Goal: Transaction & Acquisition: Purchase product/service

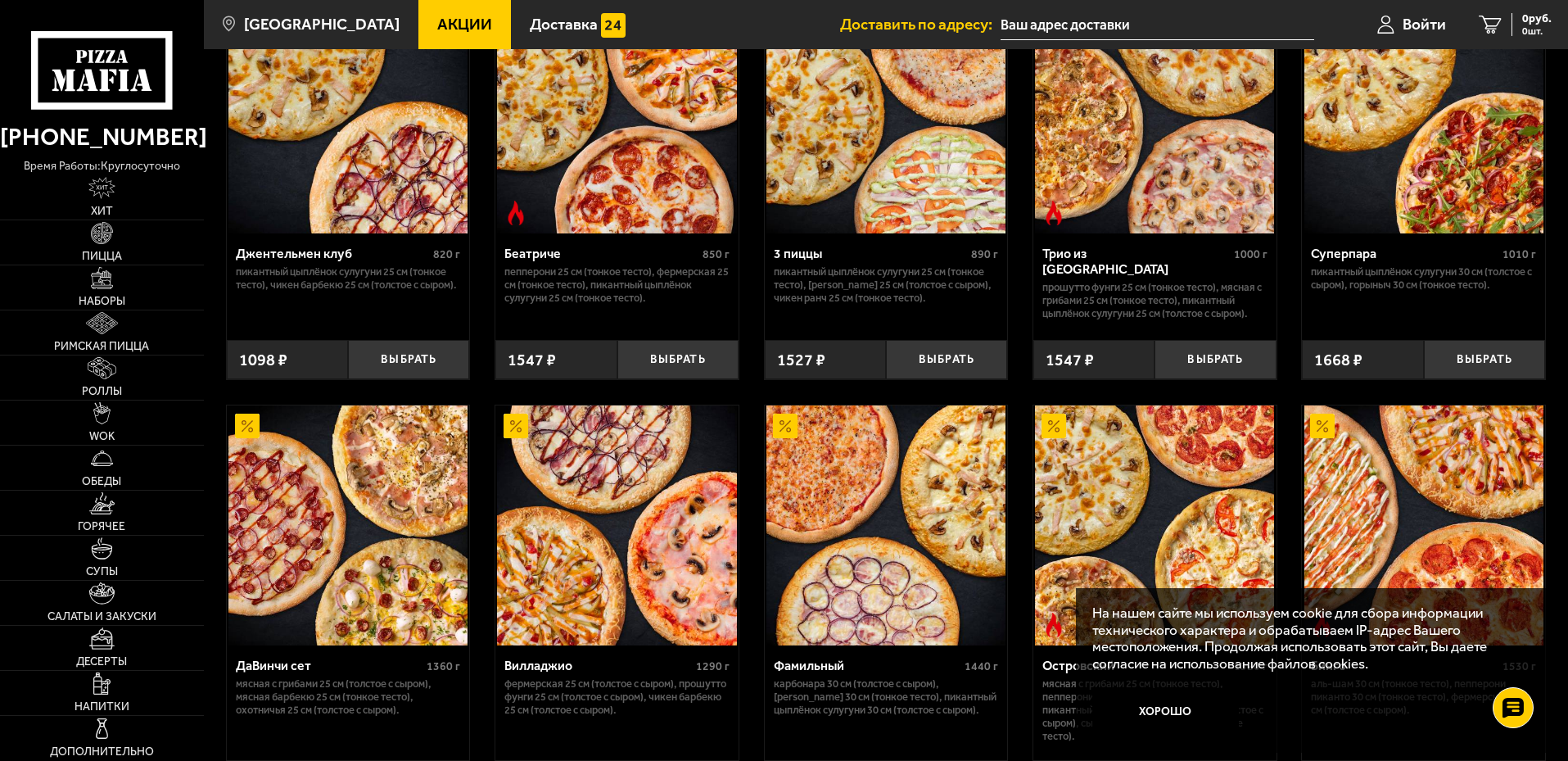
scroll to position [983, 0]
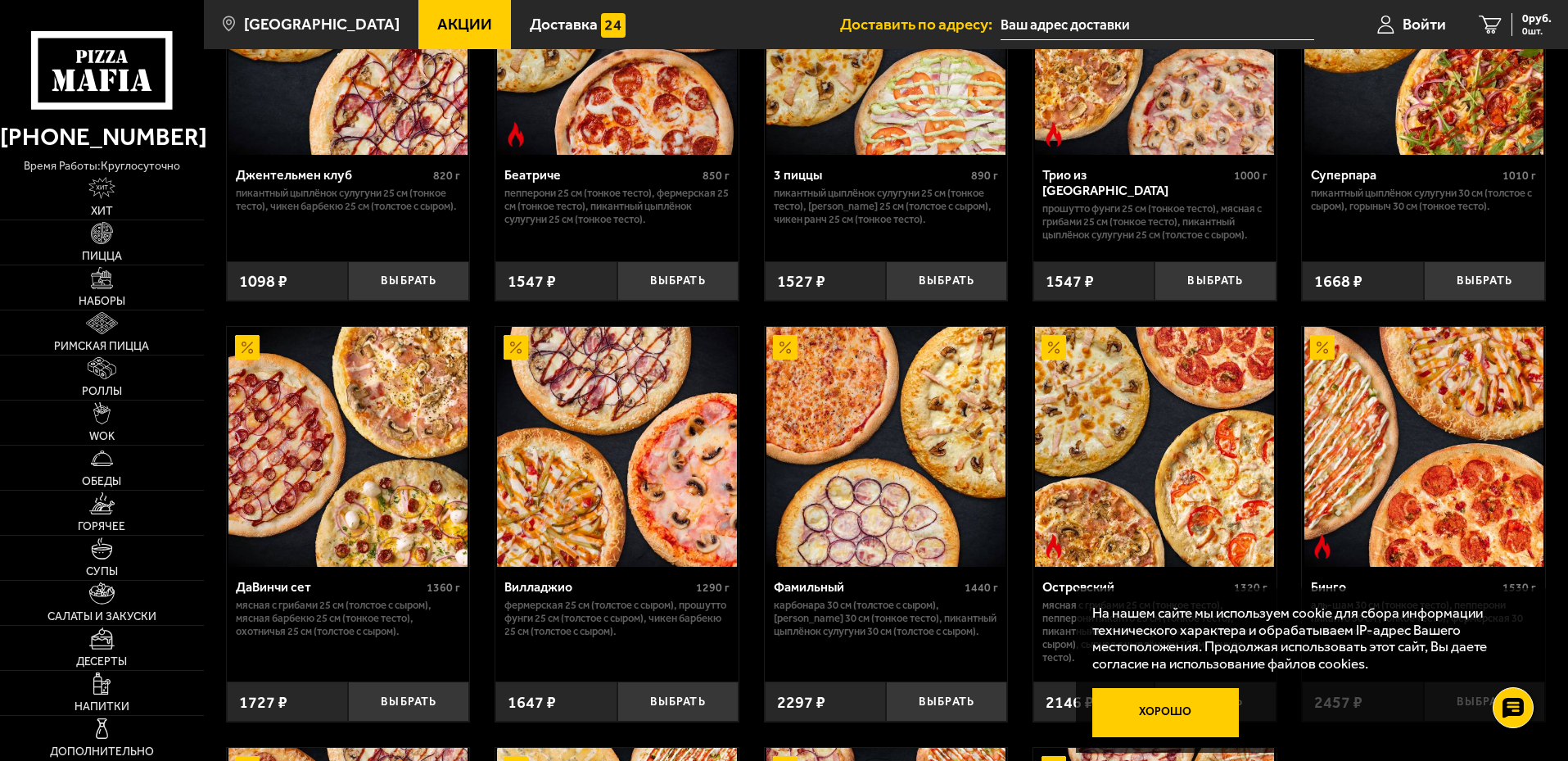
click at [1178, 707] on button "Хорошо" at bounding box center [1167, 712] width 147 height 49
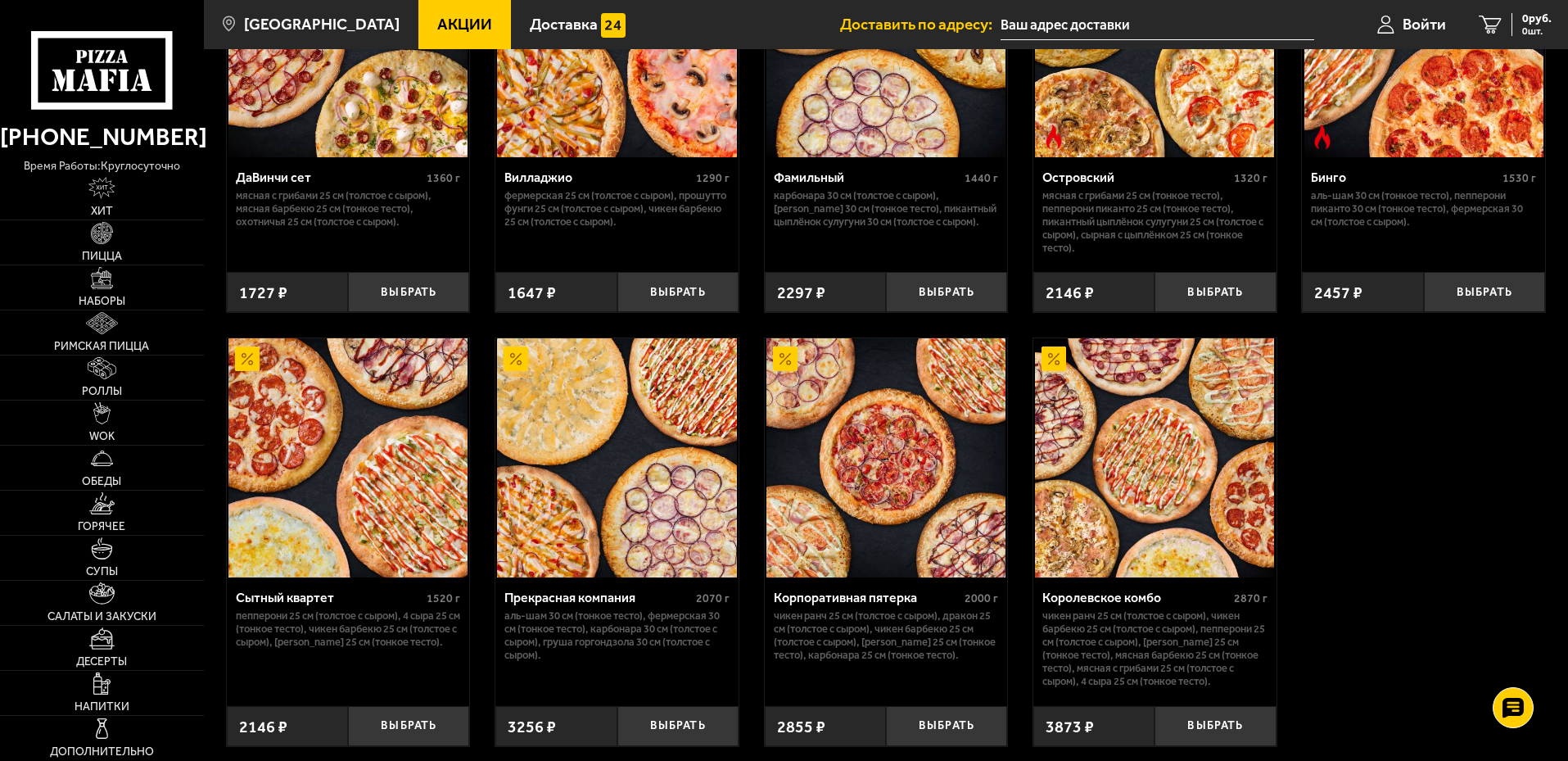
scroll to position [1474, 0]
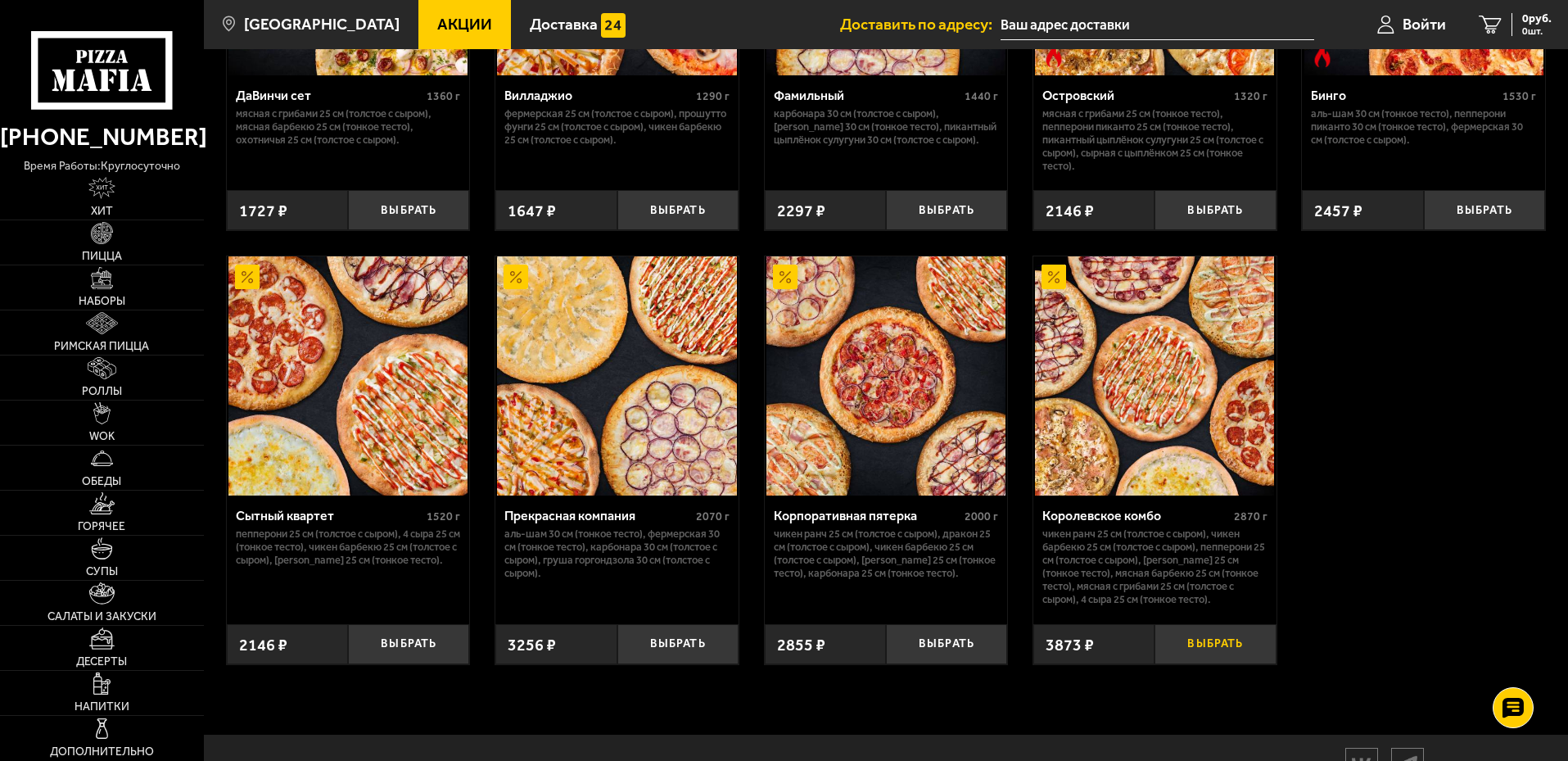
click at [1228, 661] on button "Выбрать" at bounding box center [1216, 644] width 122 height 40
click at [1503, 25] on span "3873 руб." at bounding box center [1527, 19] width 49 height 12
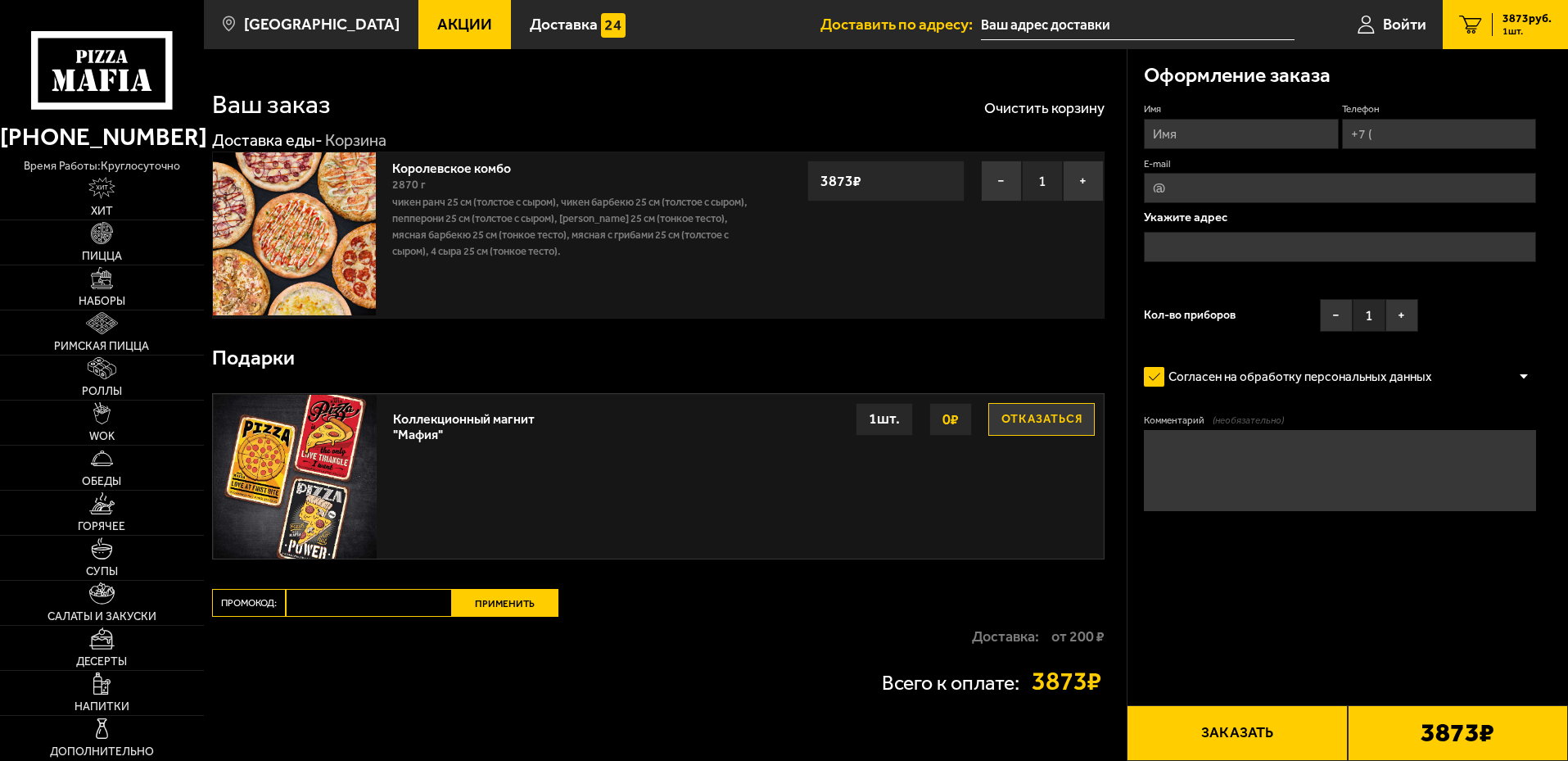
click at [1050, 426] on button "Отказаться" at bounding box center [1041, 419] width 107 height 33
click at [1198, 187] on input "E-mail" at bounding box center [1341, 188] width 392 height 30
type input "[EMAIL_ADDRESS][DOMAIN_NAME]"
click at [1193, 128] on input "Имя" at bounding box center [1241, 134] width 194 height 30
type input "[PERSON_NAME]"
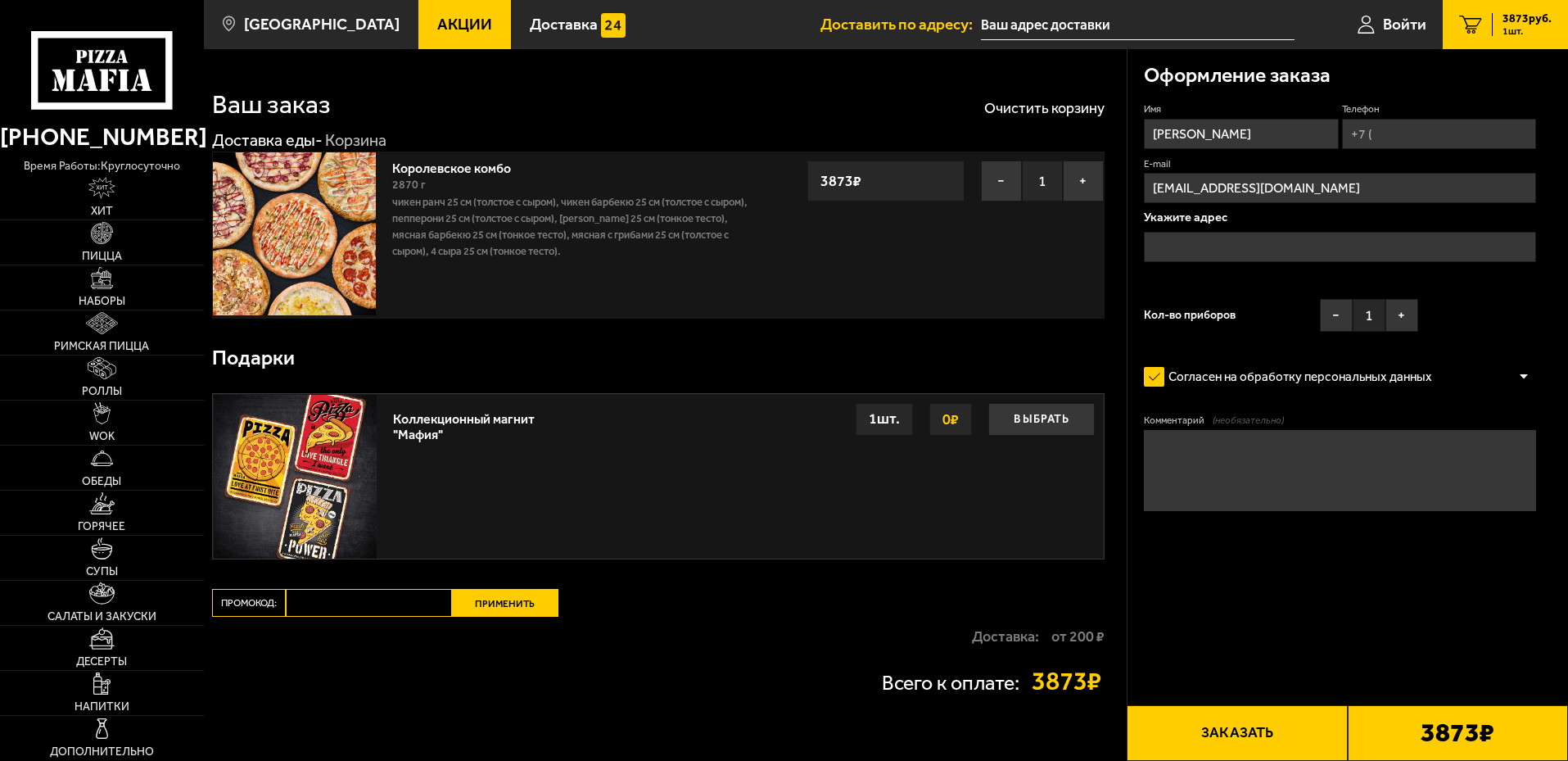
click at [1180, 137] on input "[PERSON_NAME]" at bounding box center [1241, 134] width 194 height 30
click at [1177, 139] on input "[PERSON_NAME]" at bounding box center [1241, 134] width 194 height 30
click at [1239, 138] on input "[PERSON_NAME]" at bounding box center [1241, 134] width 194 height 30
type input "[PERSON_NAME]"
click at [1436, 139] on input "Телефон" at bounding box center [1439, 134] width 194 height 30
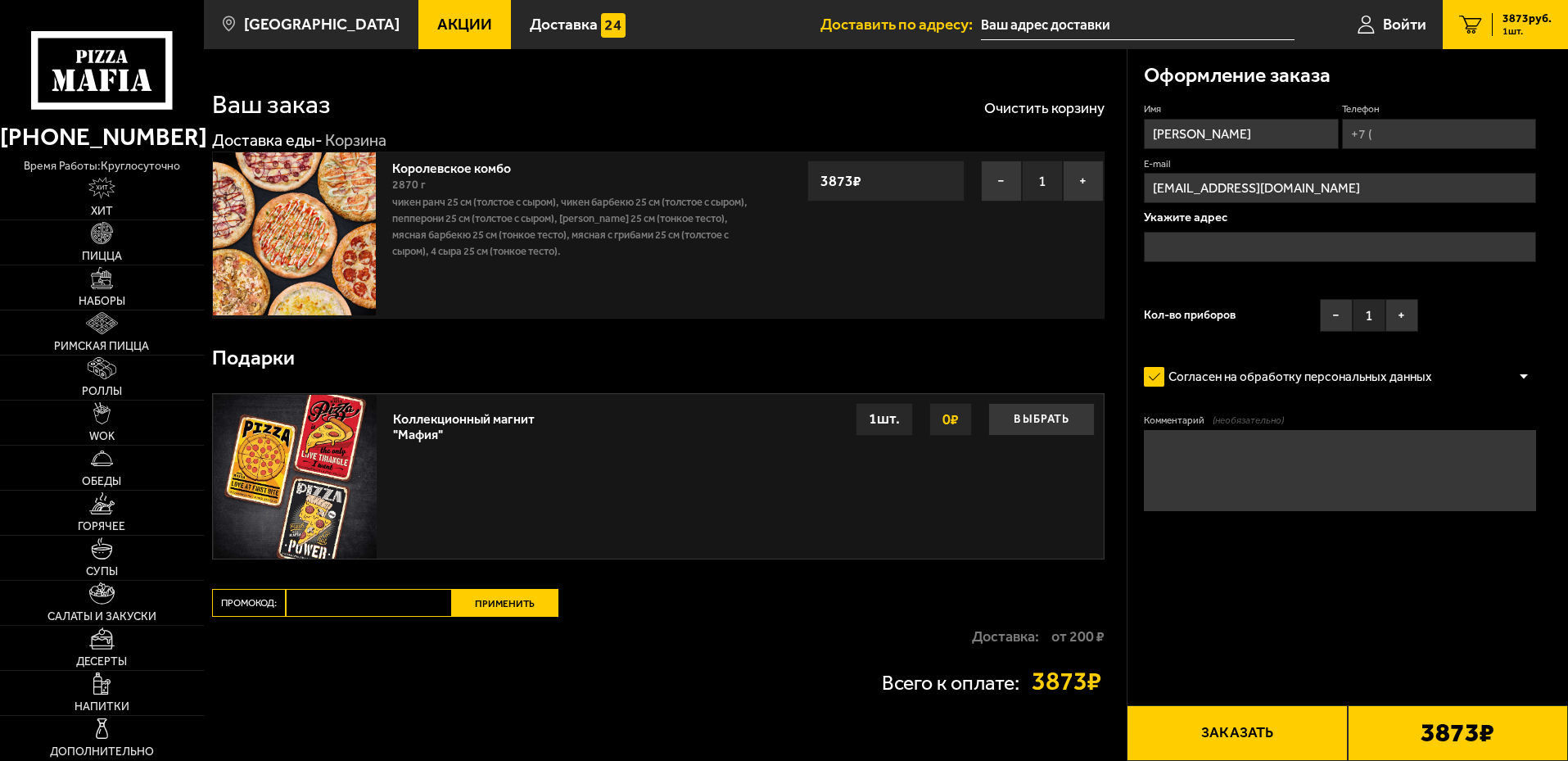
type input "[PHONE_NUMBER]"
click at [1231, 247] on input "text" at bounding box center [1341, 247] width 392 height 30
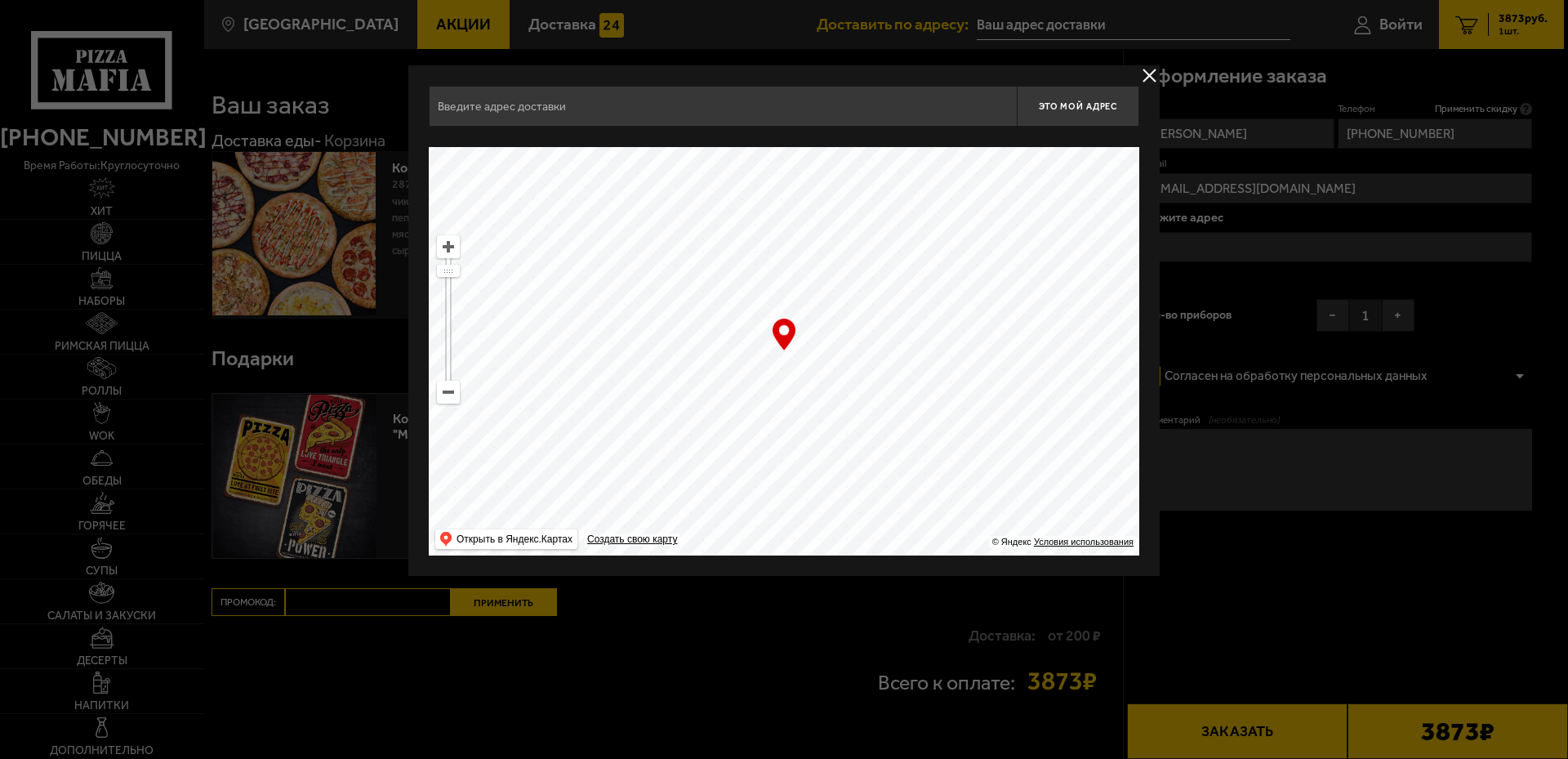
click at [443, 397] on ymaps at bounding box center [448, 392] width 21 height 21
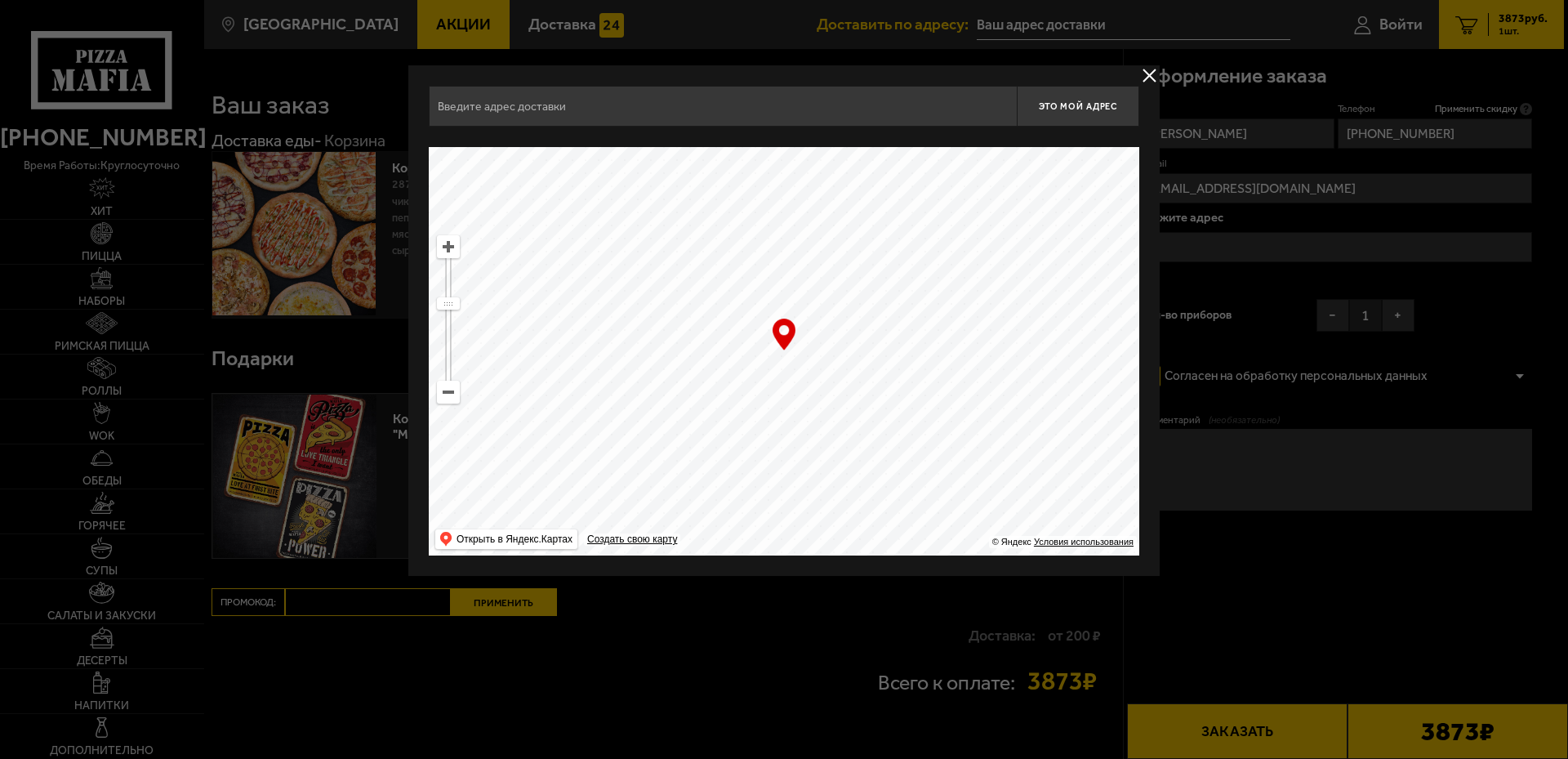
drag, startPoint x: 714, startPoint y: 439, endPoint x: 621, endPoint y: 252, distance: 208.8
click at [621, 252] on ymaps at bounding box center [784, 351] width 711 height 408
drag, startPoint x: 824, startPoint y: 440, endPoint x: 781, endPoint y: 344, distance: 105.2
click at [781, 344] on div "… © Яндекс Условия использования Открыть в Яндекс.Картах Создать свою карту" at bounding box center [784, 351] width 711 height 408
click at [451, 247] on ymaps at bounding box center [448, 247] width 21 height 21
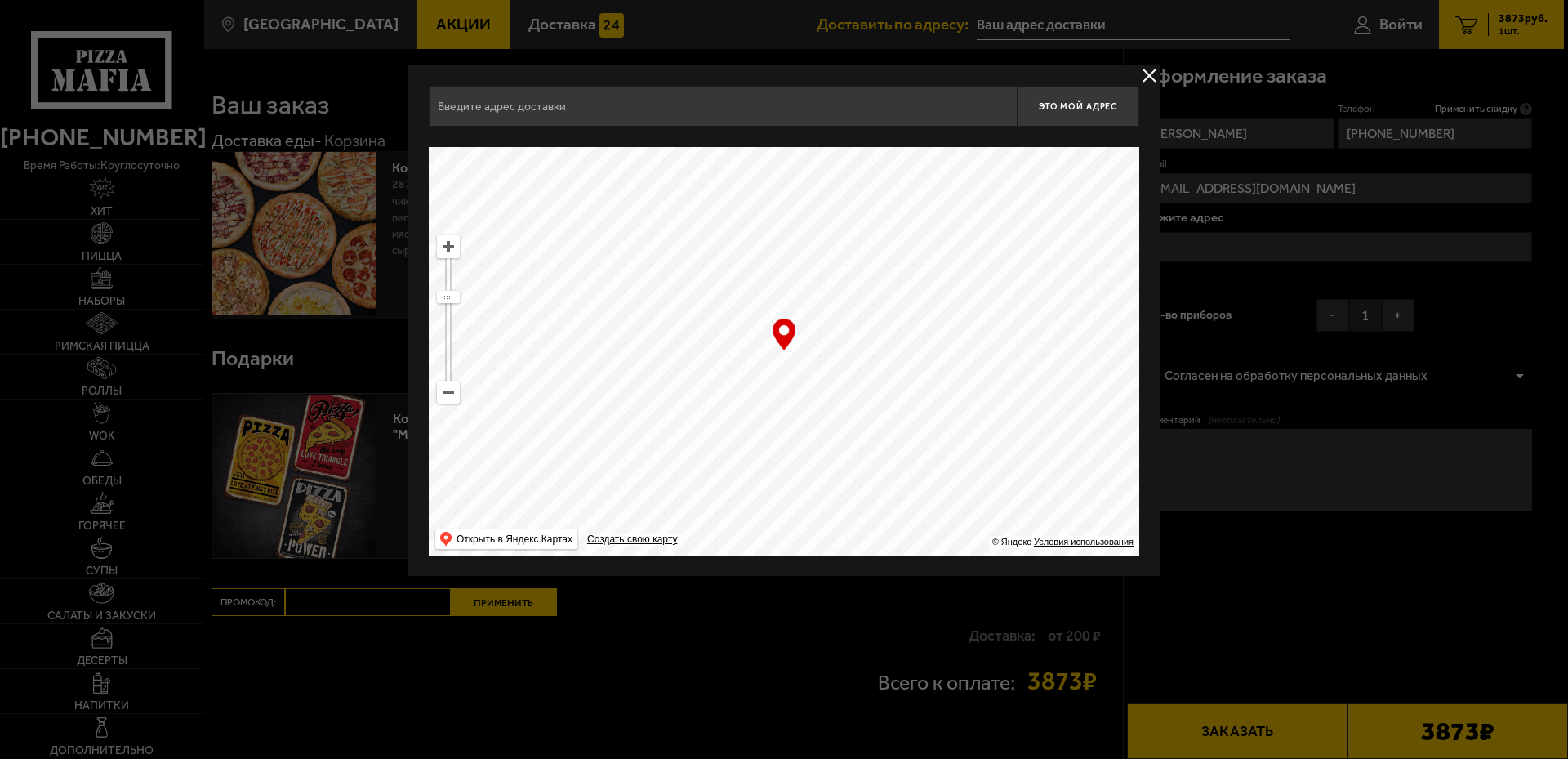
drag, startPoint x: 642, startPoint y: 275, endPoint x: 624, endPoint y: 209, distance: 68.4
click at [624, 209] on ymaps at bounding box center [784, 351] width 711 height 408
click at [451, 250] on ymaps at bounding box center [448, 247] width 21 height 21
type input "[STREET_ADDRESS]"
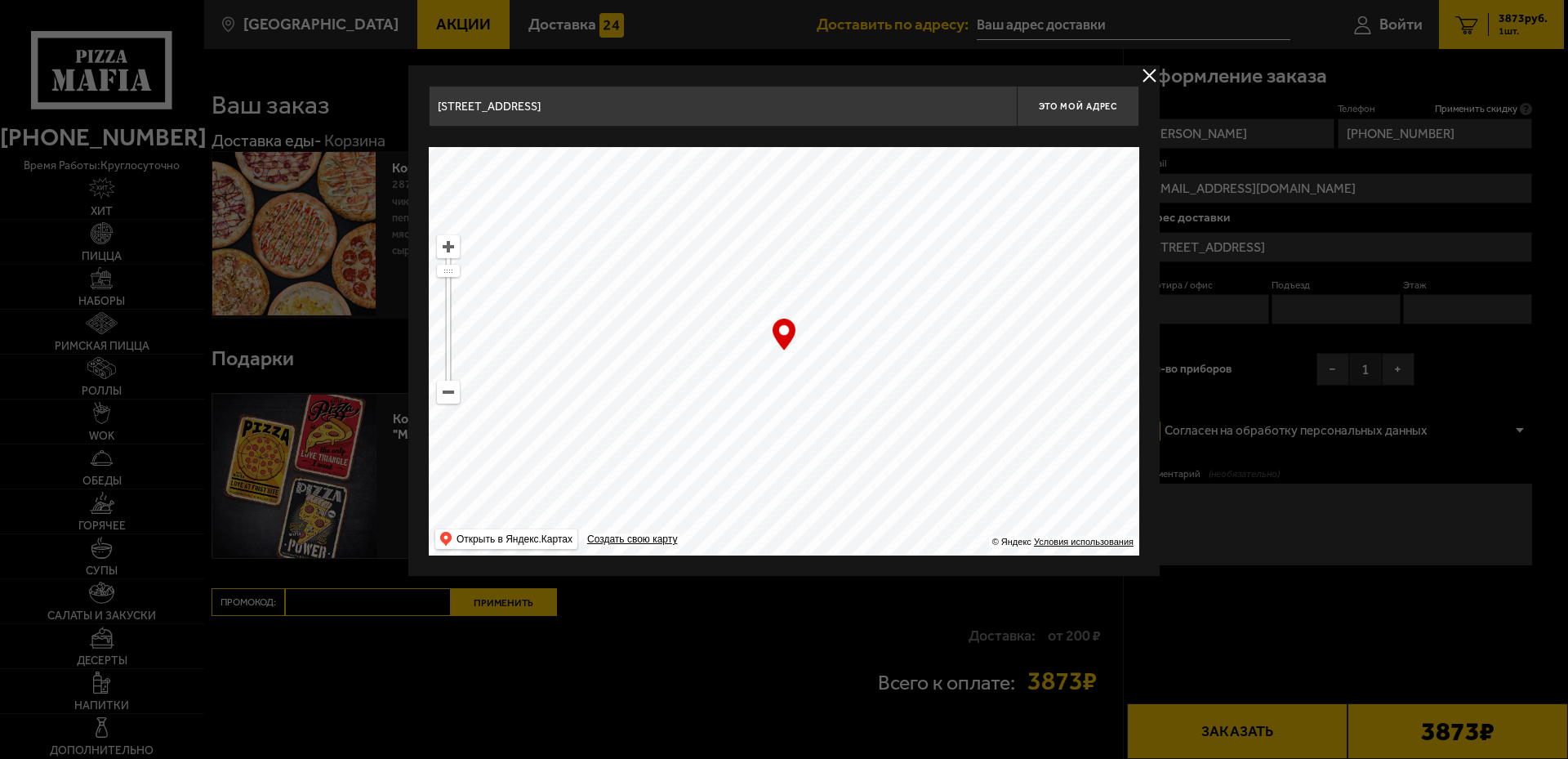
drag, startPoint x: 699, startPoint y: 365, endPoint x: 757, endPoint y: 311, distance: 79.2
click at [757, 311] on ymaps at bounding box center [784, 351] width 711 height 408
drag, startPoint x: 753, startPoint y: 340, endPoint x: 627, endPoint y: 351, distance: 126.5
click at [627, 351] on ymaps at bounding box center [784, 351] width 711 height 408
click at [1067, 112] on button "Это мой адрес" at bounding box center [1078, 106] width 122 height 41
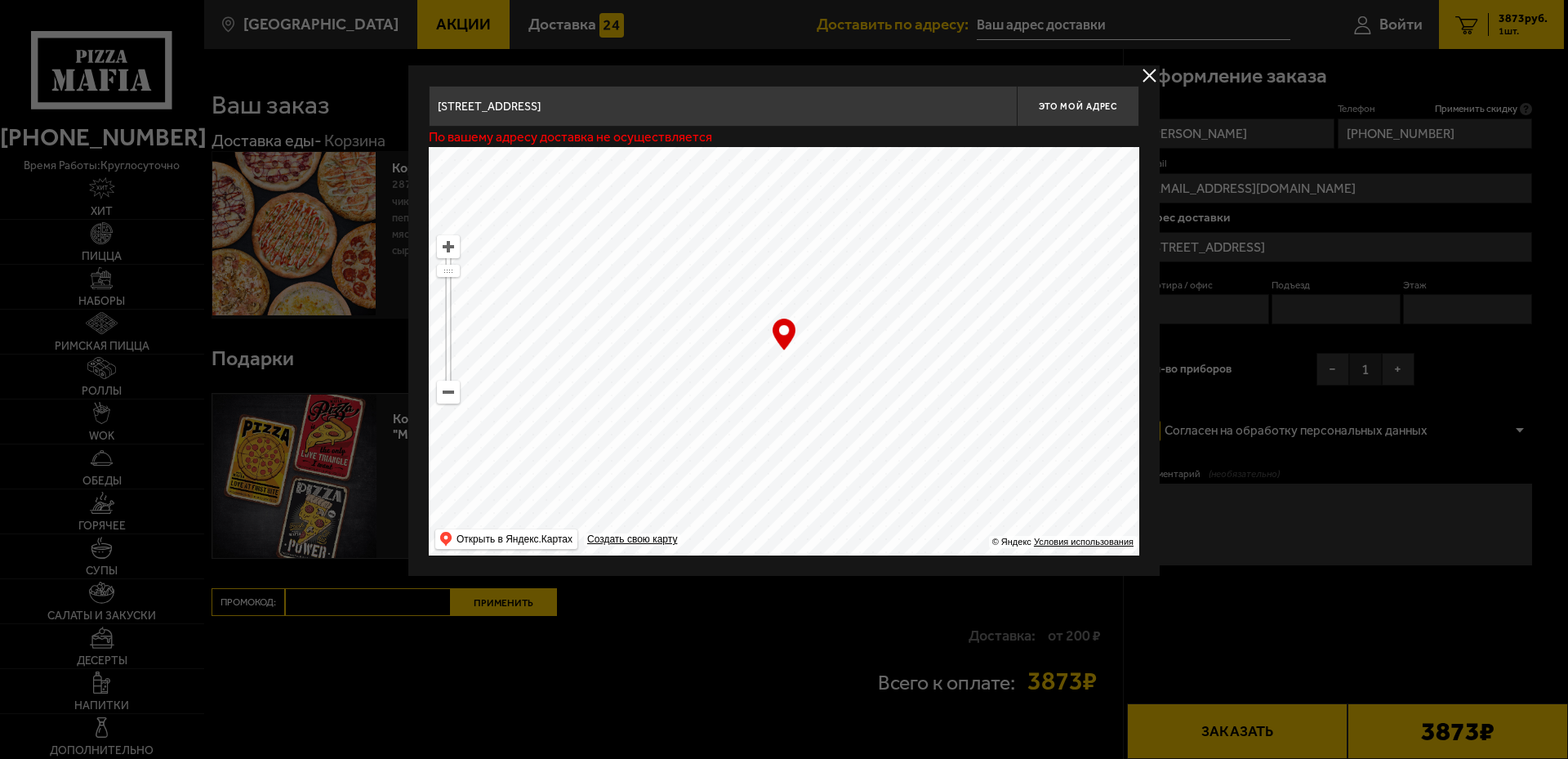
drag, startPoint x: 843, startPoint y: 290, endPoint x: 948, endPoint y: 499, distance: 233.9
click at [948, 499] on ymaps at bounding box center [784, 351] width 711 height 408
drag, startPoint x: 846, startPoint y: 243, endPoint x: 876, endPoint y: 450, distance: 209.2
click at [876, 450] on ymaps at bounding box center [784, 351] width 711 height 408
type input "[STREET_ADDRESS]"
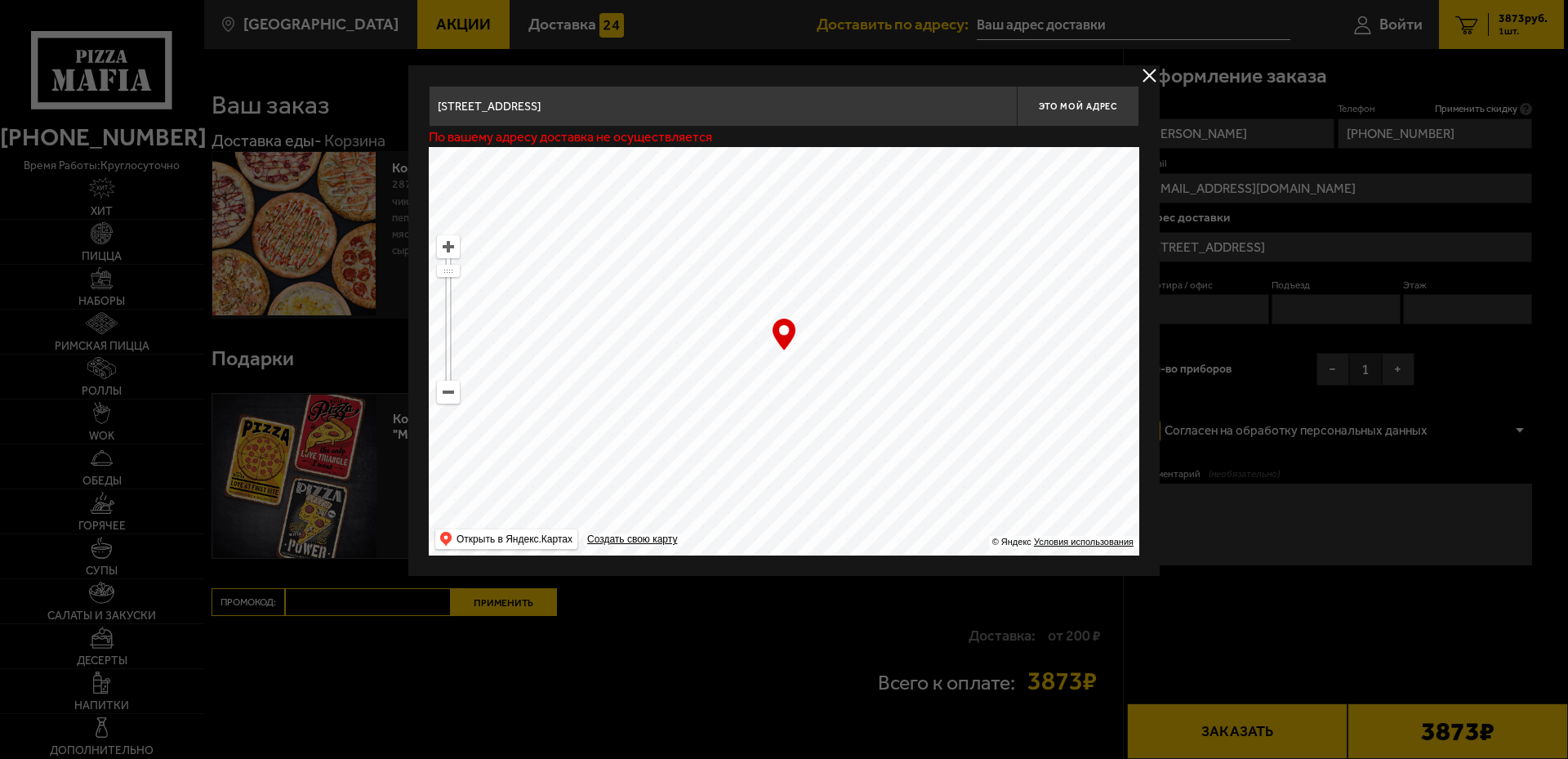
type input "[STREET_ADDRESS]"
drag, startPoint x: 871, startPoint y: 344, endPoint x: 908, endPoint y: 511, distance: 171.0
click at [908, 511] on ymaps at bounding box center [784, 351] width 711 height 408
click at [1054, 107] on span "Это мой адрес" at bounding box center [1078, 106] width 79 height 11
drag, startPoint x: 949, startPoint y: 289, endPoint x: 1060, endPoint y: 221, distance: 130.2
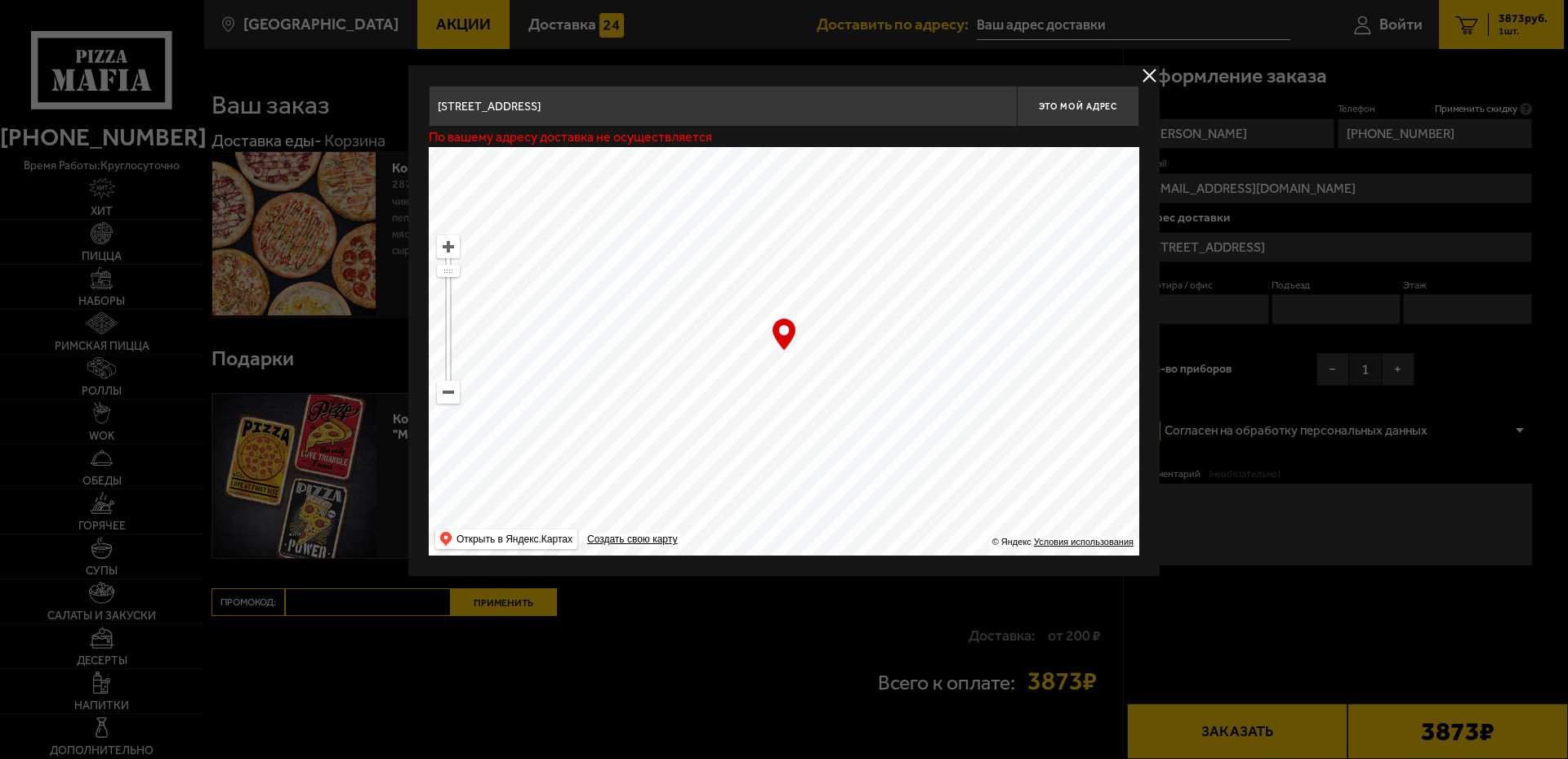
click at [1060, 221] on ymaps at bounding box center [784, 351] width 711 height 408
drag, startPoint x: 908, startPoint y: 382, endPoint x: 967, endPoint y: 350, distance: 67.1
click at [967, 350] on ymaps at bounding box center [784, 351] width 711 height 408
click at [1146, 76] on button "delivery type" at bounding box center [1149, 75] width 20 height 20
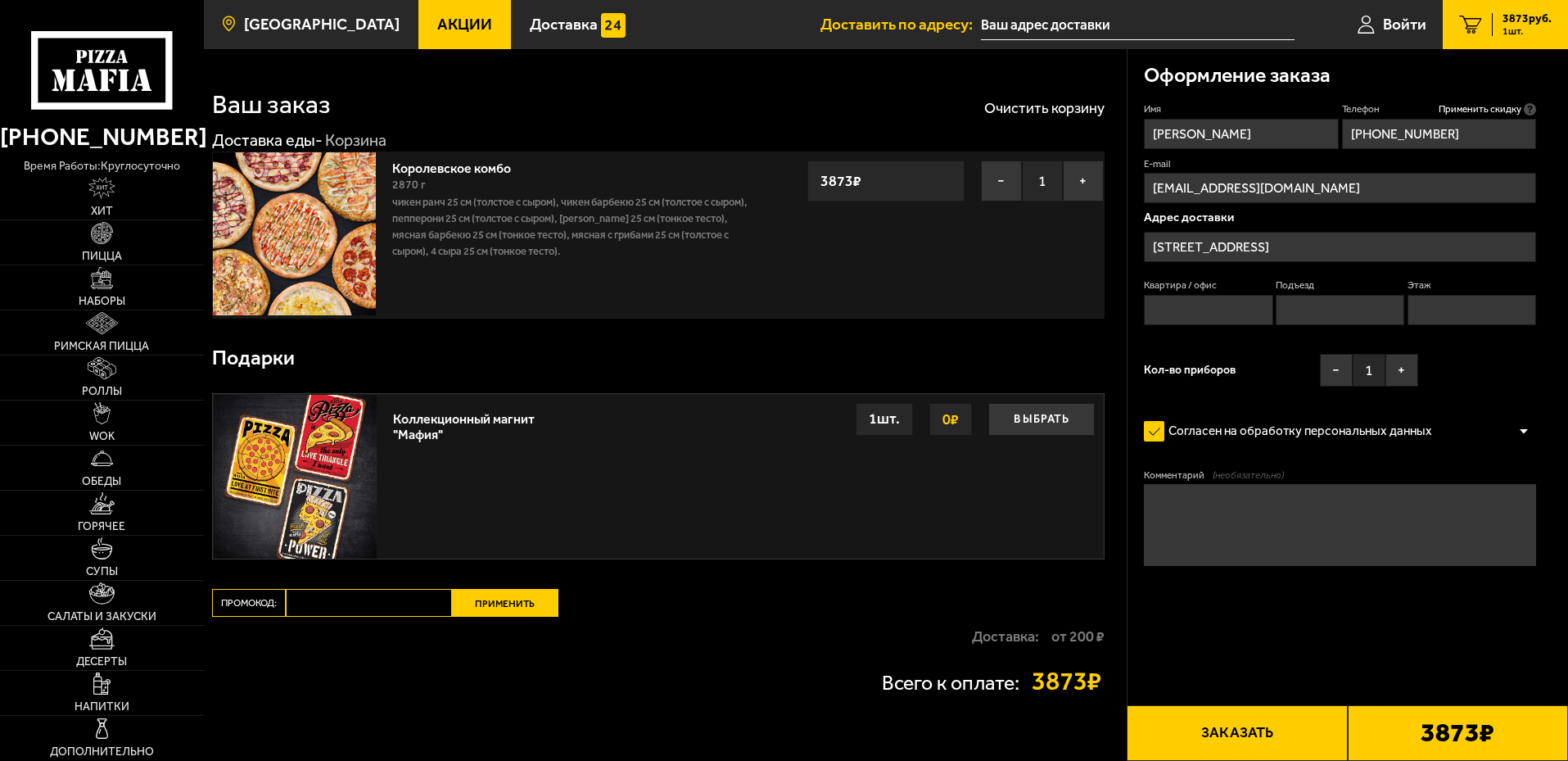
click at [282, 21] on span "[GEOGRAPHIC_DATA]" at bounding box center [321, 24] width 155 height 16
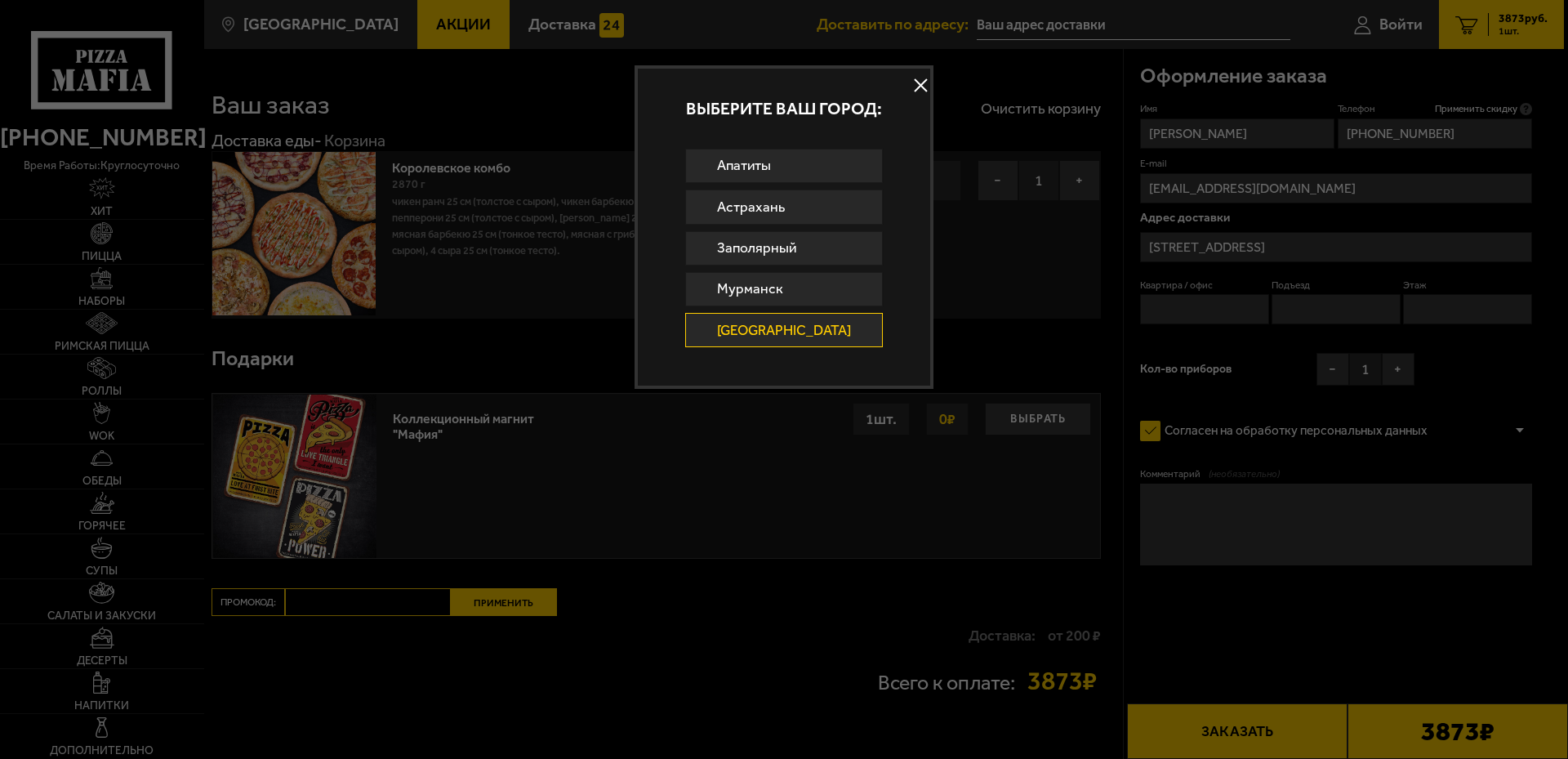
click at [909, 89] on button at bounding box center [922, 86] width 25 height 25
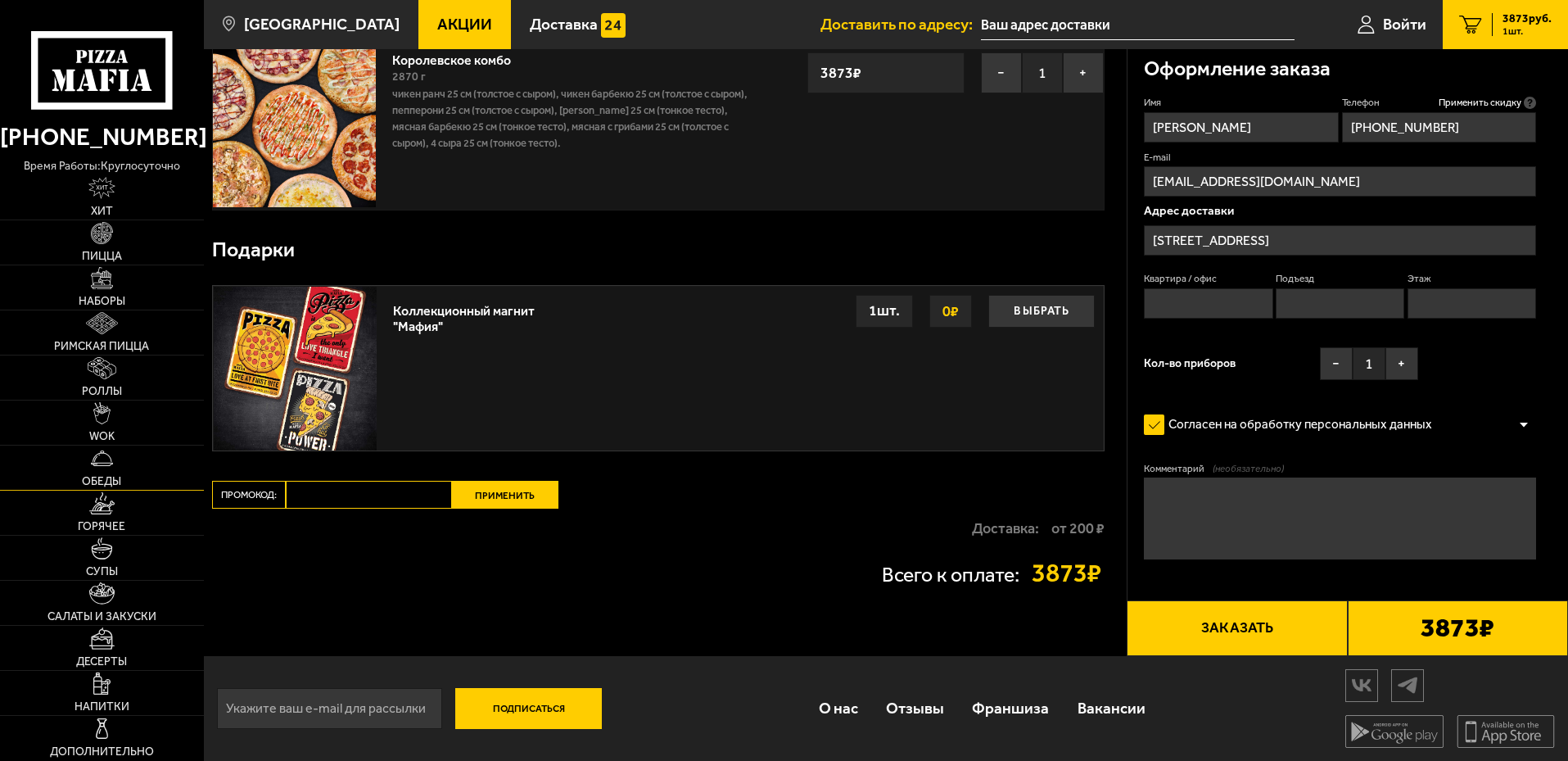
scroll to position [110, 0]
click at [100, 75] on icon at bounding box center [101, 70] width 141 height 78
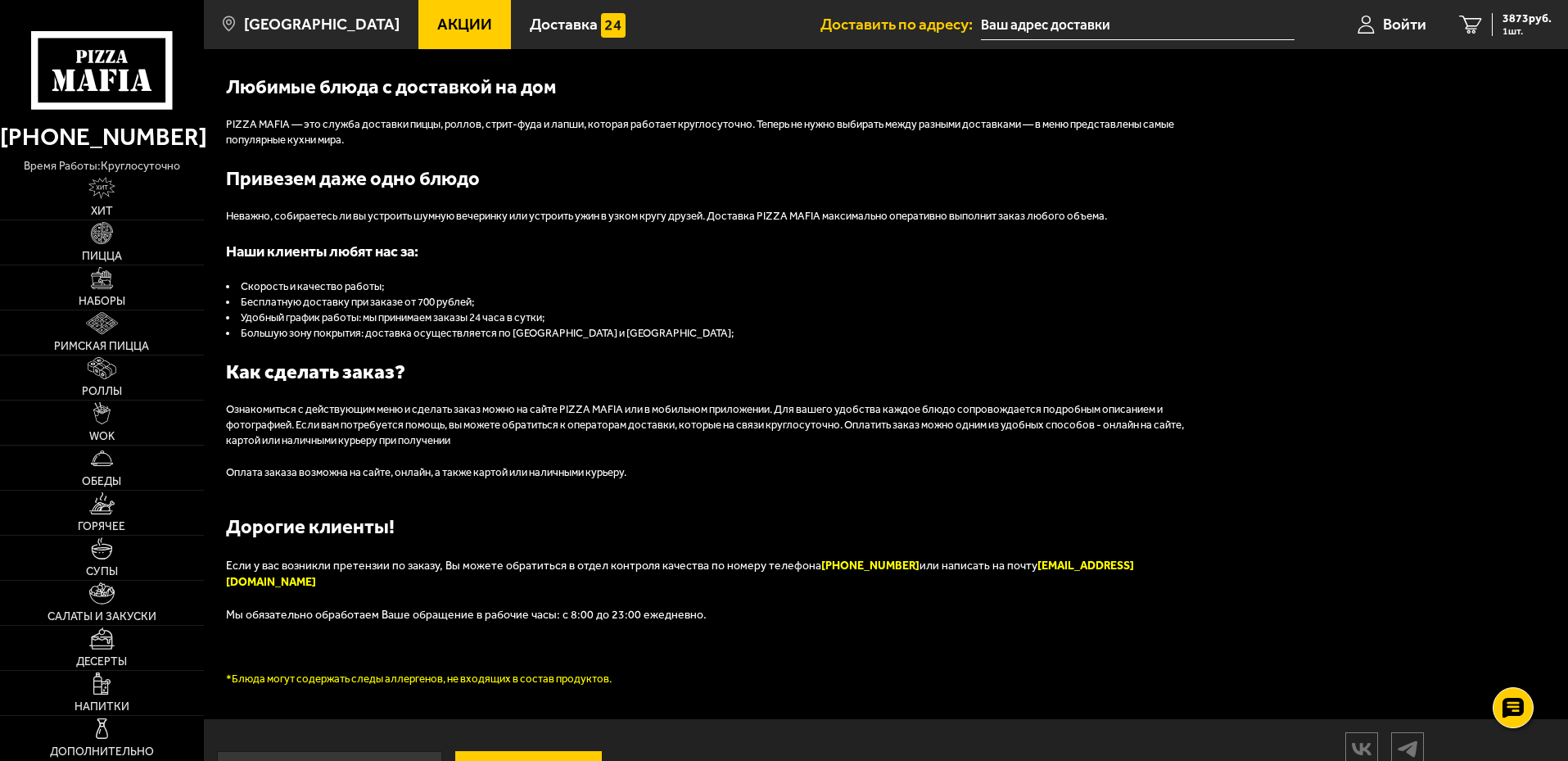
scroll to position [1843, 0]
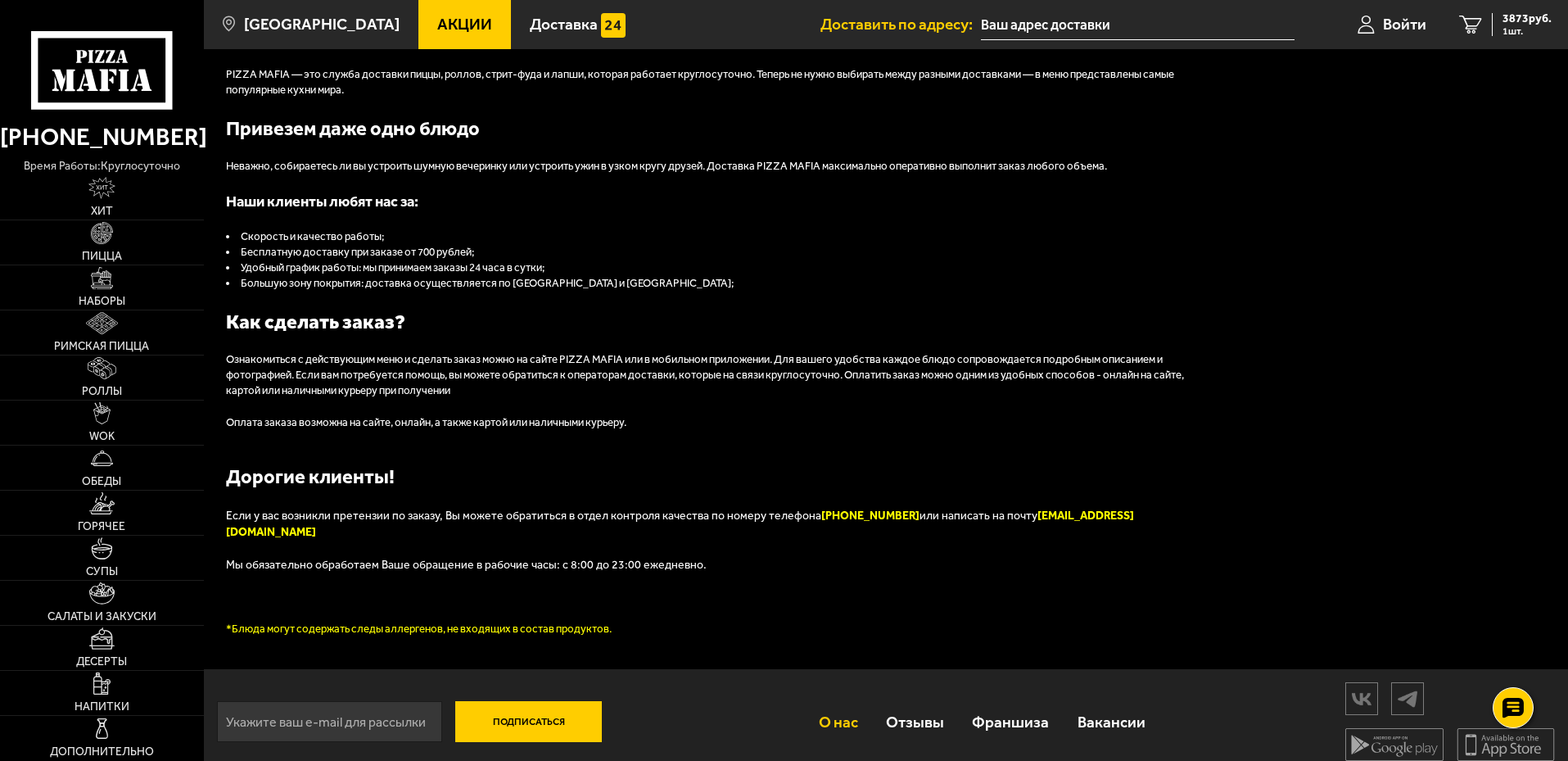
click at [831, 709] on link "О нас" at bounding box center [838, 722] width 67 height 53
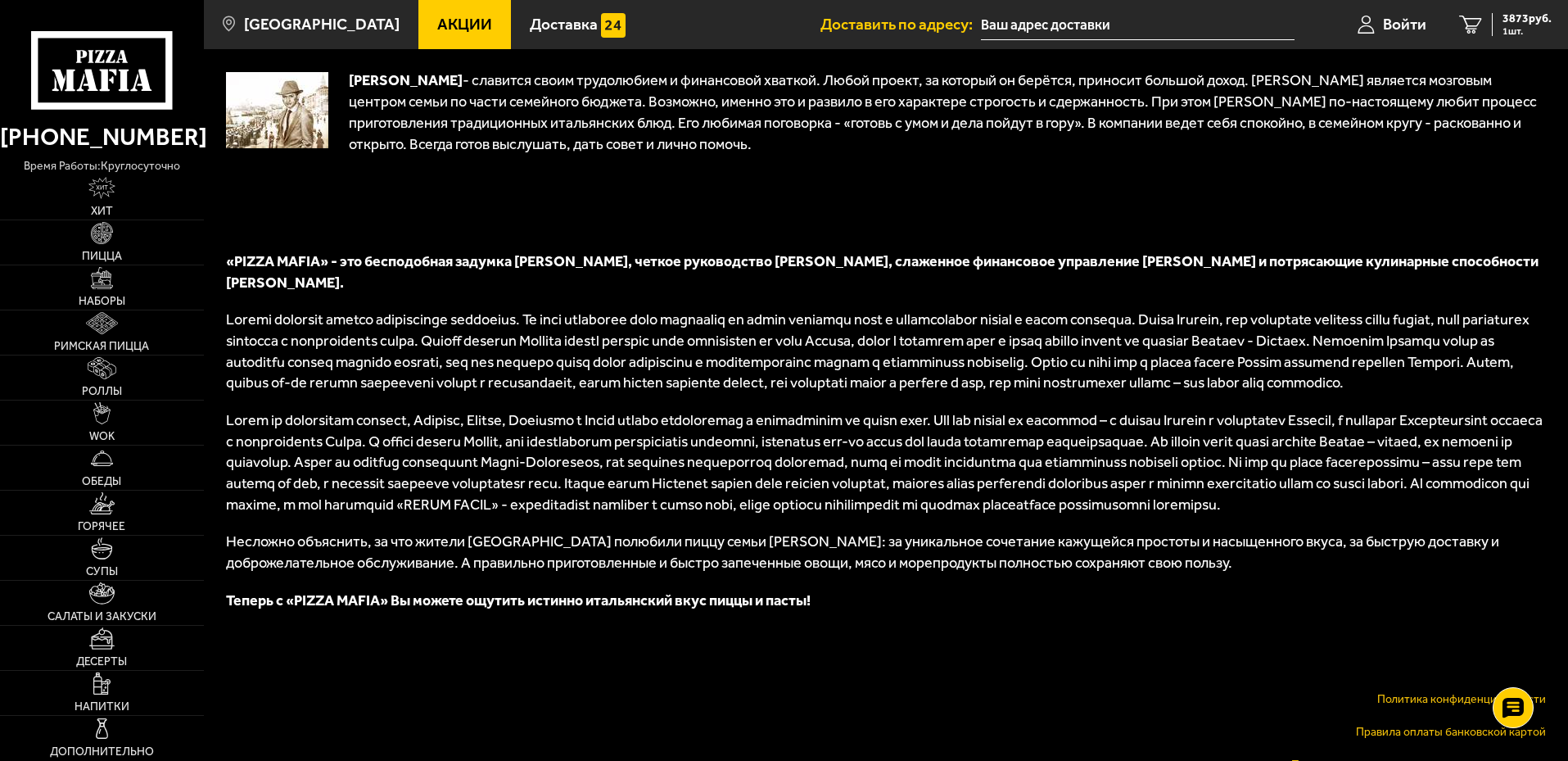
scroll to position [209, 0]
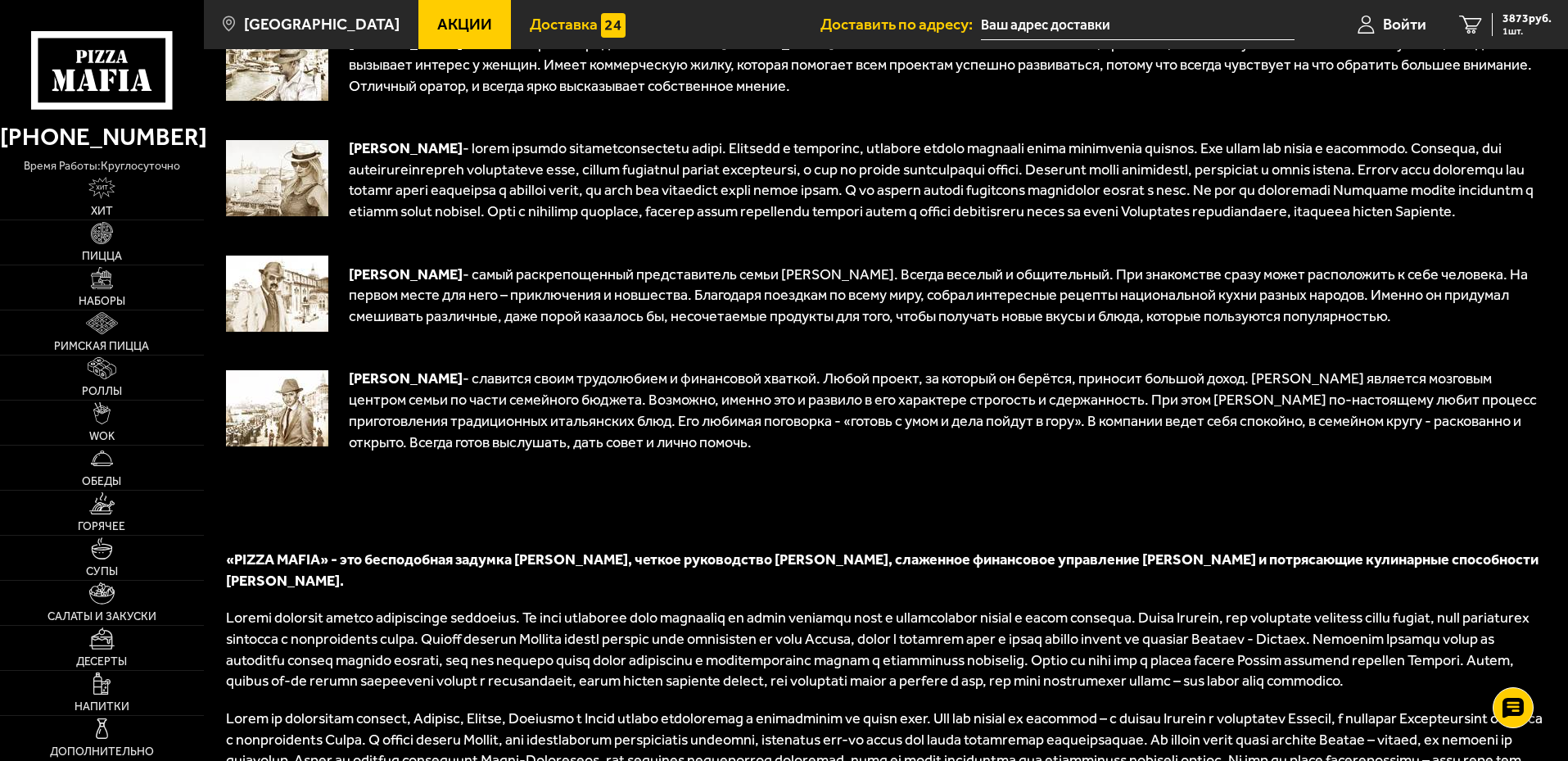
click at [565, 20] on span "Доставка" at bounding box center [564, 24] width 68 height 16
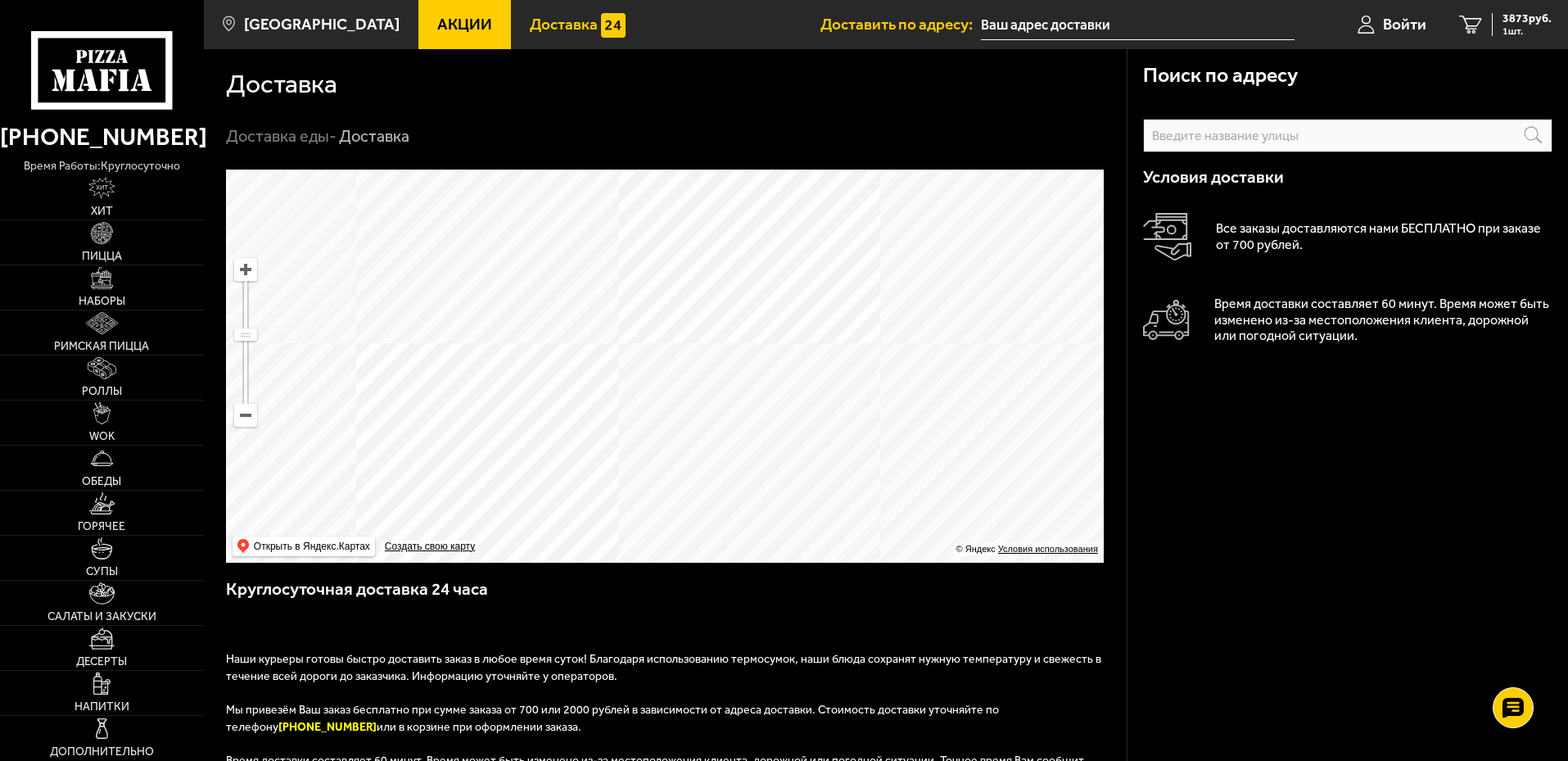
drag, startPoint x: 660, startPoint y: 396, endPoint x: 770, endPoint y: 394, distance: 110.0
click at [770, 394] on ymaps at bounding box center [665, 366] width 878 height 393
drag, startPoint x: 790, startPoint y: 355, endPoint x: 853, endPoint y: 440, distance: 105.8
click at [853, 440] on ymaps at bounding box center [665, 366] width 878 height 393
drag, startPoint x: 830, startPoint y: 406, endPoint x: 913, endPoint y: 304, distance: 131.5
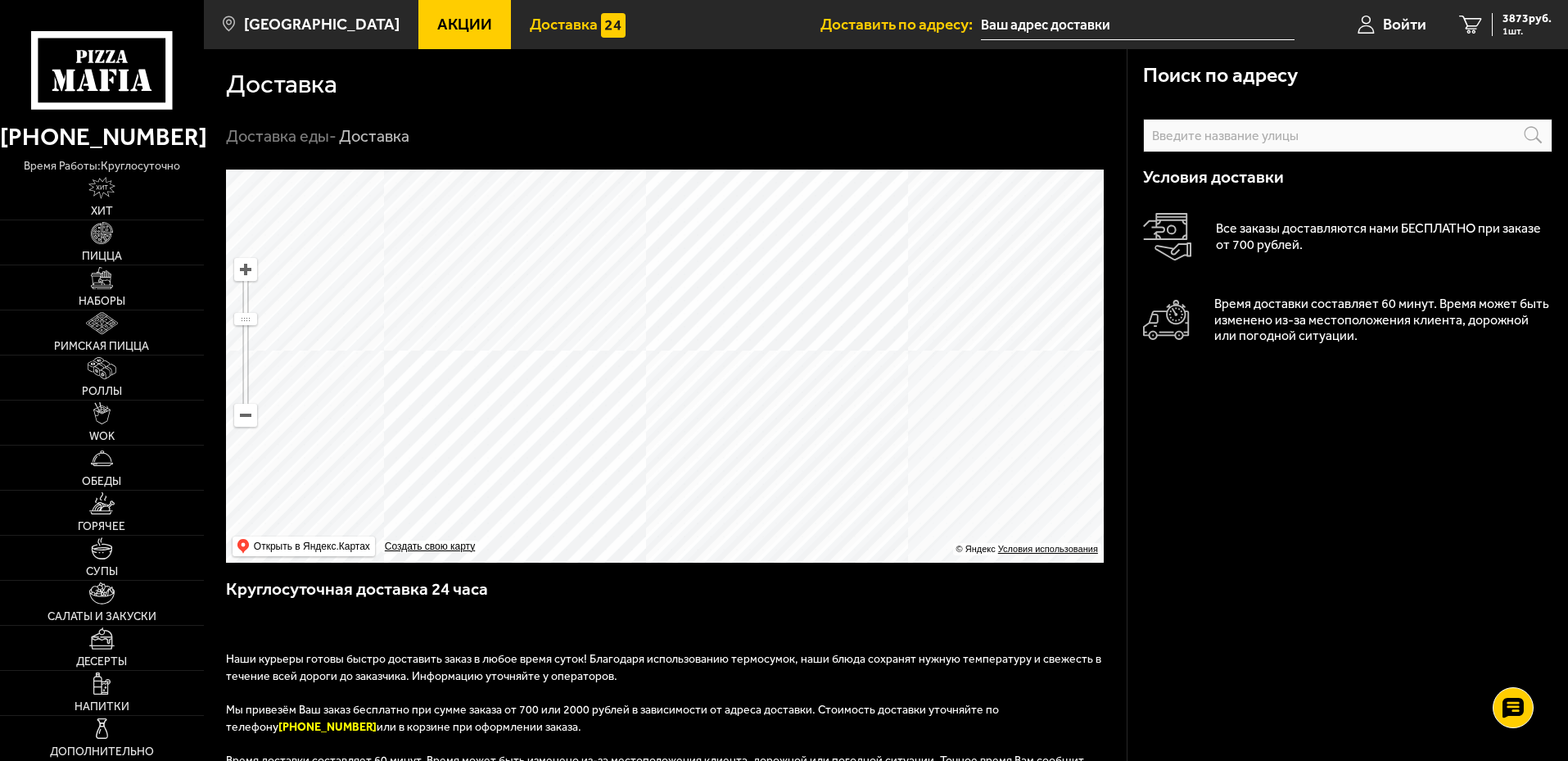
click at [913, 304] on ymaps at bounding box center [665, 366] width 878 height 393
drag, startPoint x: 836, startPoint y: 423, endPoint x: 901, endPoint y: 333, distance: 111.0
click at [901, 333] on ymaps at bounding box center [665, 366] width 878 height 393
drag, startPoint x: 843, startPoint y: 354, endPoint x: 903, endPoint y: 312, distance: 73.2
click at [903, 312] on ymaps at bounding box center [665, 366] width 878 height 393
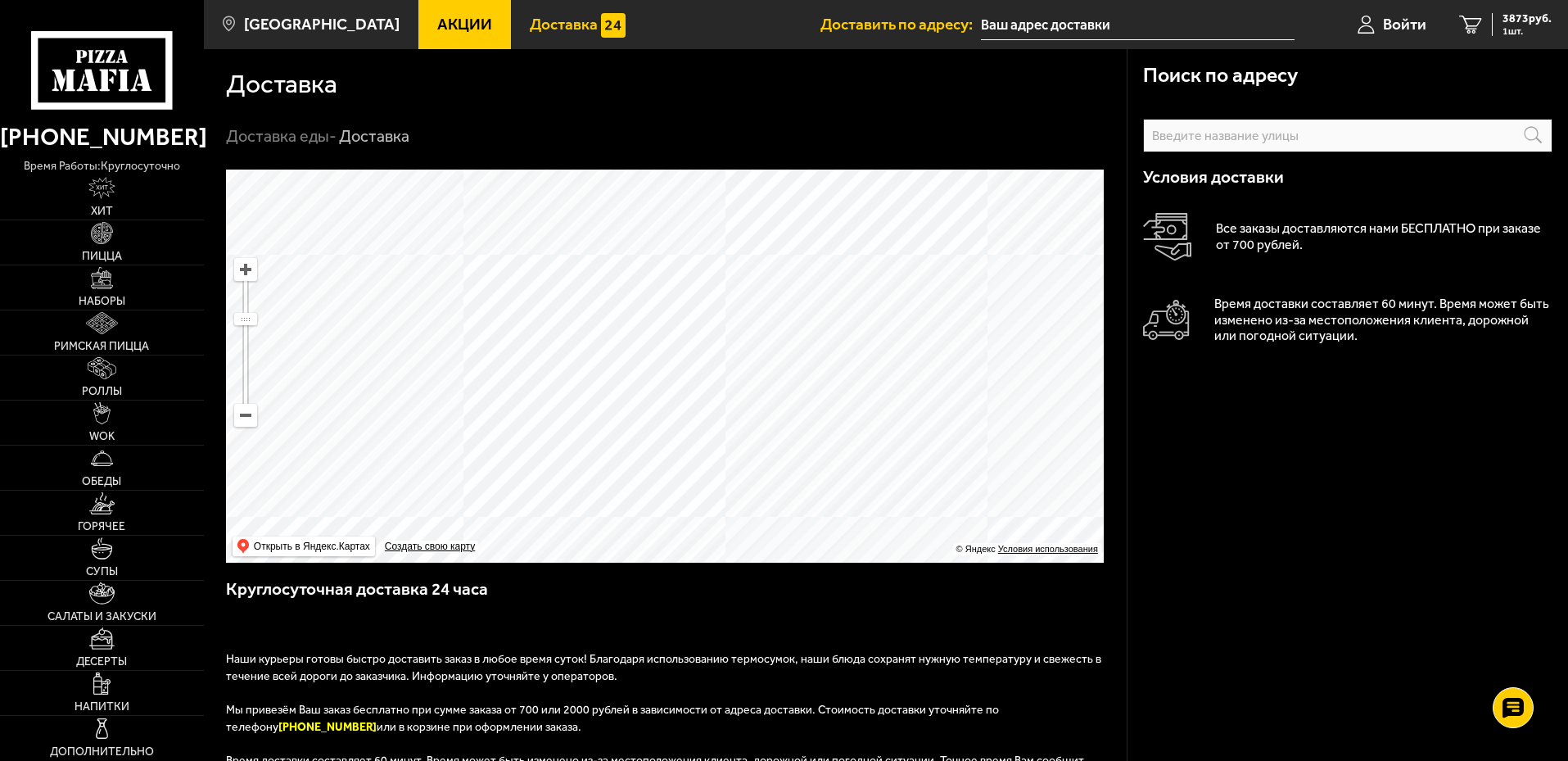
drag, startPoint x: 827, startPoint y: 375, endPoint x: 831, endPoint y: 393, distance: 18.4
click at [756, 448] on ymaps at bounding box center [665, 366] width 878 height 393
drag, startPoint x: 862, startPoint y: 369, endPoint x: 858, endPoint y: 378, distance: 9.8
click at [863, 369] on ymaps at bounding box center [665, 366] width 878 height 393
drag, startPoint x: 832, startPoint y: 483, endPoint x: 870, endPoint y: 323, distance: 164.5
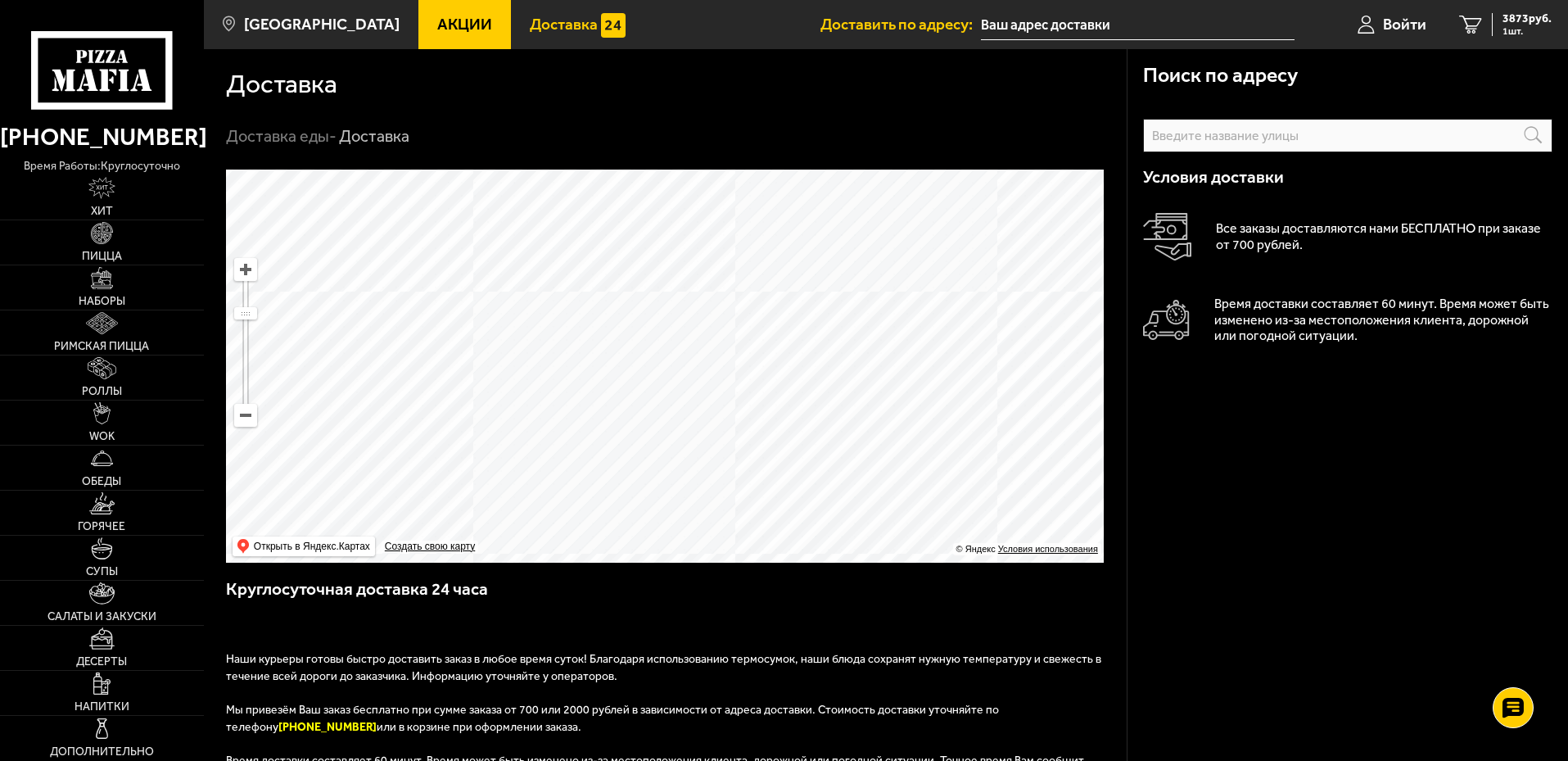
click at [870, 323] on ymaps at bounding box center [665, 366] width 878 height 393
click at [1522, 16] on span "3873 руб." at bounding box center [1527, 19] width 49 height 12
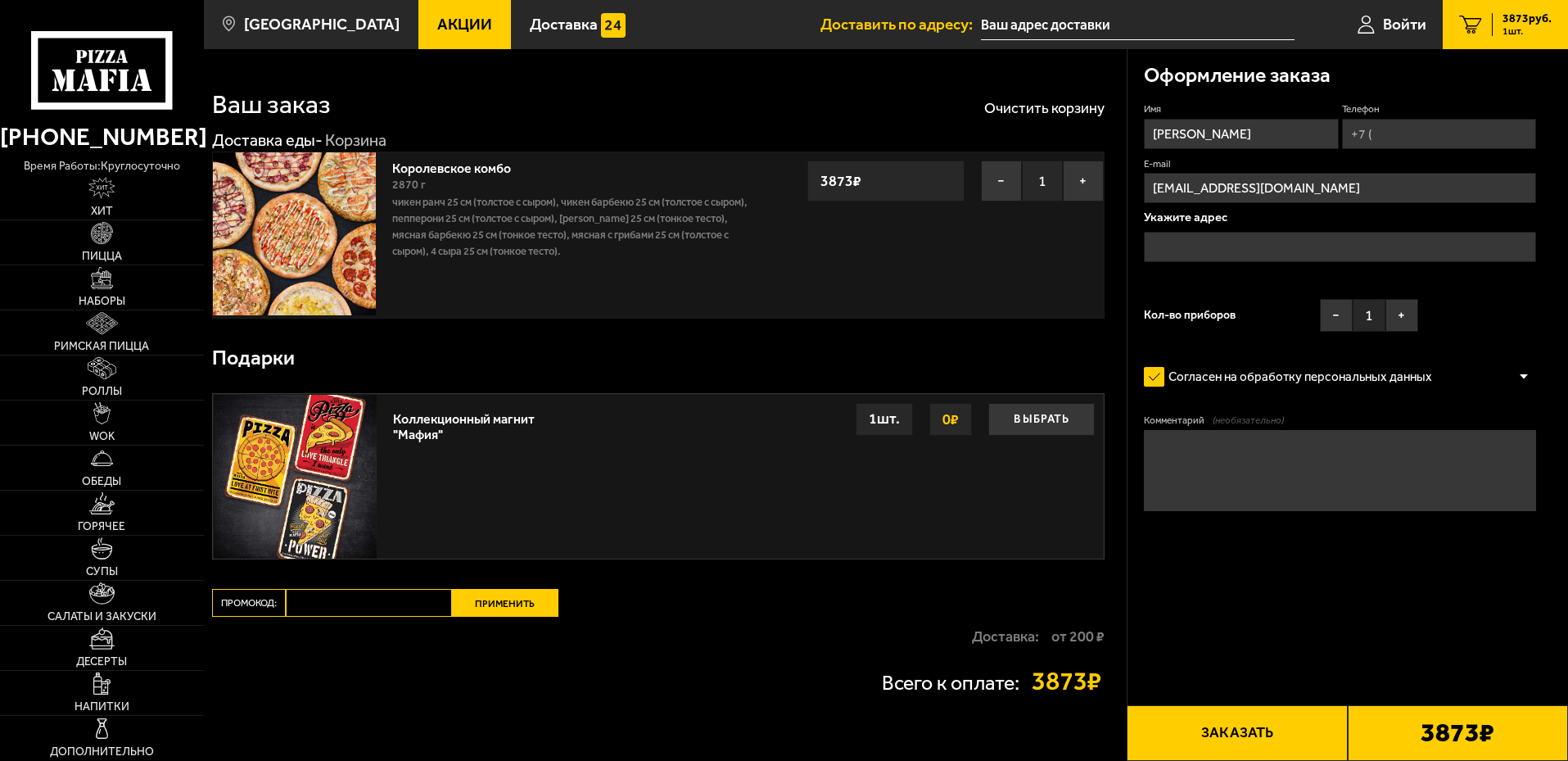
click at [1272, 250] on input "text" at bounding box center [1341, 247] width 392 height 30
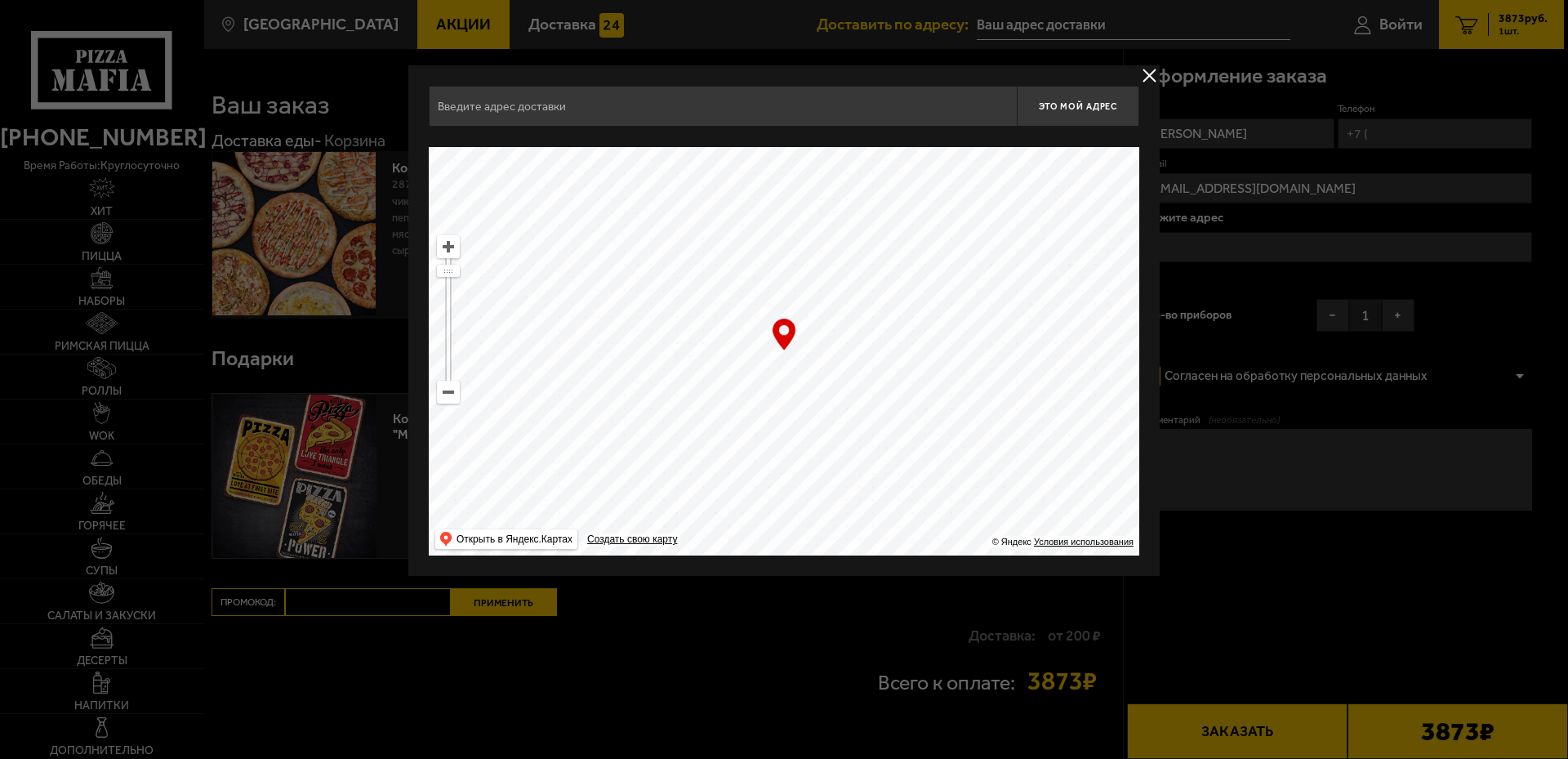
drag, startPoint x: 778, startPoint y: 224, endPoint x: 747, endPoint y: 216, distance: 32.0
click at [747, 199] on ymaps at bounding box center [784, 351] width 711 height 408
drag, startPoint x: 918, startPoint y: 435, endPoint x: 668, endPoint y: 268, distance: 300.6
click at [668, 268] on ymaps at bounding box center [784, 351] width 711 height 408
click at [718, 279] on ymaps at bounding box center [784, 351] width 711 height 408
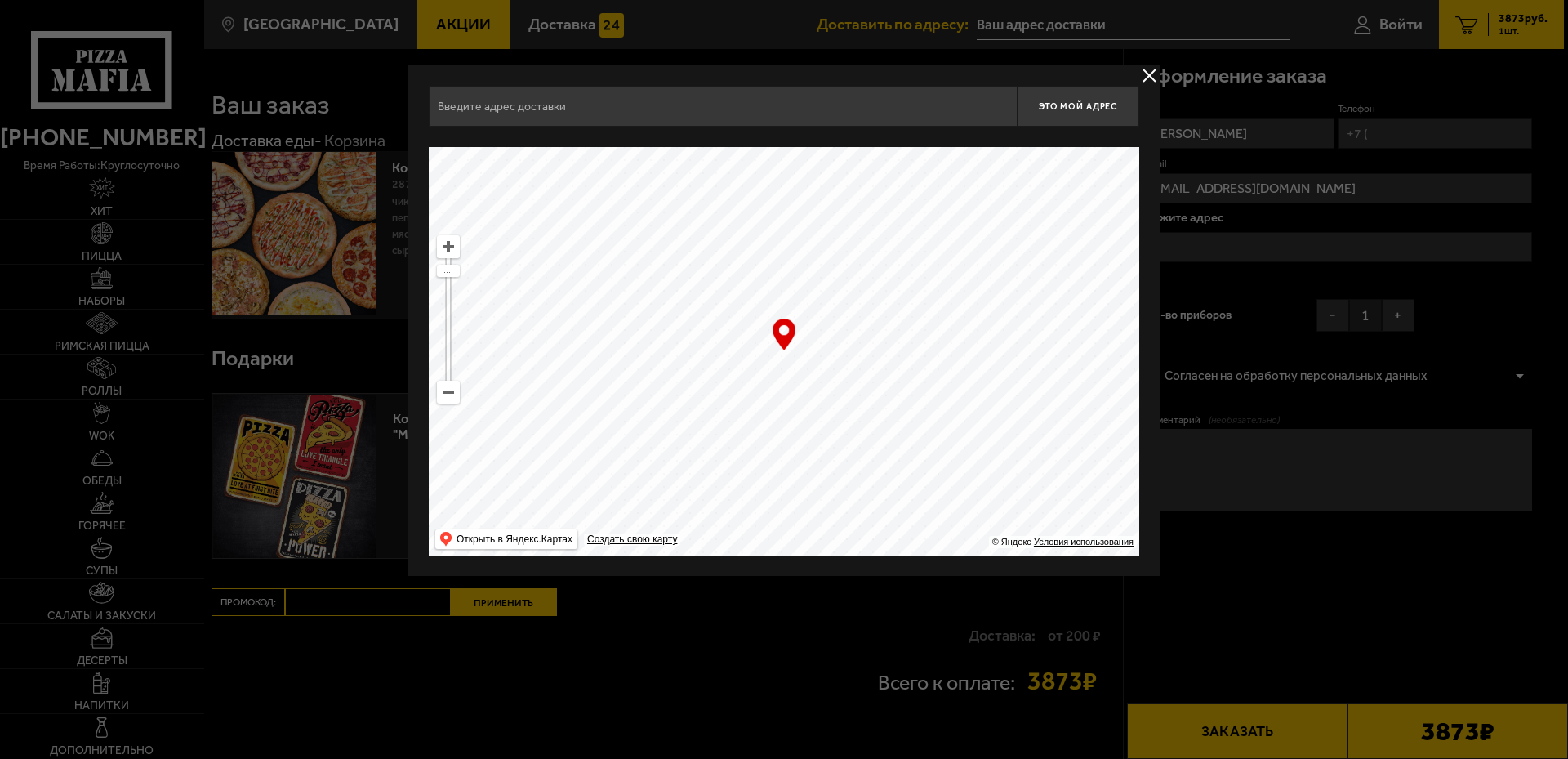
type input "[STREET_ADDRESS]"
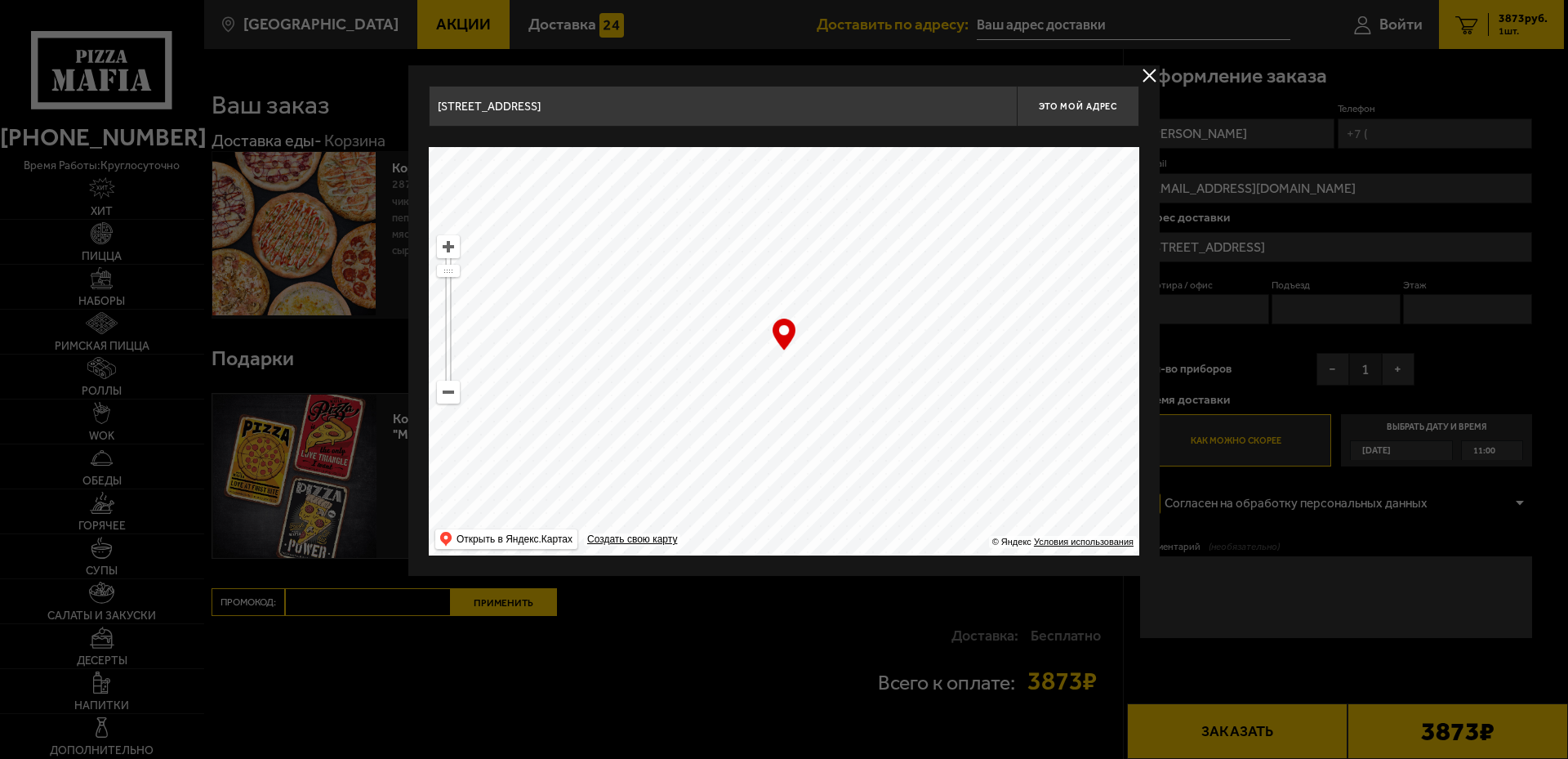
click at [447, 393] on ymaps at bounding box center [448, 392] width 21 height 21
drag, startPoint x: 867, startPoint y: 484, endPoint x: 668, endPoint y: 336, distance: 248.0
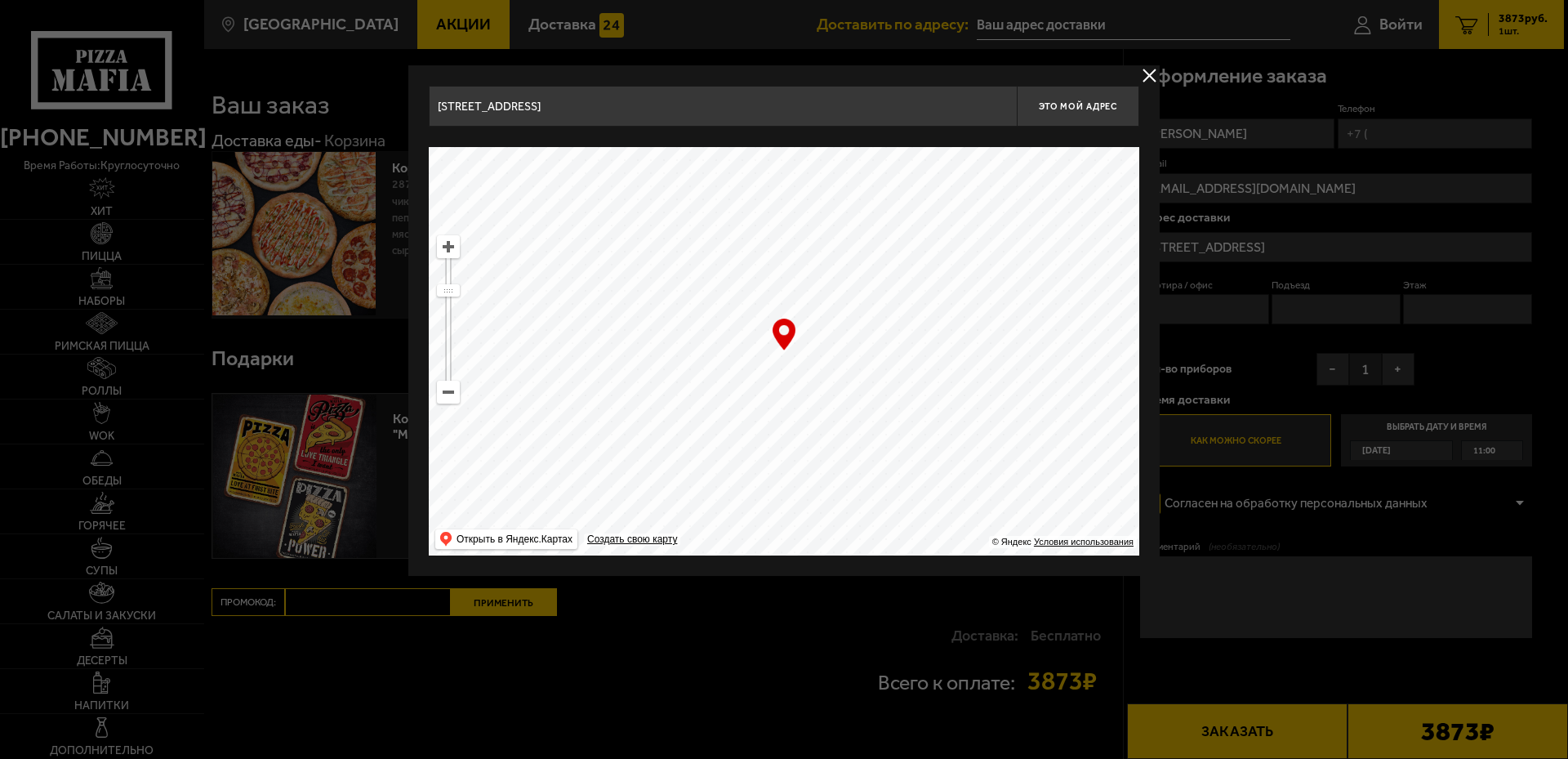
click at [668, 336] on ymaps at bounding box center [784, 351] width 711 height 408
drag, startPoint x: 698, startPoint y: 318, endPoint x: 810, endPoint y: 383, distance: 129.5
click at [695, 317] on ymaps at bounding box center [784, 351] width 711 height 408
type input "[STREET_ADDRESS]"
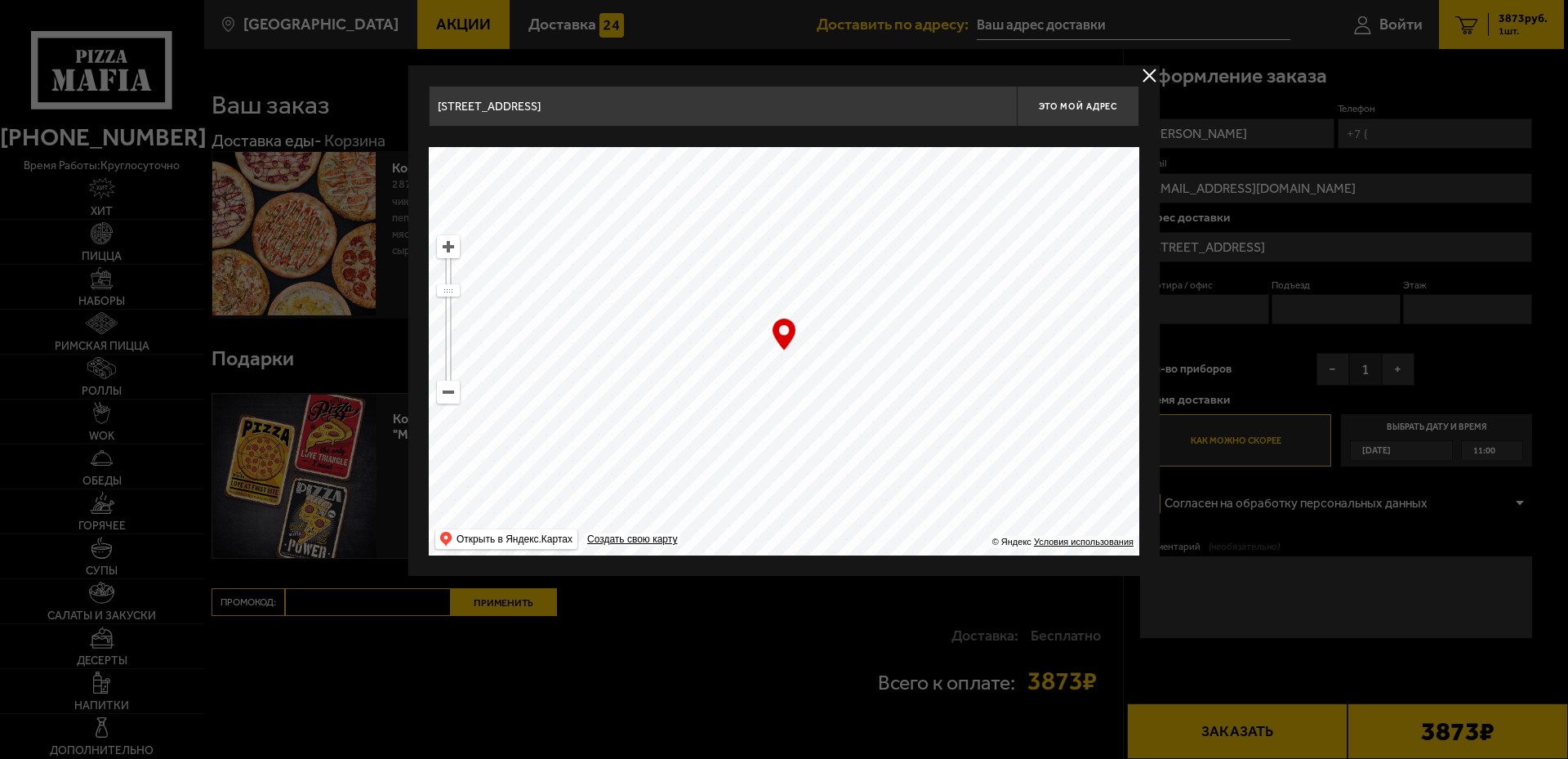
drag, startPoint x: 921, startPoint y: 424, endPoint x: 927, endPoint y: 325, distance: 99.2
click at [927, 325] on ymaps at bounding box center [784, 351] width 711 height 408
drag, startPoint x: 894, startPoint y: 473, endPoint x: 813, endPoint y: 339, distance: 156.6
click at [813, 339] on ymaps at bounding box center [784, 351] width 711 height 408
drag, startPoint x: 839, startPoint y: 457, endPoint x: 846, endPoint y: 335, distance: 122.2
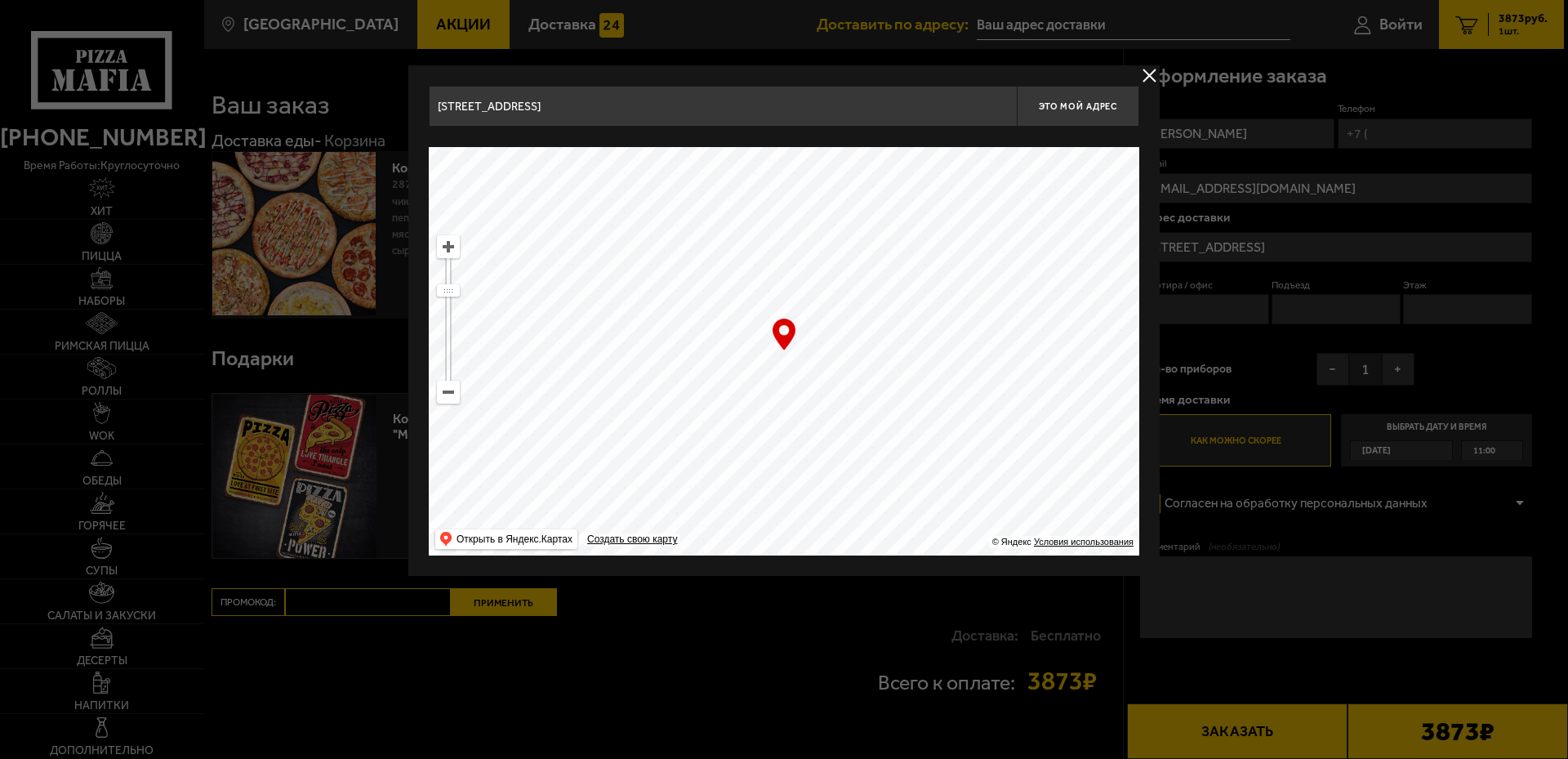
click at [846, 335] on ymaps at bounding box center [784, 351] width 711 height 408
drag, startPoint x: 855, startPoint y: 426, endPoint x: 951, endPoint y: 319, distance: 143.8
click at [951, 319] on ymaps at bounding box center [784, 351] width 711 height 408
drag, startPoint x: 826, startPoint y: 404, endPoint x: 804, endPoint y: 353, distance: 55.5
click at [804, 353] on ymaps at bounding box center [784, 351] width 711 height 408
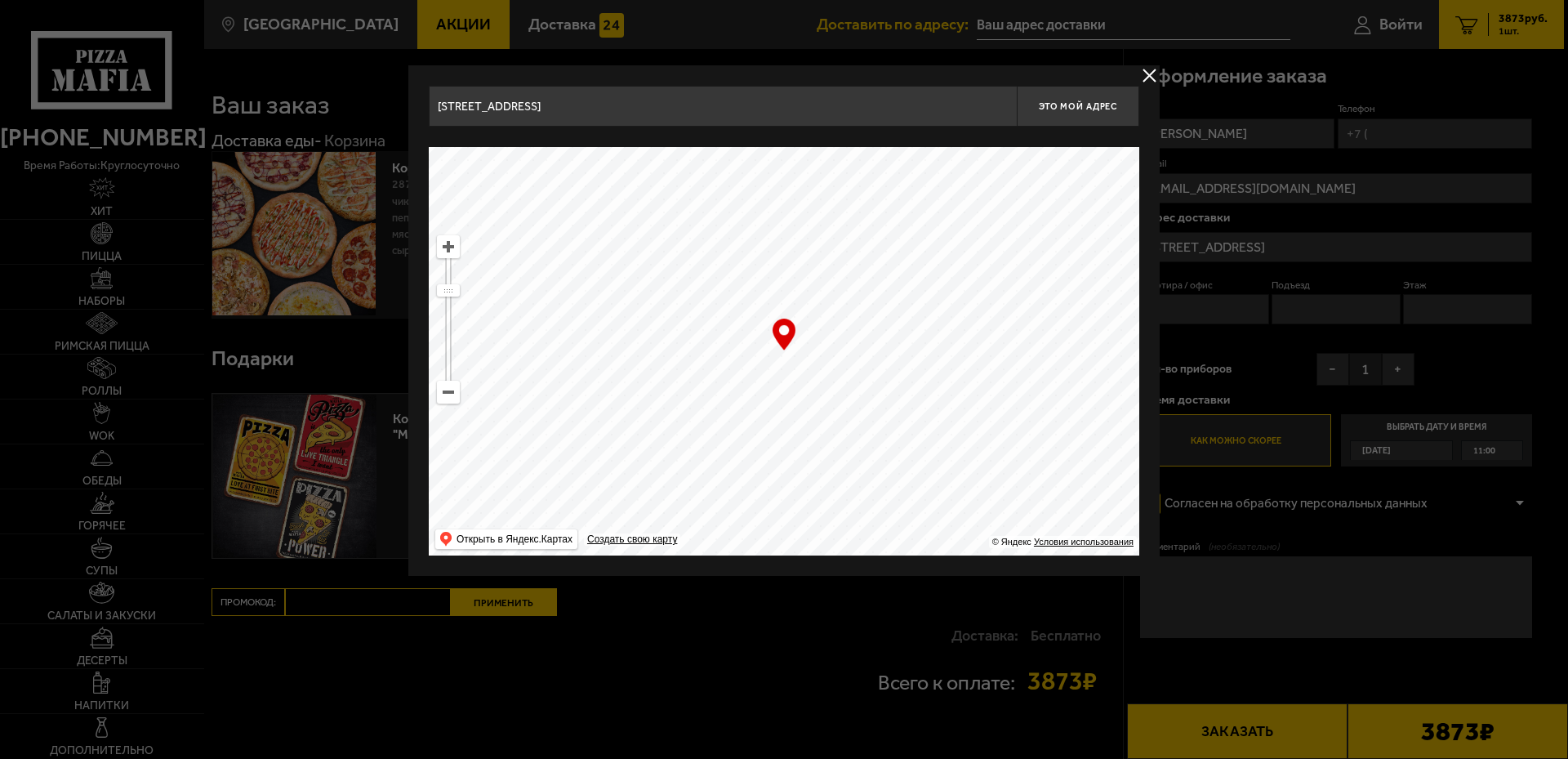
click at [450, 246] on ymaps at bounding box center [448, 247] width 21 height 21
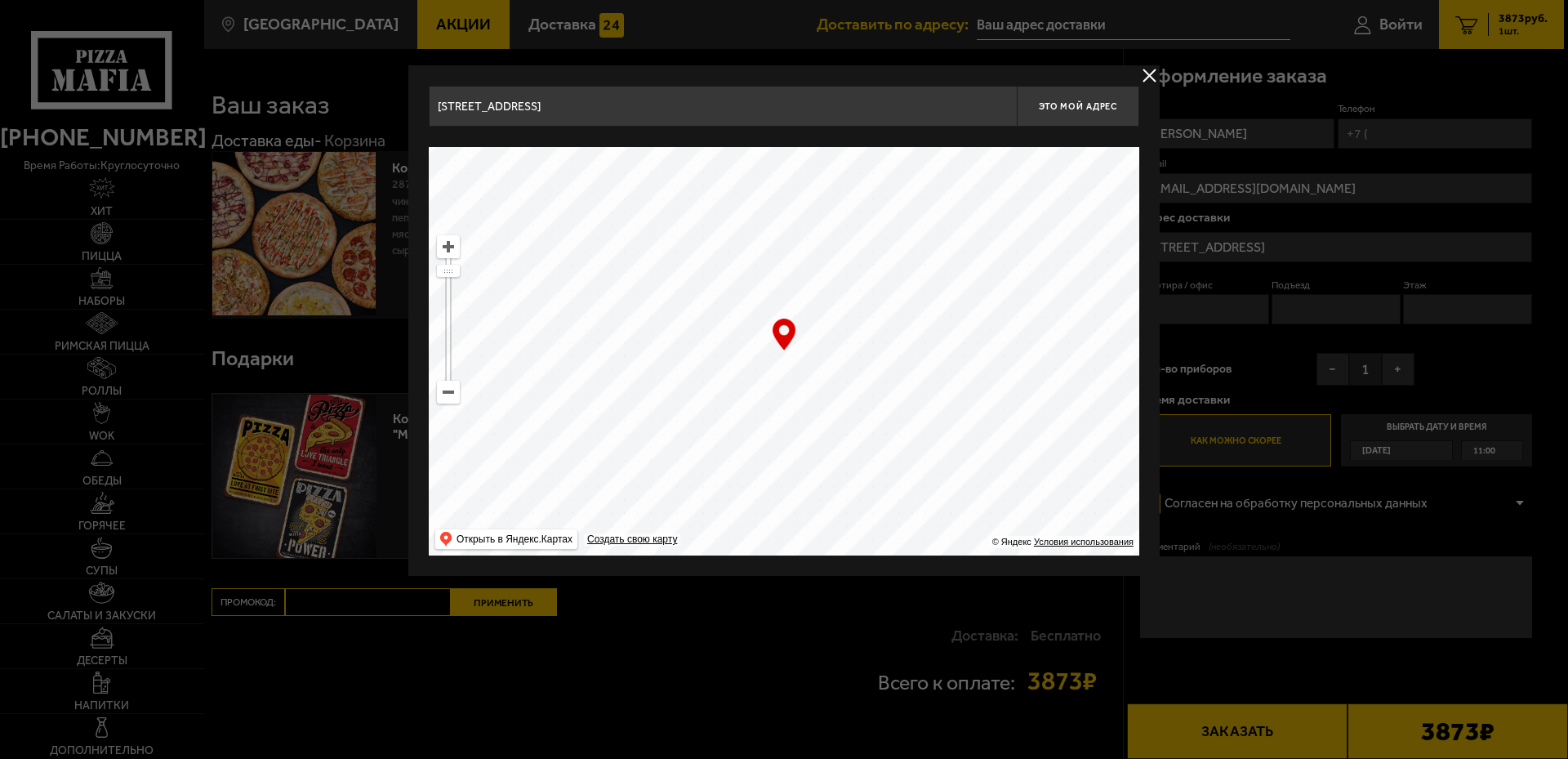
click at [450, 246] on ymaps at bounding box center [448, 247] width 21 height 21
drag, startPoint x: 861, startPoint y: 369, endPoint x: 806, endPoint y: 379, distance: 55.9
click at [806, 379] on ymaps at bounding box center [784, 351] width 711 height 408
click at [1052, 105] on span "Это мой адрес" at bounding box center [1078, 106] width 79 height 11
type input "[STREET_ADDRESS]"
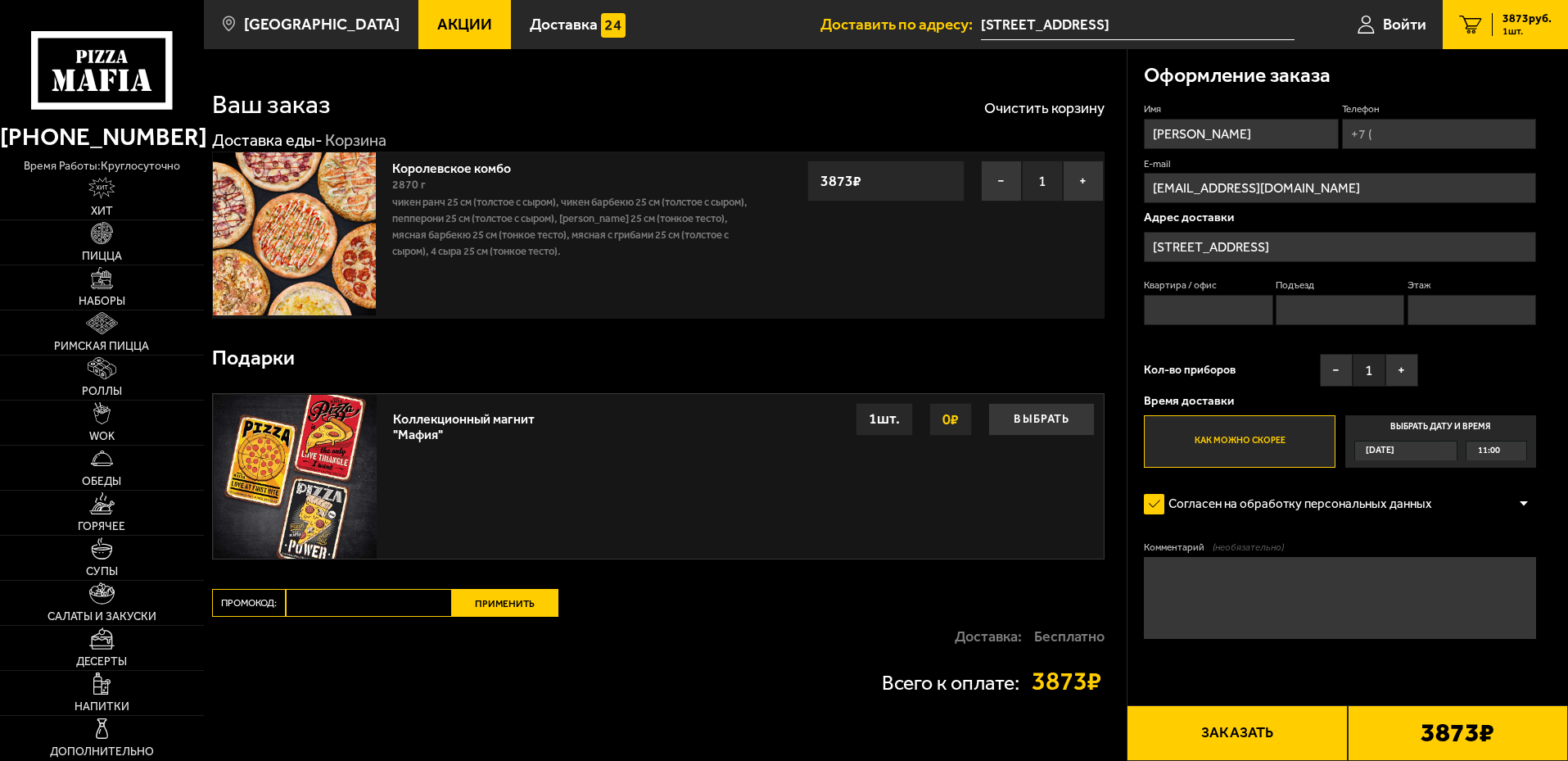
click at [1208, 583] on textarea "Комментарий (необязательно)" at bounding box center [1341, 598] width 392 height 82
click at [1453, 575] on textarea "Позвонить за 15 минут. Подъеду, заберу заказ." at bounding box center [1341, 598] width 392 height 82
type textarea "Позвонить за 15 минут. Подъеду, заберу заказ."
click at [1493, 451] on span "11:00" at bounding box center [1489, 450] width 22 height 19
click at [0, 0] on input "Выбрать дату и время [DATE] 11:00" at bounding box center [0, 0] width 0 height 0
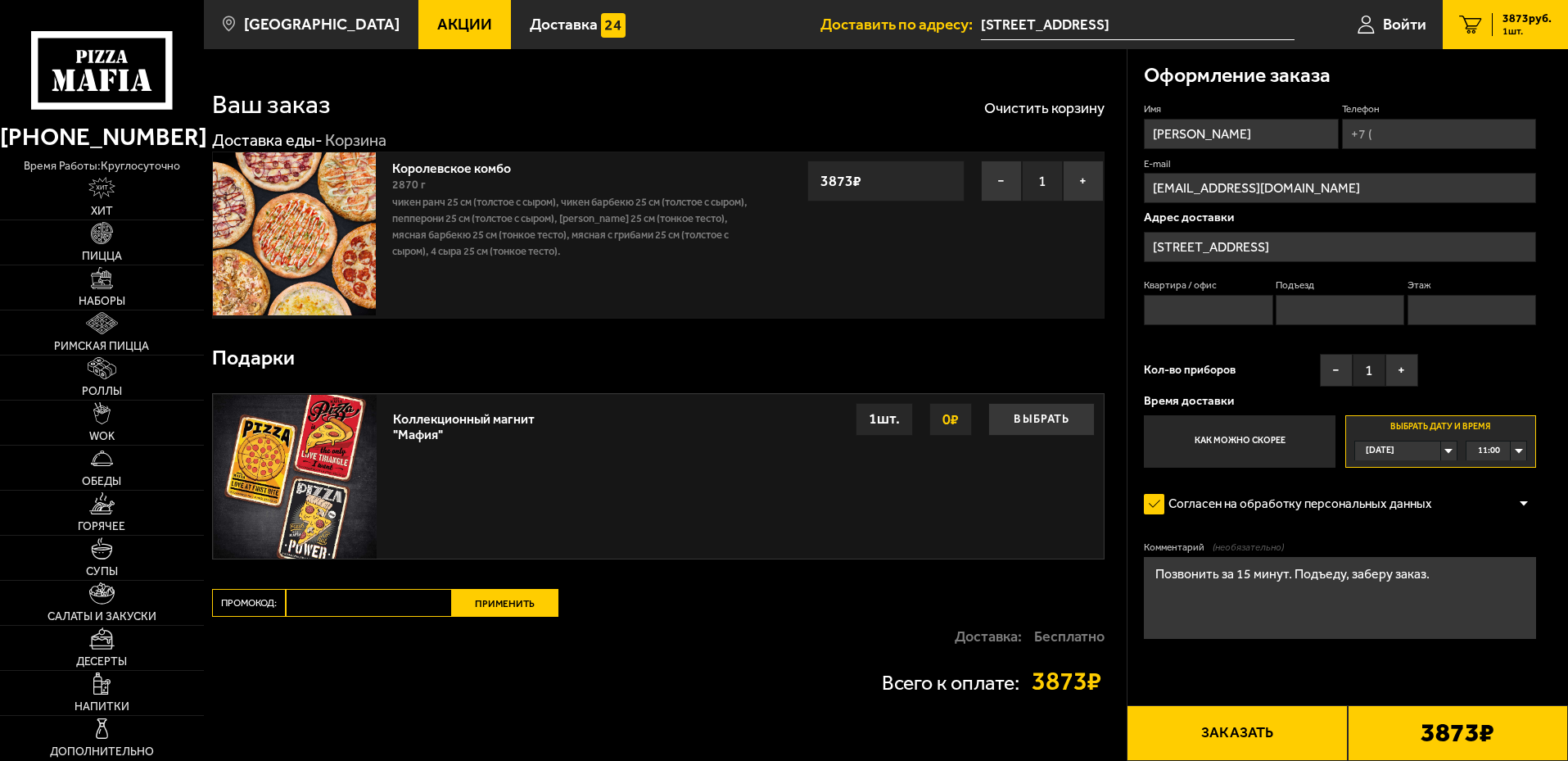
click at [1514, 450] on div "11:00" at bounding box center [1496, 450] width 59 height 19
click at [1494, 492] on span "14:15" at bounding box center [1490, 489] width 22 height 19
click at [1260, 737] on button "Заказать" at bounding box center [1237, 733] width 220 height 56
click at [1425, 131] on input "Телефон" at bounding box center [1439, 134] width 194 height 30
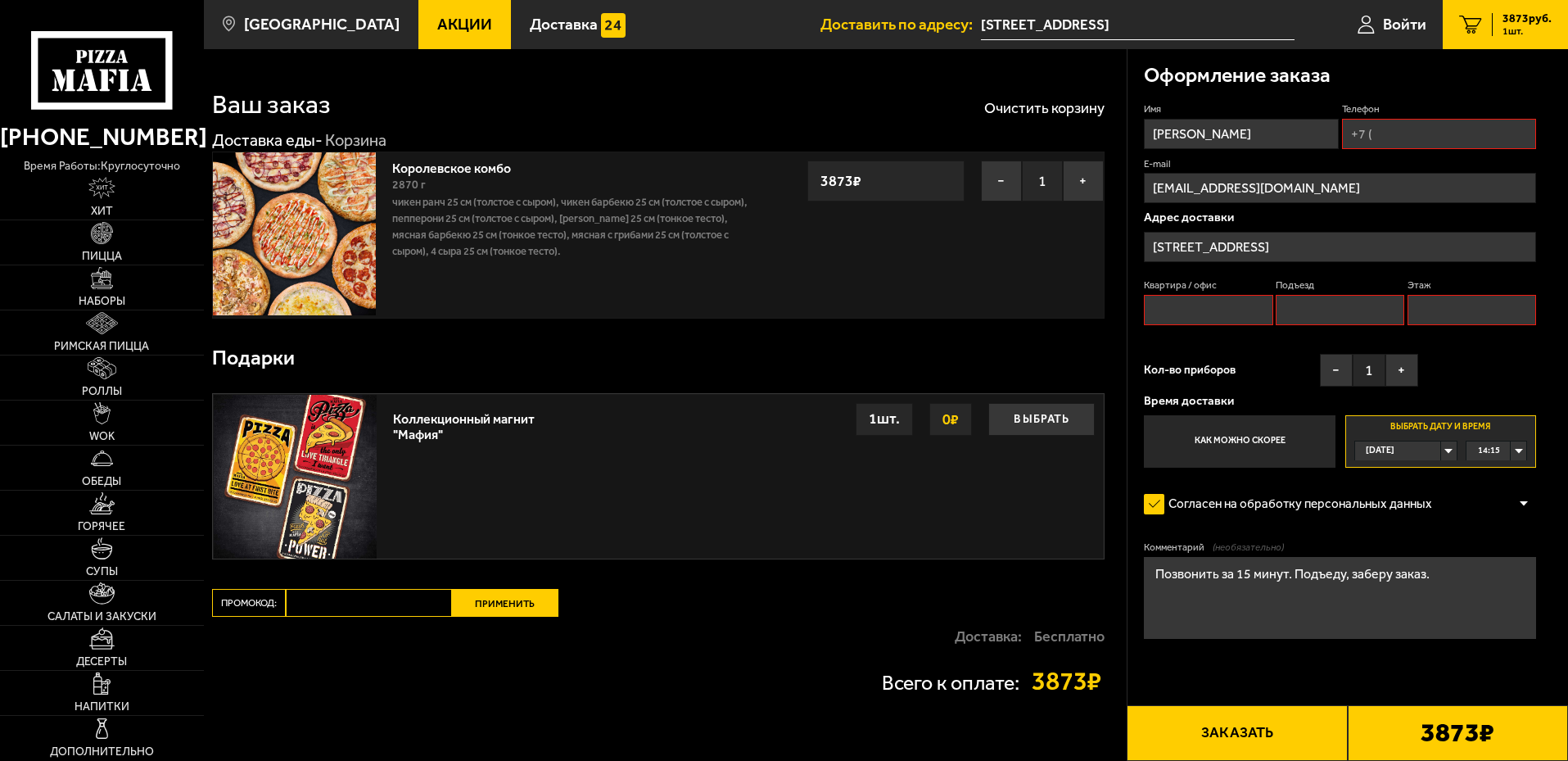
type input "[PHONE_NUMBER]"
click at [1283, 243] on input "[STREET_ADDRESS]" at bounding box center [1341, 247] width 392 height 30
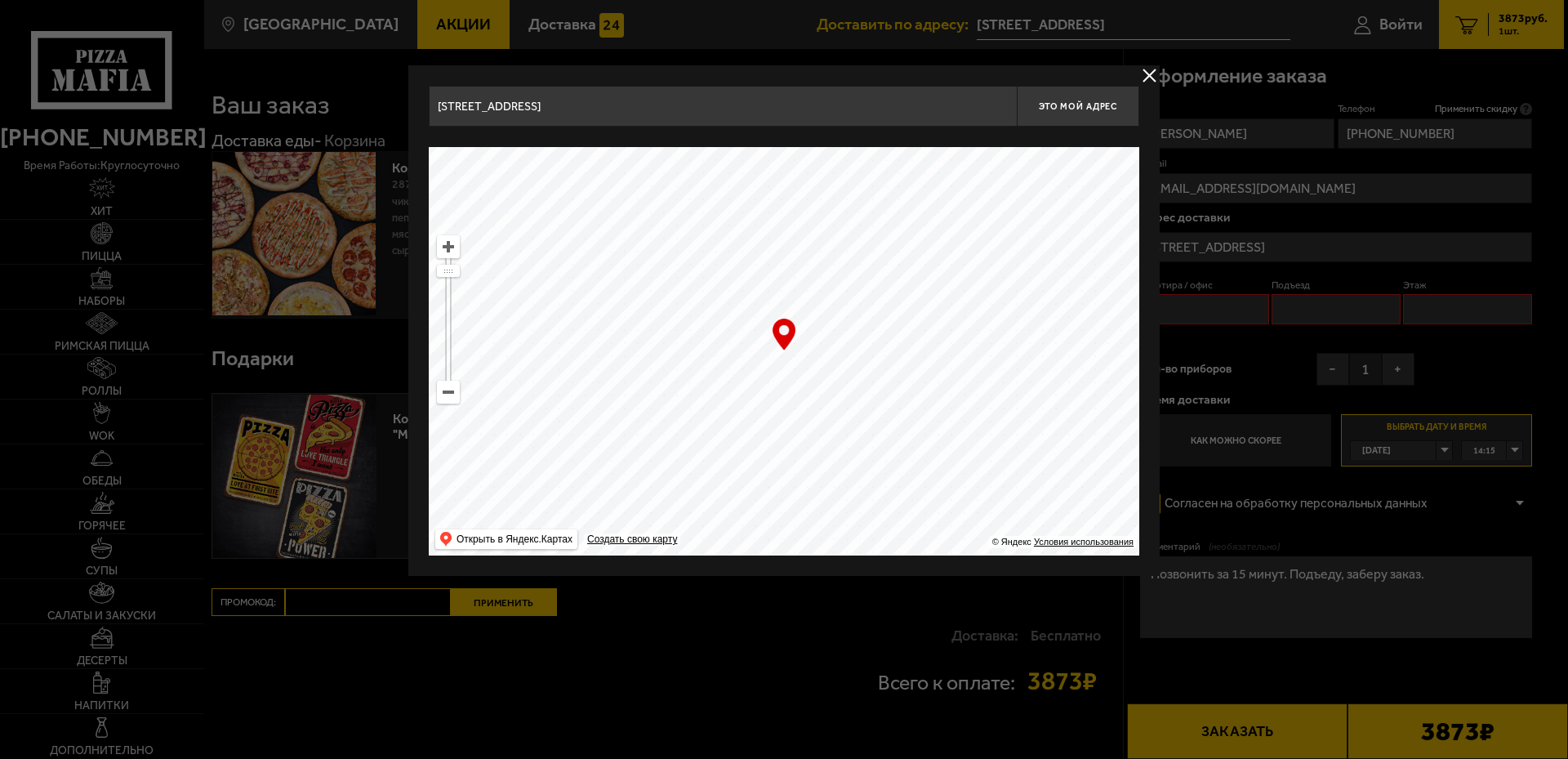
drag, startPoint x: 815, startPoint y: 379, endPoint x: 721, endPoint y: 258, distance: 153.2
click at [721, 258] on ymaps at bounding box center [784, 351] width 711 height 408
drag, startPoint x: 942, startPoint y: 398, endPoint x: 848, endPoint y: 180, distance: 237.4
click at [849, 182] on ymaps at bounding box center [784, 351] width 711 height 408
click at [454, 397] on ymaps at bounding box center [448, 392] width 21 height 21
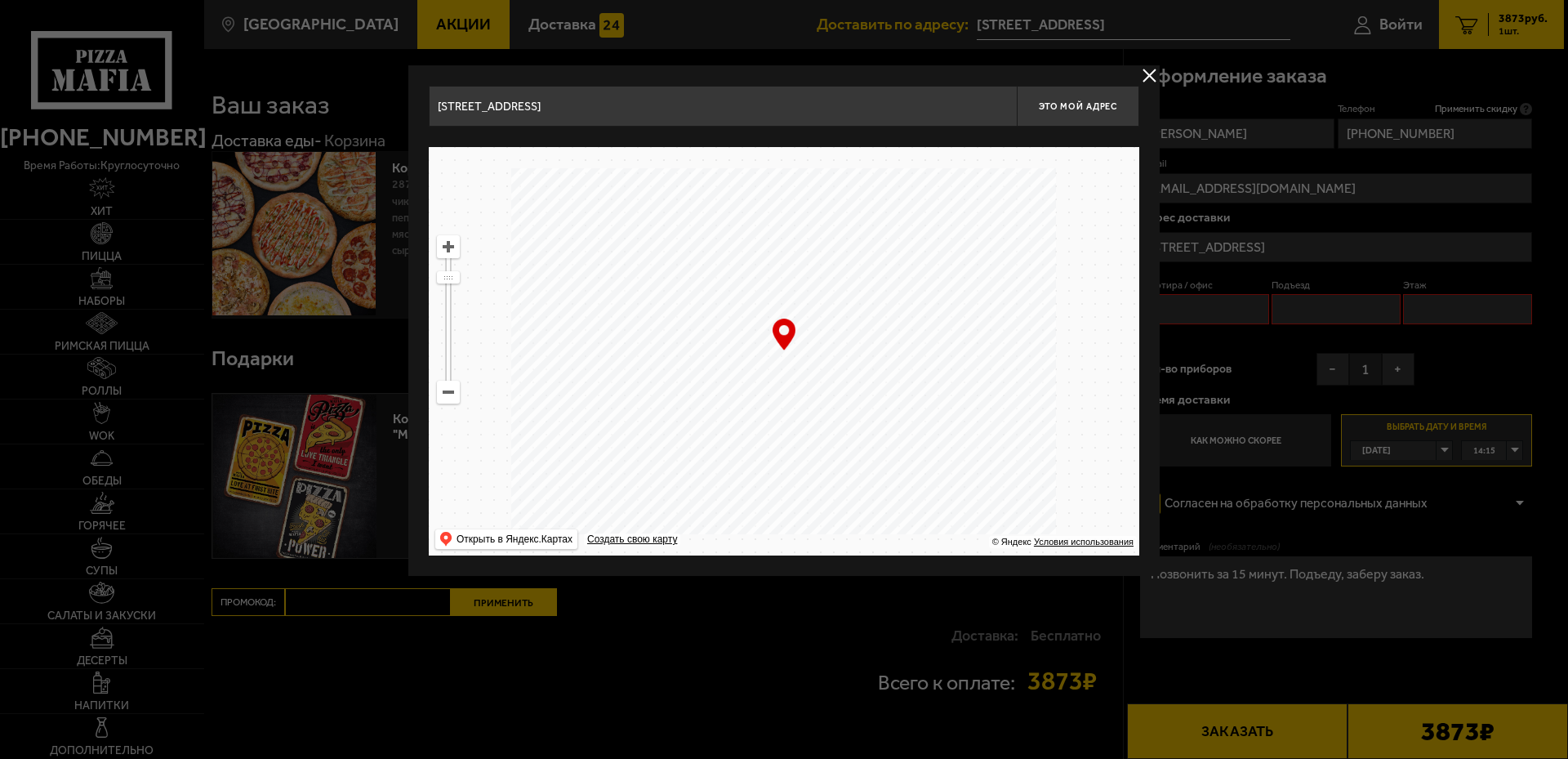
click at [454, 397] on ymaps at bounding box center [448, 392] width 21 height 21
click at [453, 397] on ymaps at bounding box center [448, 392] width 21 height 21
drag, startPoint x: 805, startPoint y: 452, endPoint x: 828, endPoint y: 269, distance: 184.4
click at [814, 227] on ymaps at bounding box center [784, 351] width 711 height 408
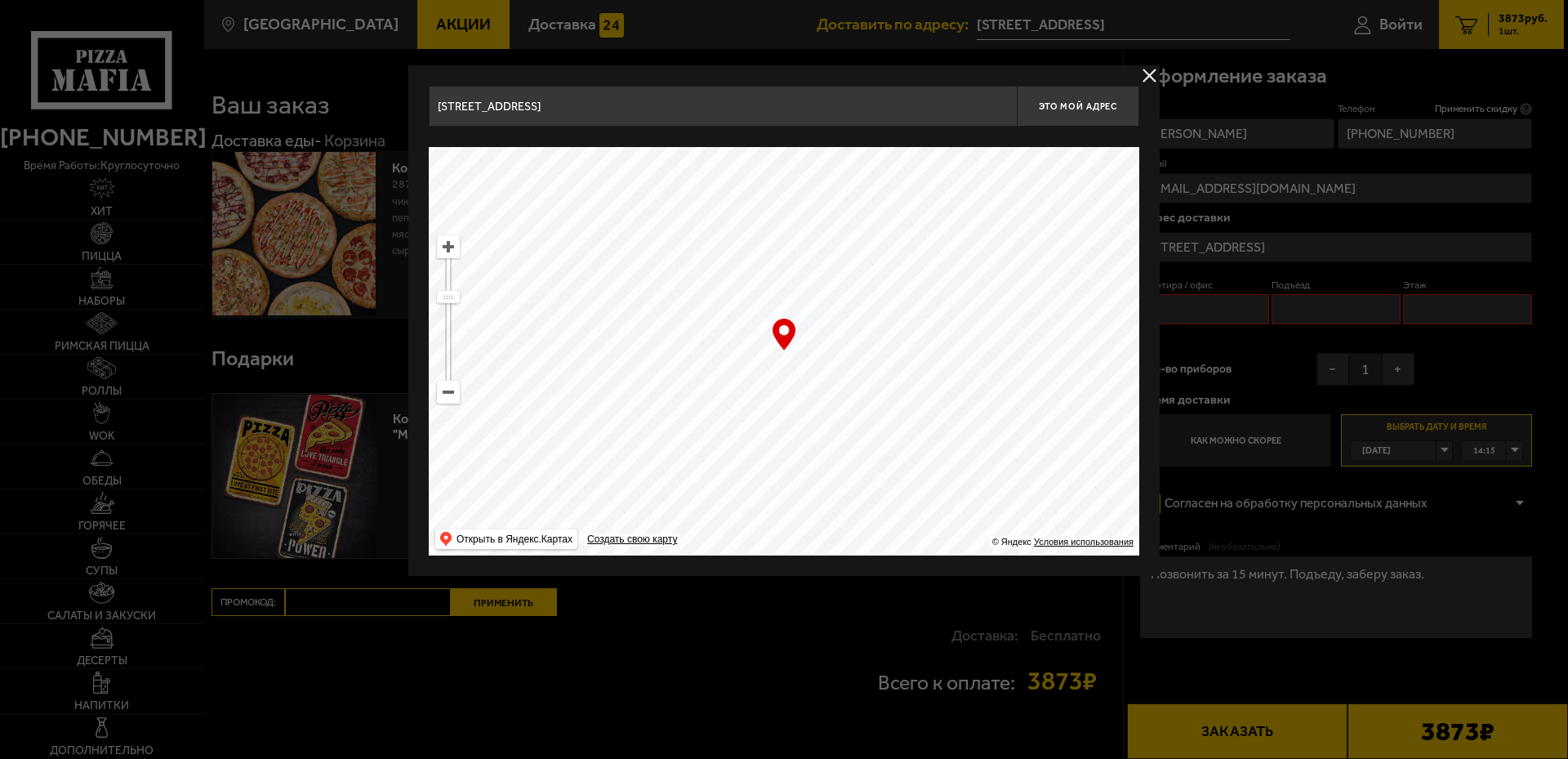
drag, startPoint x: 837, startPoint y: 390, endPoint x: 823, endPoint y: 324, distance: 67.5
click at [823, 324] on ymaps at bounding box center [784, 351] width 711 height 408
drag, startPoint x: 826, startPoint y: 430, endPoint x: 799, endPoint y: 345, distance: 89.2
click at [799, 345] on ymaps at bounding box center [784, 351] width 711 height 408
click at [445, 395] on ymaps at bounding box center [448, 392] width 21 height 21
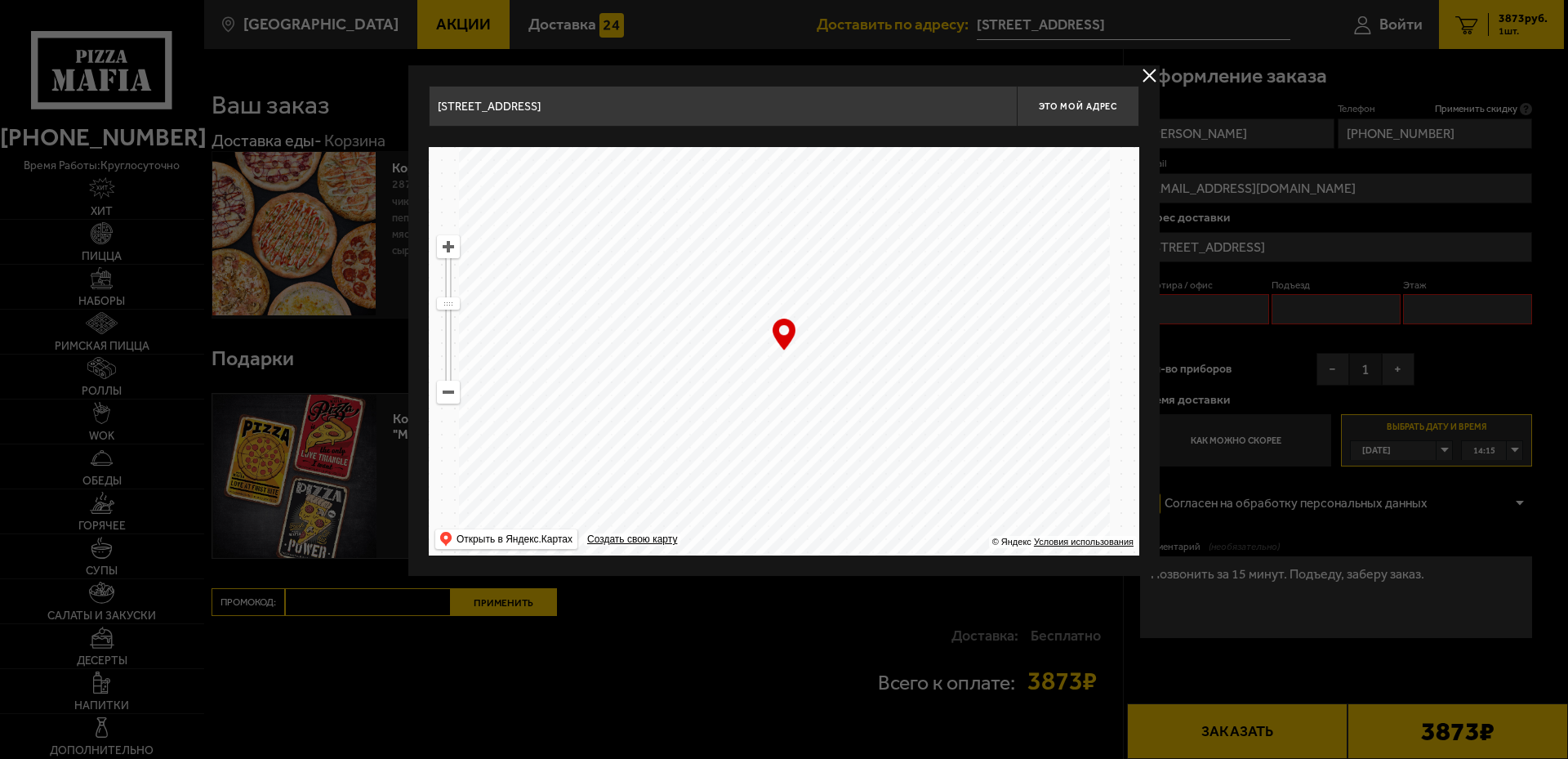
click at [445, 395] on ymaps at bounding box center [448, 392] width 21 height 21
click at [447, 245] on ymaps at bounding box center [448, 247] width 21 height 21
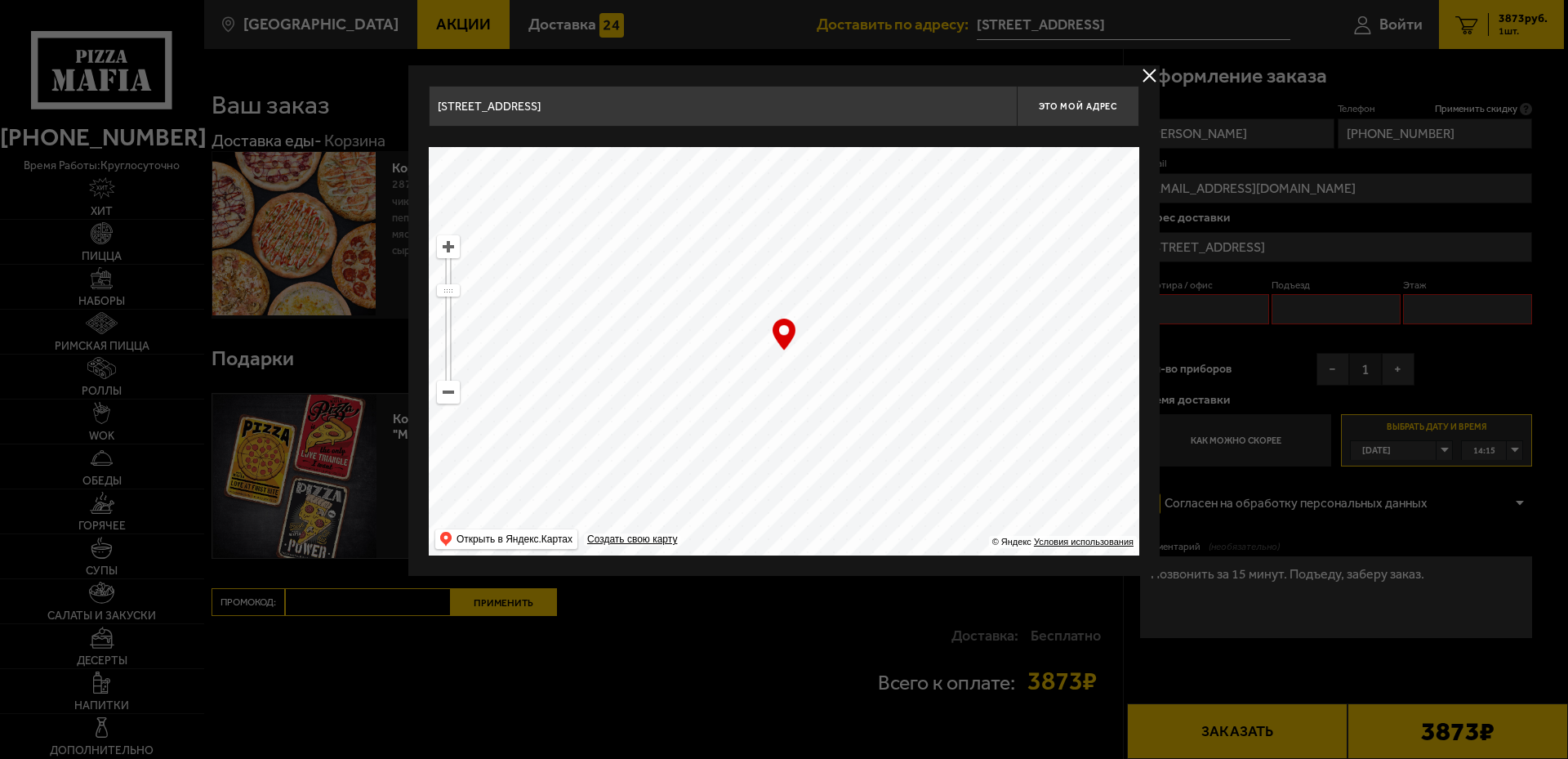
click at [447, 245] on ymaps at bounding box center [448, 247] width 21 height 21
drag, startPoint x: 877, startPoint y: 407, endPoint x: 840, endPoint y: 534, distance: 132.3
click at [840, 534] on ymaps at bounding box center [784, 351] width 711 height 408
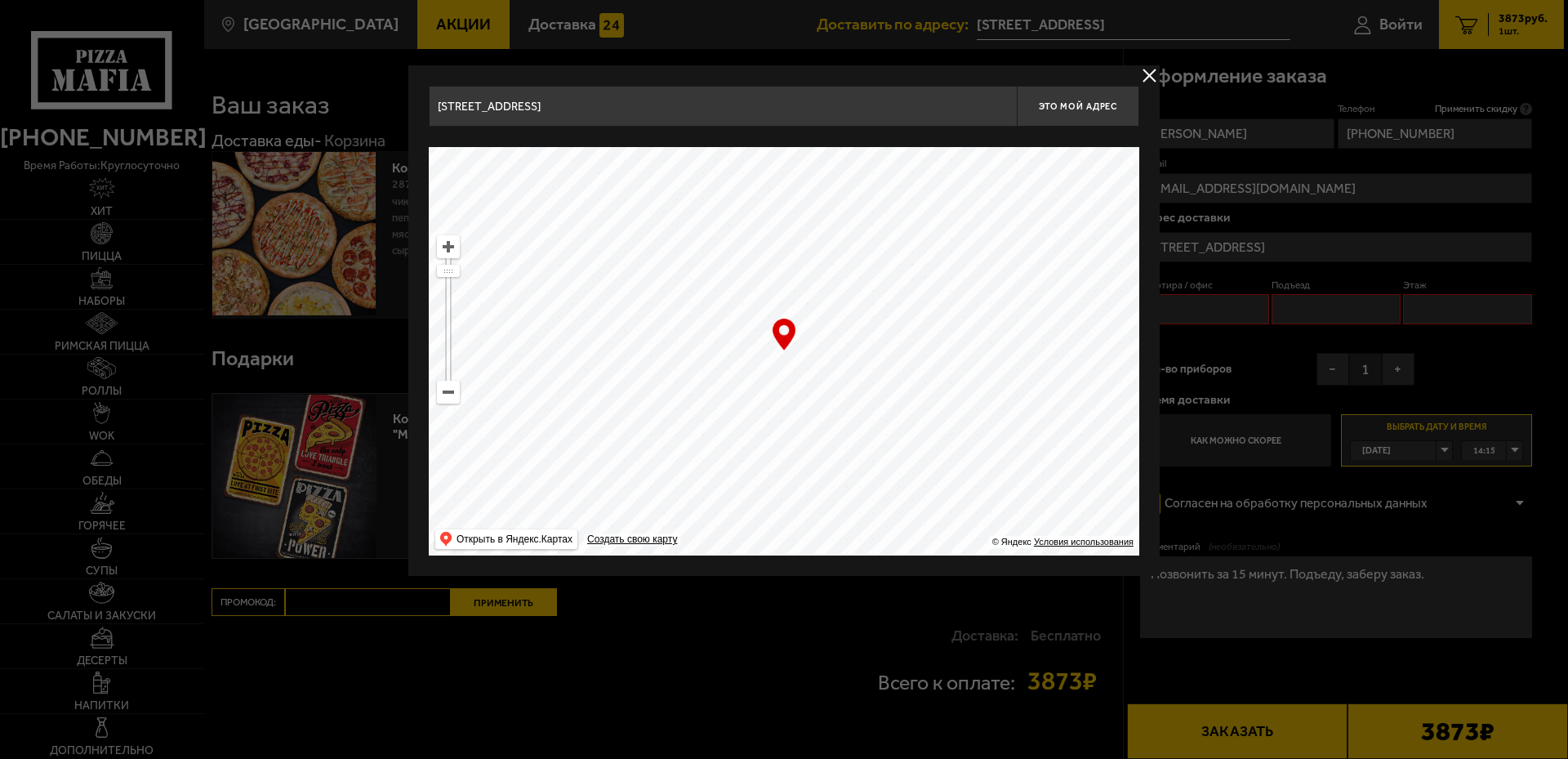
drag, startPoint x: 813, startPoint y: 421, endPoint x: 778, endPoint y: 443, distance: 41.3
click at [778, 443] on ymaps at bounding box center [784, 351] width 711 height 408
click at [1070, 108] on span "Это мой адрес" at bounding box center [1078, 106] width 79 height 11
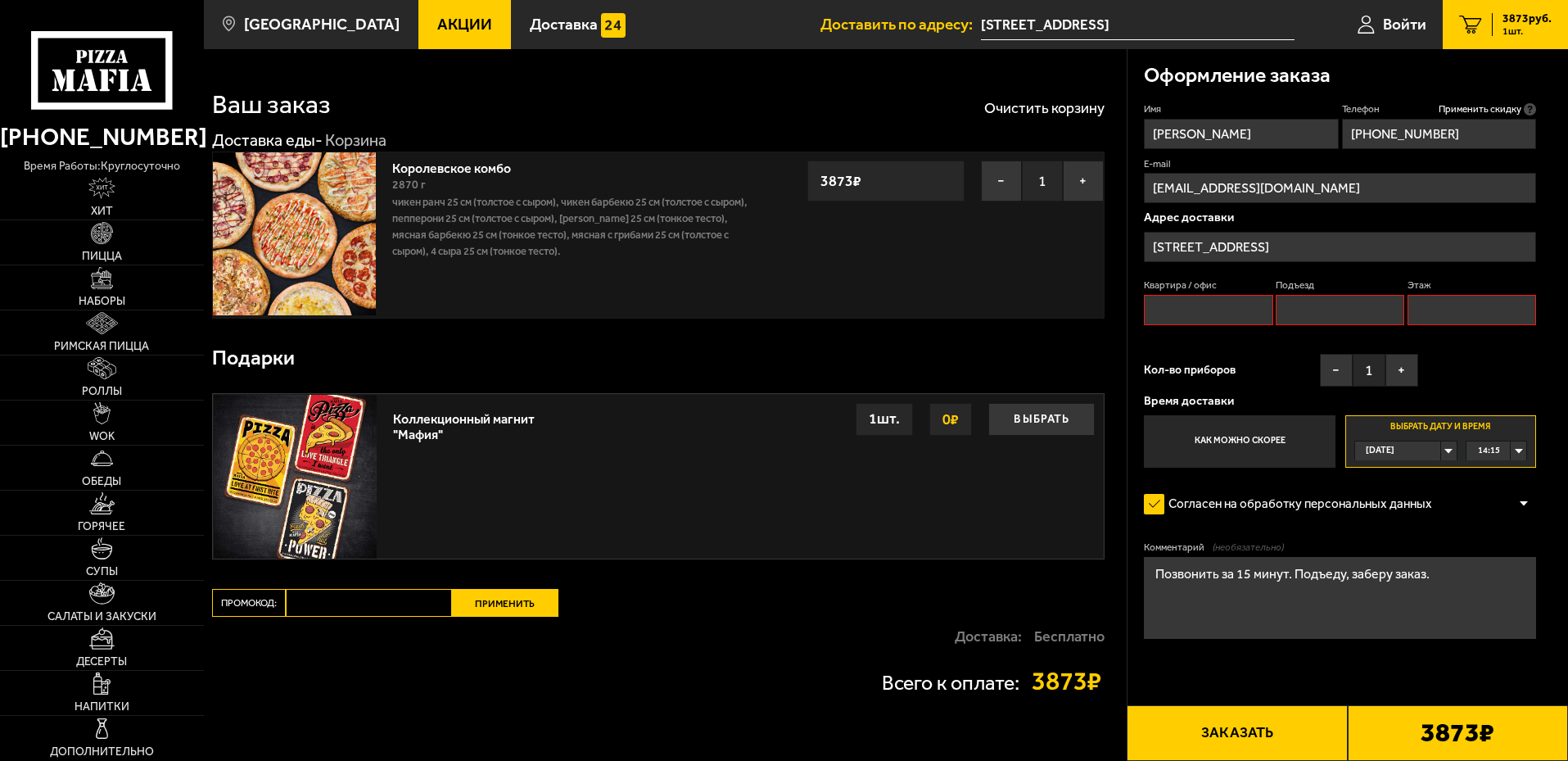
click at [1269, 242] on input "[STREET_ADDRESS]" at bounding box center [1341, 247] width 392 height 30
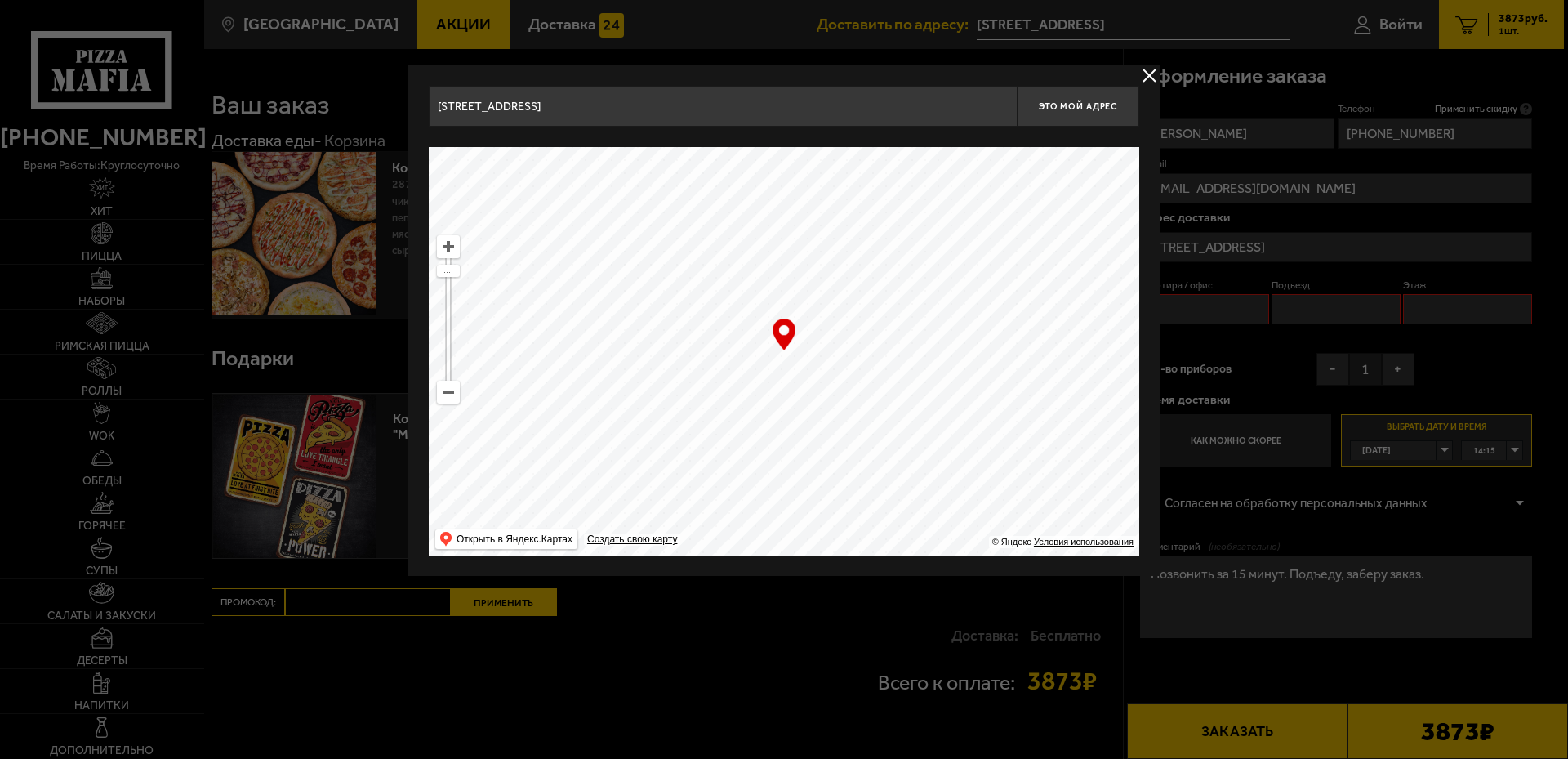
drag, startPoint x: 1016, startPoint y: 428, endPoint x: 816, endPoint y: 391, distance: 203.4
click at [717, 312] on ymaps at bounding box center [784, 351] width 711 height 408
drag, startPoint x: 842, startPoint y: 409, endPoint x: 784, endPoint y: 324, distance: 102.9
click at [784, 324] on div "… © Яндекс Условия использования Открыть в Яндекс.Картах Создать свою карту" at bounding box center [784, 351] width 711 height 408
drag, startPoint x: 946, startPoint y: 413, endPoint x: 841, endPoint y: 335, distance: 130.8
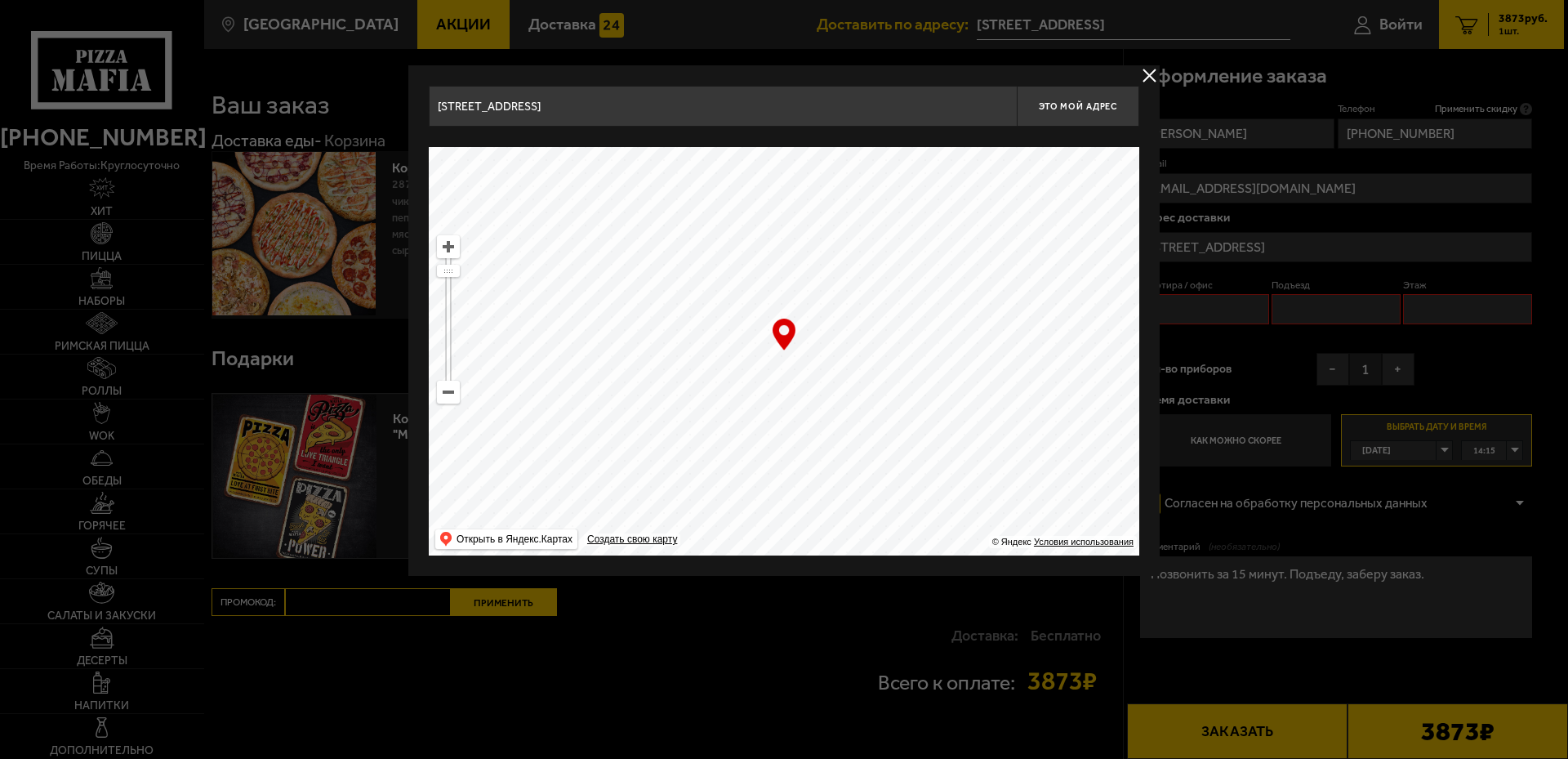
click at [826, 332] on ymaps at bounding box center [784, 351] width 711 height 408
drag, startPoint x: 863, startPoint y: 352, endPoint x: 828, endPoint y: 333, distance: 39.8
click at [828, 333] on ymaps at bounding box center [784, 351] width 711 height 408
type input "[STREET_ADDRESS]"
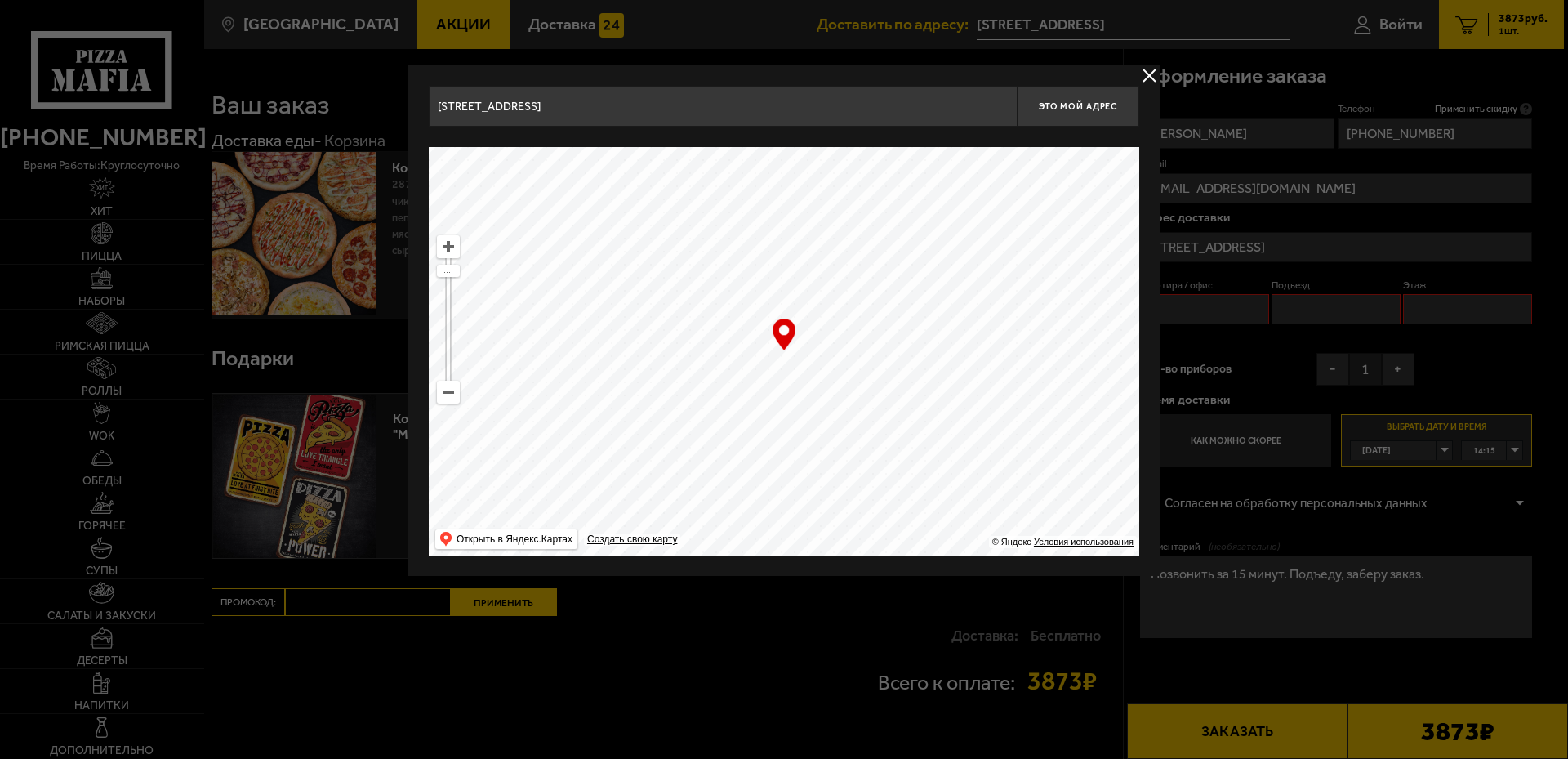
click at [677, 128] on div "Найдите адрес перетащив карту" at bounding box center [784, 136] width 711 height 20
drag, startPoint x: 902, startPoint y: 447, endPoint x: 890, endPoint y: 368, distance: 79.9
click at [892, 374] on ymaps at bounding box center [784, 351] width 711 height 408
drag, startPoint x: 935, startPoint y: 436, endPoint x: 881, endPoint y: 306, distance: 140.8
click at [876, 297] on ymaps at bounding box center [784, 351] width 711 height 408
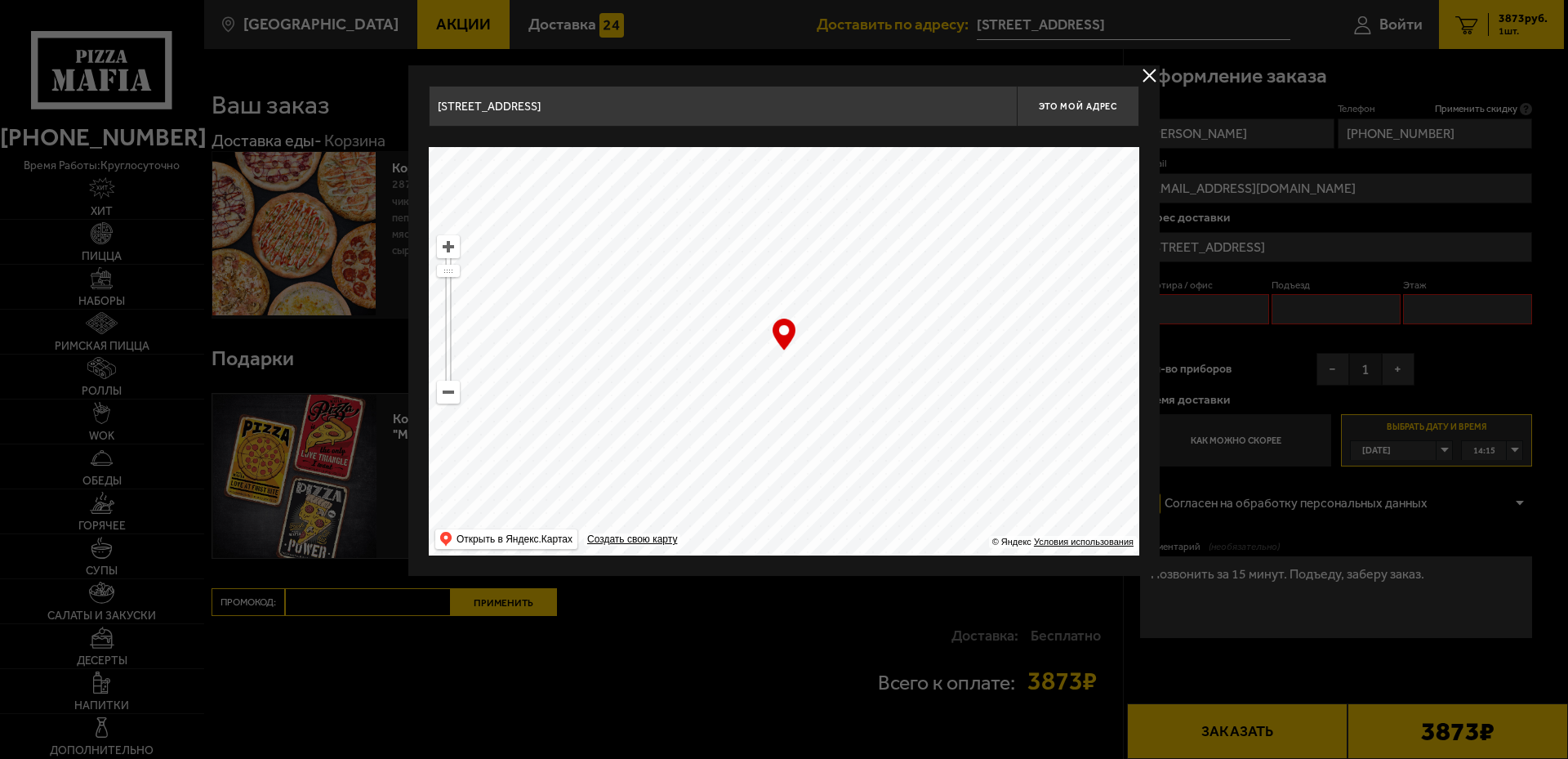
type input "[STREET_ADDRESS][PERSON_NAME]"
drag, startPoint x: 823, startPoint y: 474, endPoint x: 879, endPoint y: 403, distance: 90.4
click at [900, 317] on ymaps at bounding box center [784, 351] width 711 height 408
drag, startPoint x: 858, startPoint y: 368, endPoint x: 852, endPoint y: 352, distance: 17.1
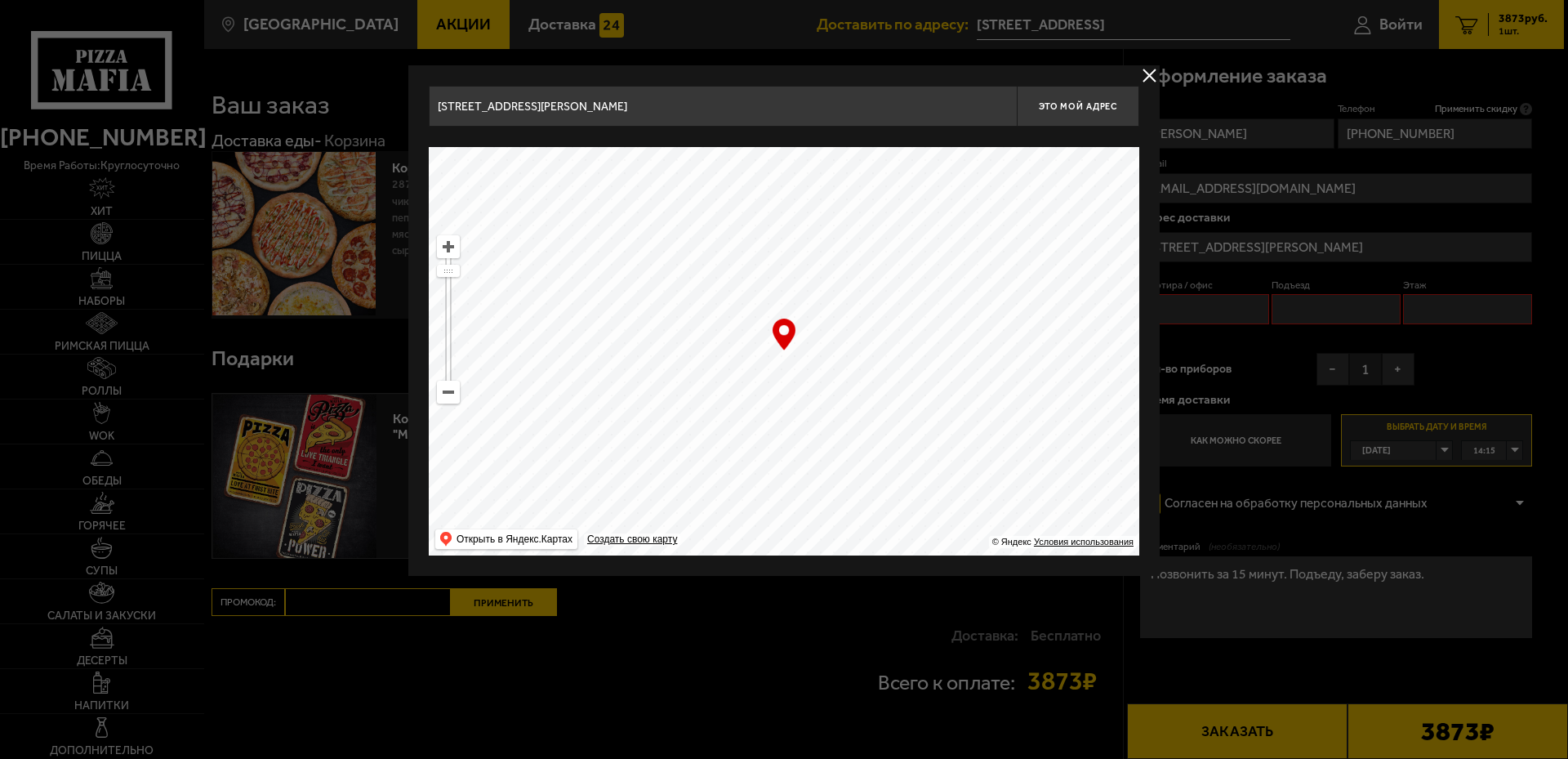
click at [852, 353] on ymaps at bounding box center [784, 351] width 711 height 408
drag, startPoint x: 966, startPoint y: 461, endPoint x: 958, endPoint y: 389, distance: 72.4
click at [958, 395] on ymaps at bounding box center [784, 351] width 711 height 408
type input "[STREET_ADDRESS]"
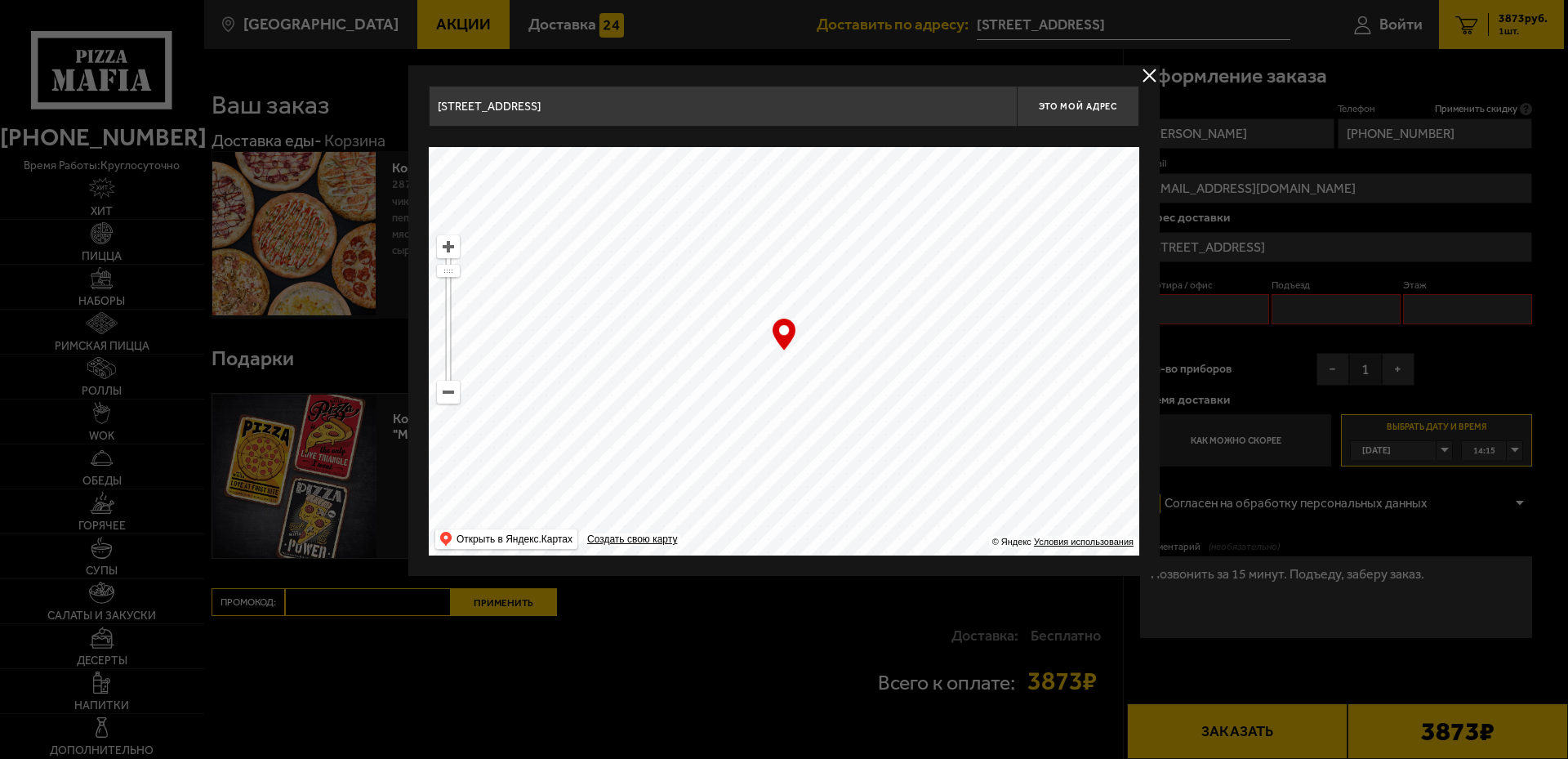
drag, startPoint x: 921, startPoint y: 476, endPoint x: 1000, endPoint y: 337, distance: 159.9
click at [998, 343] on ymaps at bounding box center [784, 351] width 711 height 408
type input "[STREET_ADDRESS]"
drag, startPoint x: 918, startPoint y: 415, endPoint x: 970, endPoint y: 323, distance: 105.7
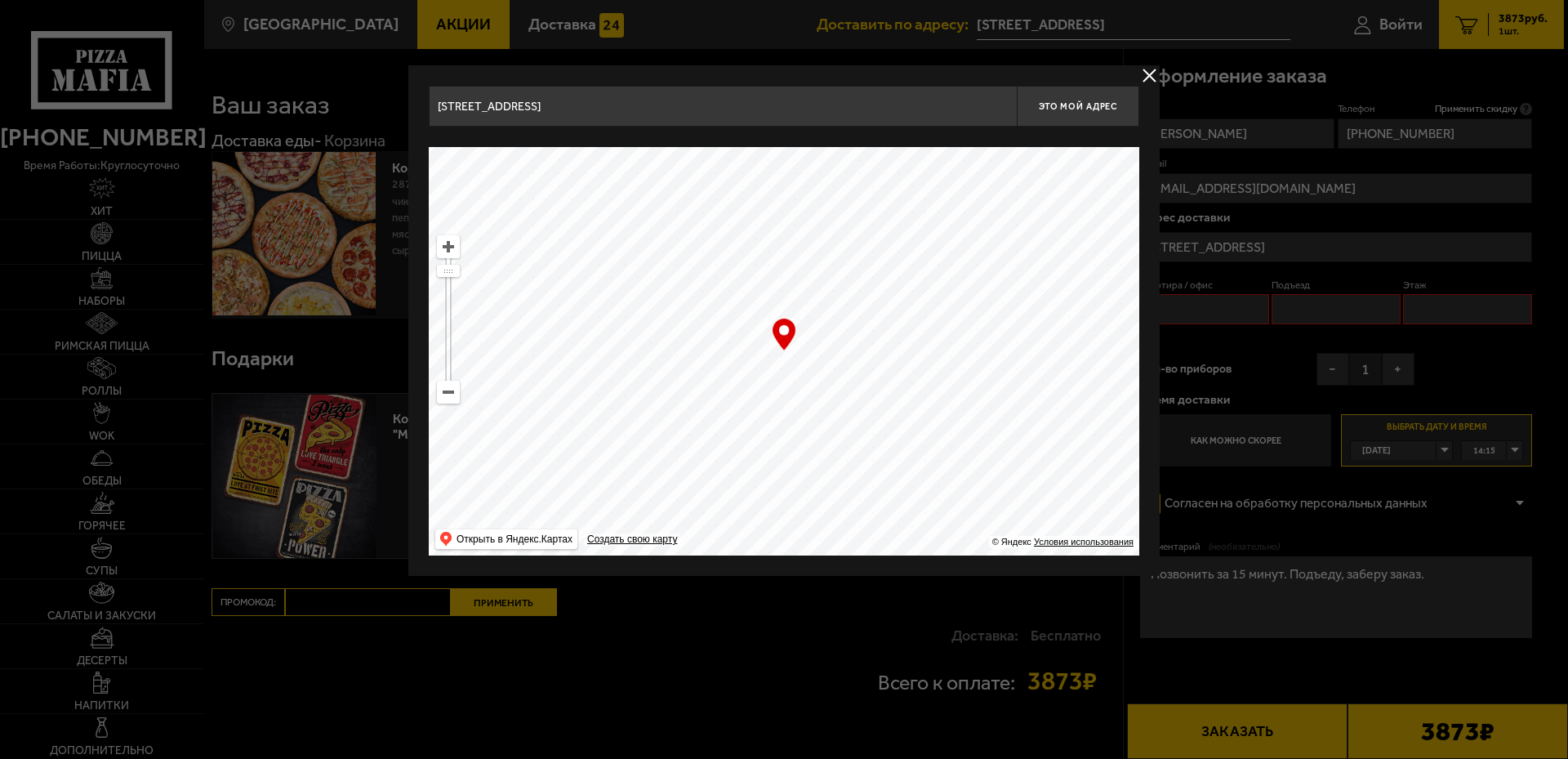
click at [970, 323] on ymaps at bounding box center [784, 351] width 711 height 408
drag, startPoint x: 1027, startPoint y: 313, endPoint x: 1019, endPoint y: 299, distance: 16.1
click at [1034, 302] on ymaps at bounding box center [784, 351] width 711 height 408
type input "[STREET_ADDRESS][PERSON_NAME]"
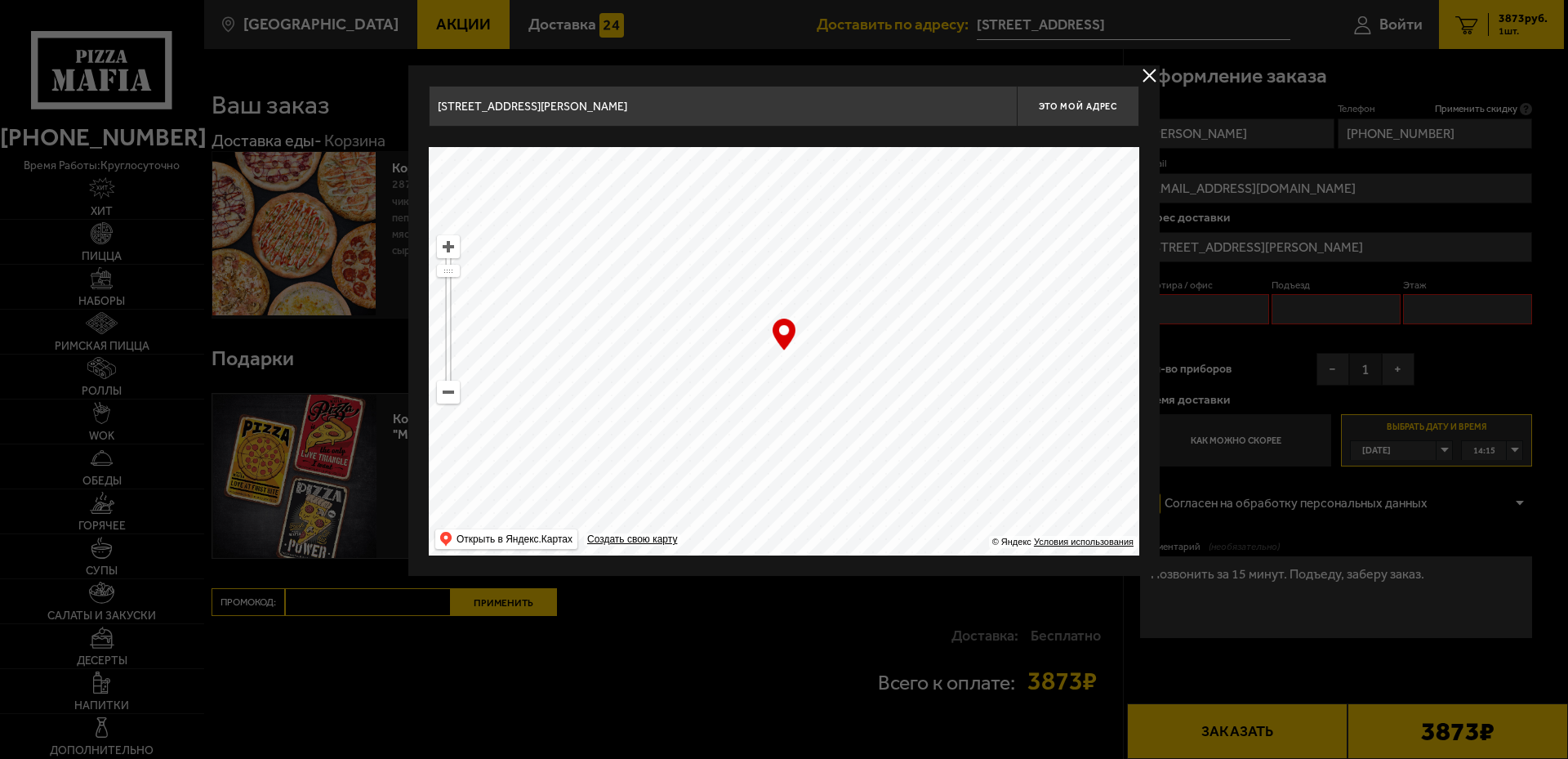
type input "[STREET_ADDRESS]"
drag, startPoint x: 932, startPoint y: 422, endPoint x: 988, endPoint y: 317, distance: 119.0
click at [988, 317] on ymaps at bounding box center [784, 351] width 711 height 408
drag, startPoint x: 882, startPoint y: 485, endPoint x: 972, endPoint y: 331, distance: 178.4
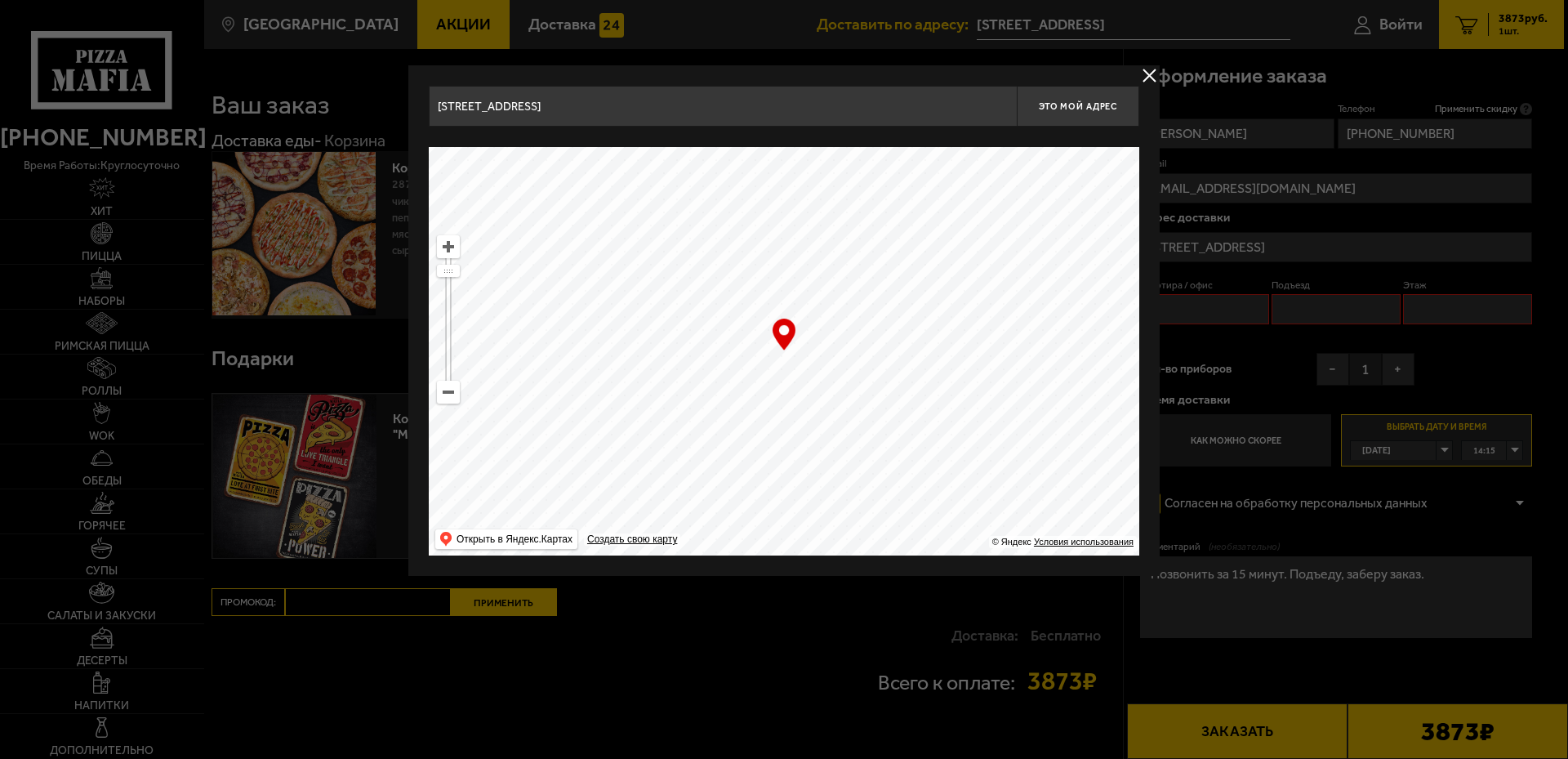
click at [969, 333] on ymaps at bounding box center [784, 351] width 711 height 408
drag, startPoint x: 851, startPoint y: 447, endPoint x: 966, endPoint y: 352, distance: 149.2
click at [966, 352] on ymaps at bounding box center [784, 351] width 711 height 408
type input "[STREET_ADDRESS]"
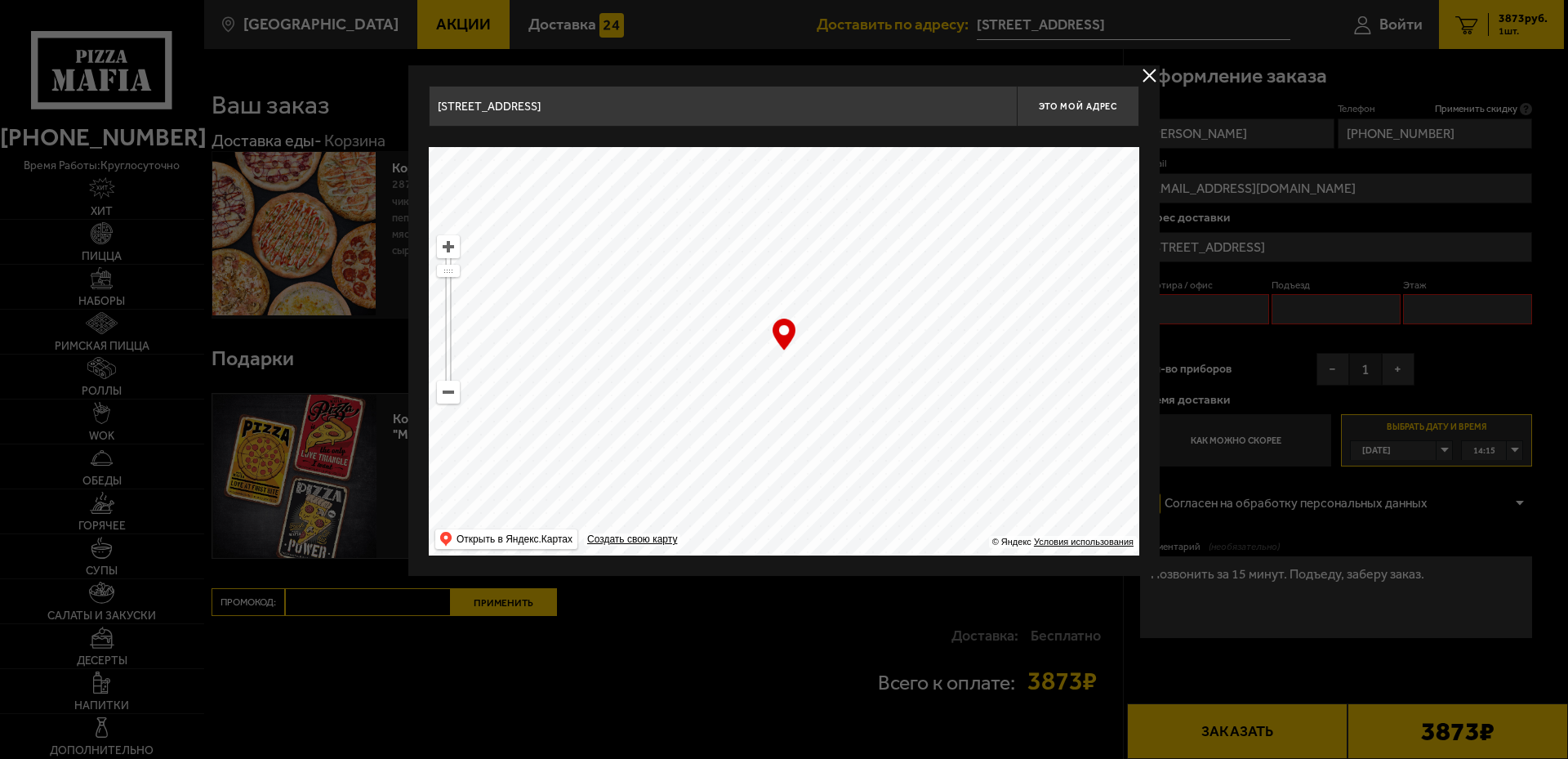
drag, startPoint x: 923, startPoint y: 489, endPoint x: 899, endPoint y: 266, distance: 224.3
click at [899, 274] on ymaps at bounding box center [784, 351] width 711 height 408
click at [802, 329] on ymaps at bounding box center [784, 351] width 711 height 408
drag, startPoint x: 923, startPoint y: 362, endPoint x: 889, endPoint y: 295, distance: 75.1
click at [847, 306] on ymaps at bounding box center [784, 351] width 711 height 408
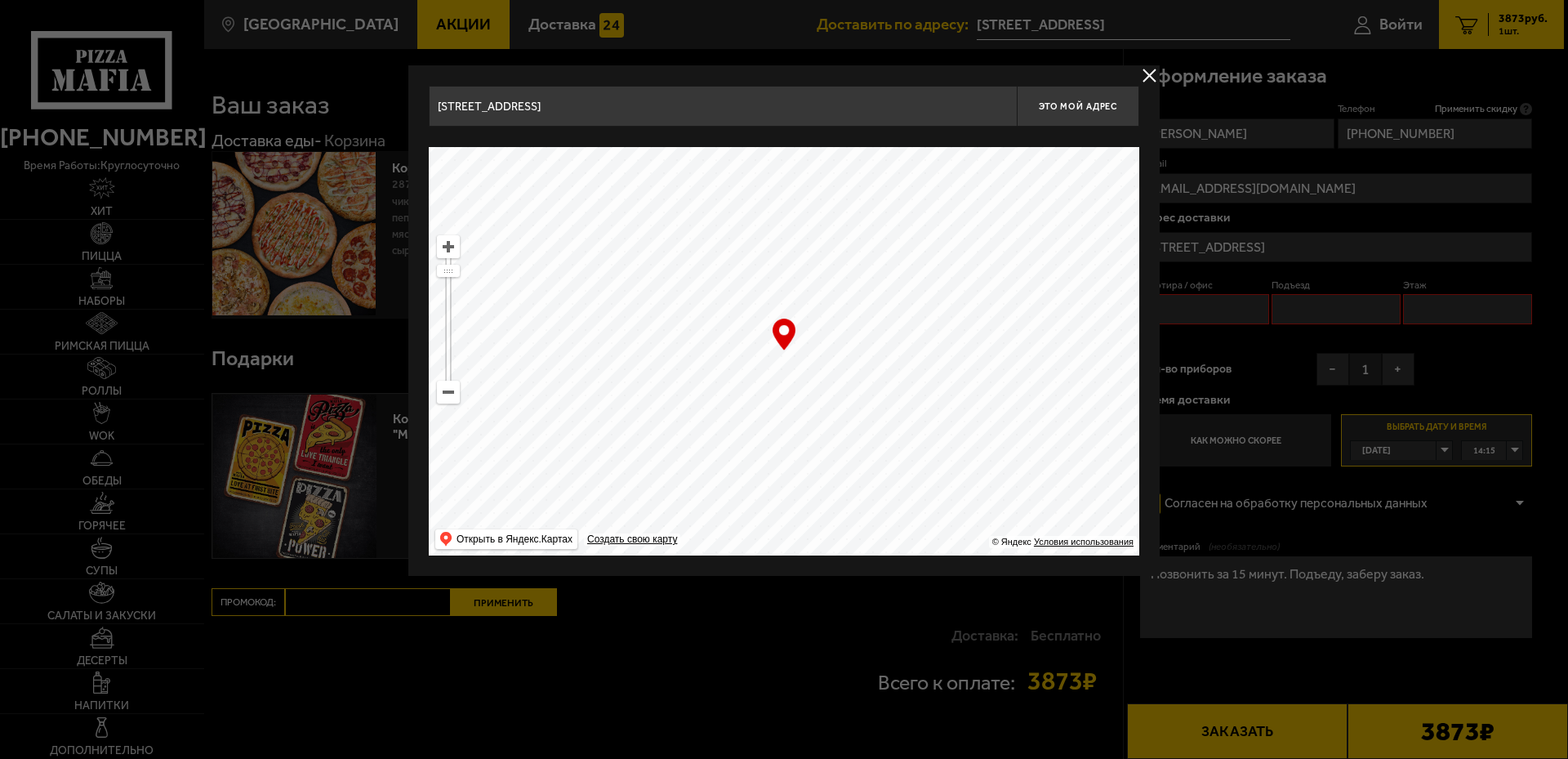
drag, startPoint x: 882, startPoint y: 398, endPoint x: 927, endPoint y: 236, distance: 168.1
click at [927, 236] on ymaps at bounding box center [784, 351] width 711 height 408
drag, startPoint x: 852, startPoint y: 425, endPoint x: 937, endPoint y: 343, distance: 118.1
click at [936, 344] on ymaps at bounding box center [784, 351] width 711 height 408
click at [757, 339] on ymaps at bounding box center [784, 351] width 711 height 408
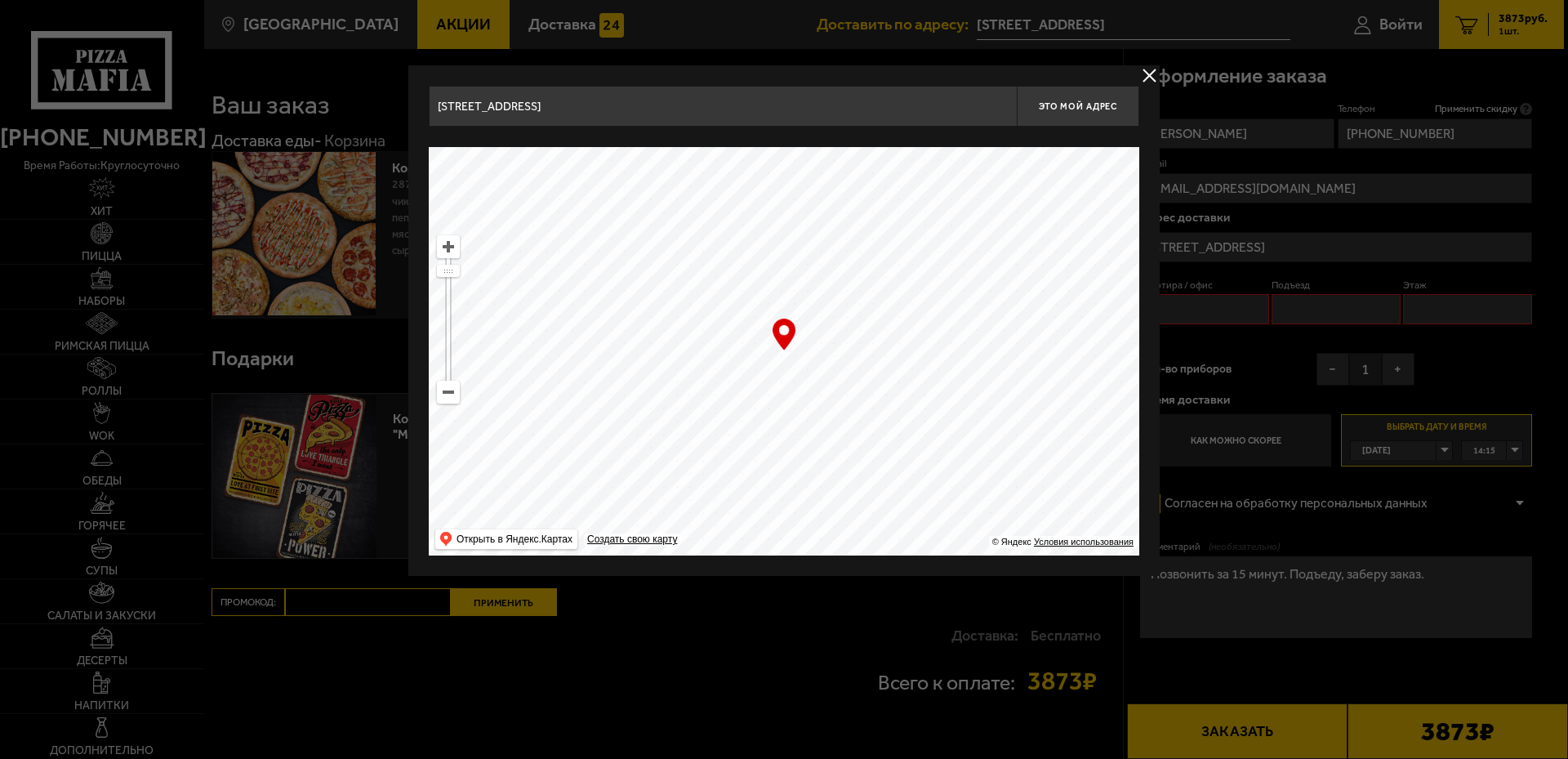
type input "[STREET_ADDRESS]"
drag, startPoint x: 1043, startPoint y: 450, endPoint x: 1054, endPoint y: 456, distance: 12.5
click at [1054, 456] on ymaps at bounding box center [784, 351] width 711 height 408
type input "[STREET_ADDRESS]"
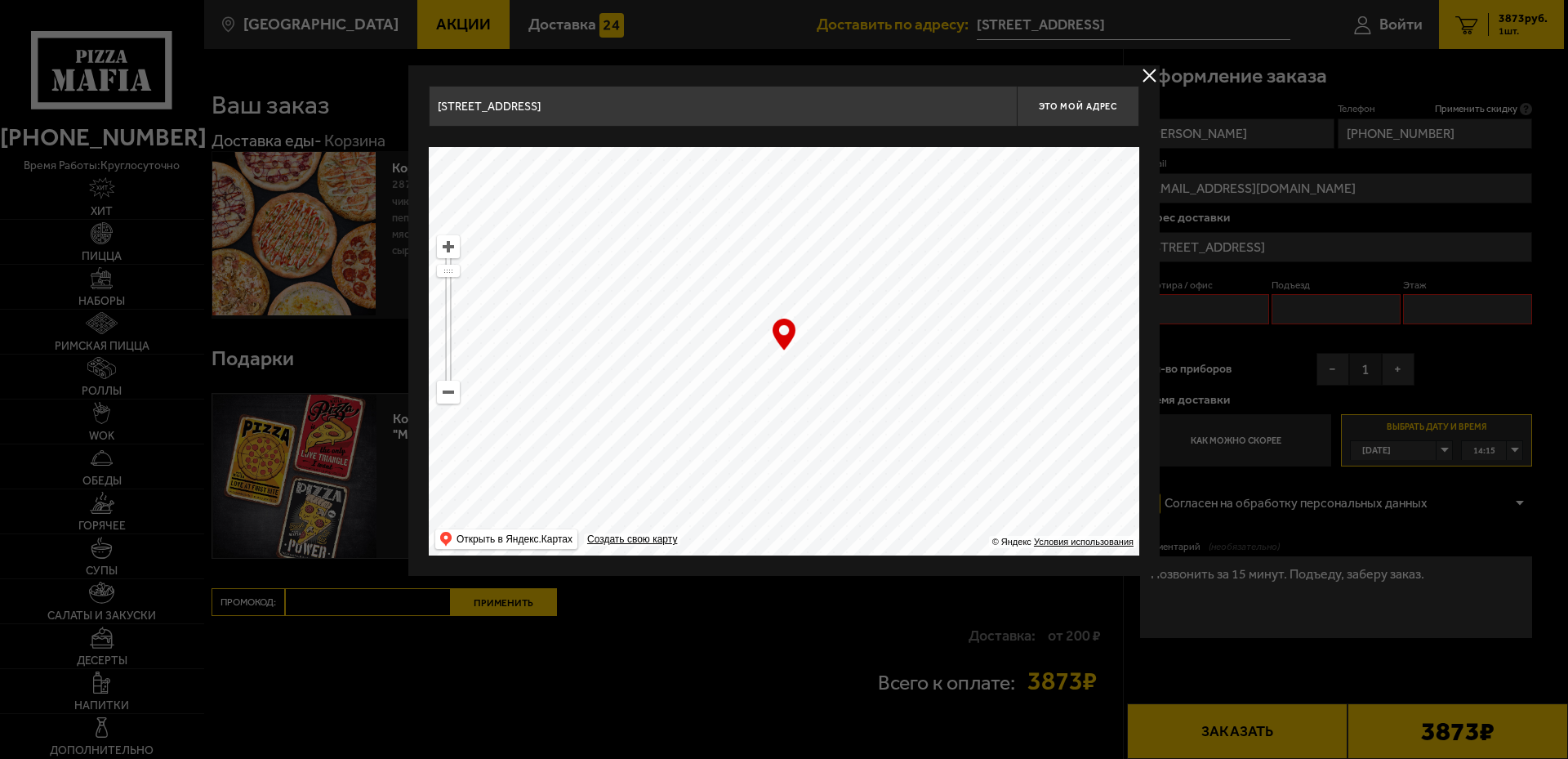
type input "[STREET_ADDRESS]"
drag, startPoint x: 976, startPoint y: 337, endPoint x: 849, endPoint y: 391, distance: 138.0
click at [849, 390] on ymaps at bounding box center [784, 351] width 711 height 408
drag, startPoint x: 931, startPoint y: 360, endPoint x: 995, endPoint y: 297, distance: 89.8
click at [1005, 296] on ymaps at bounding box center [784, 351] width 711 height 408
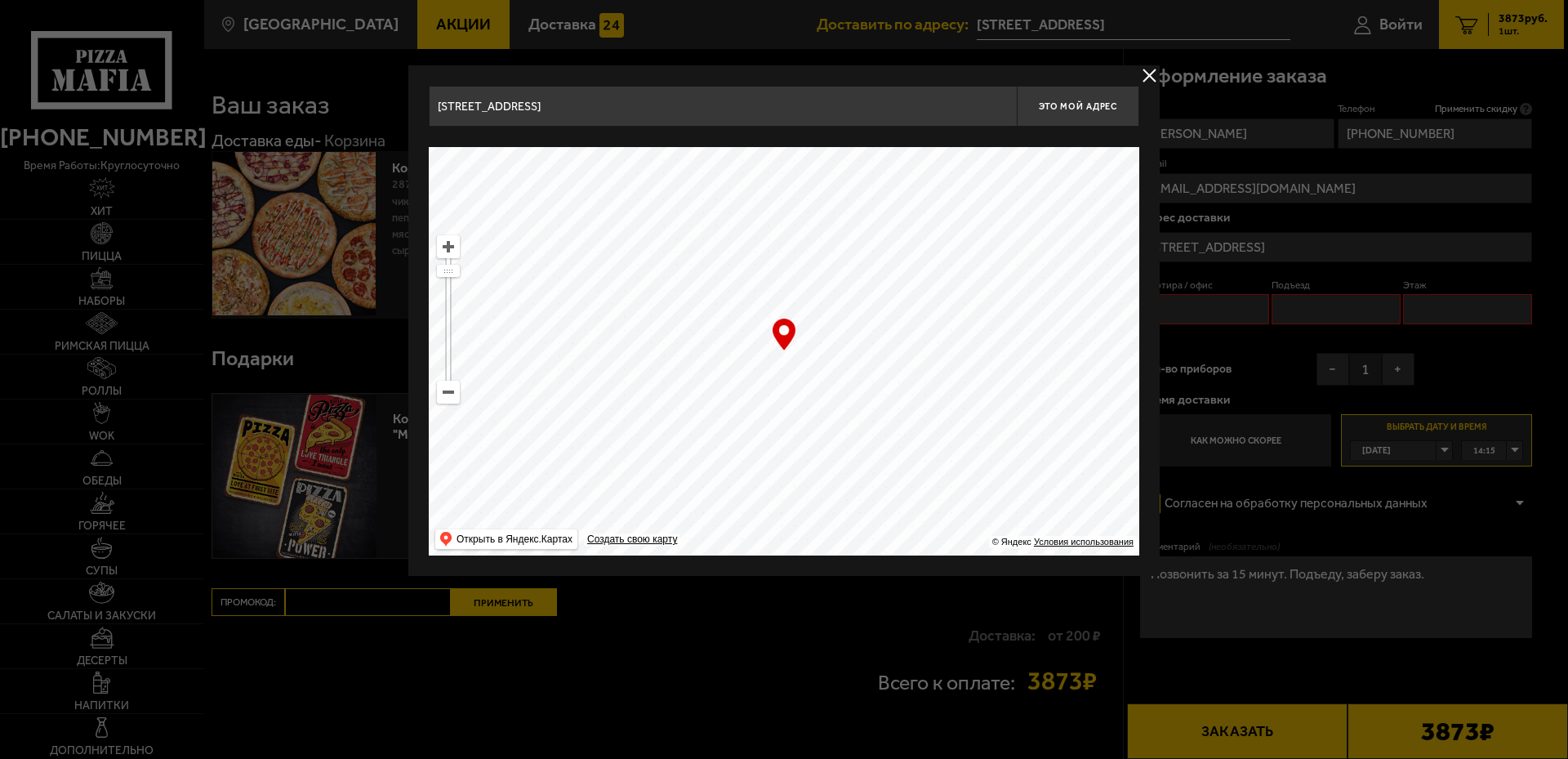
type input "[STREET_ADDRESS]"
drag, startPoint x: 904, startPoint y: 352, endPoint x: 931, endPoint y: 327, distance: 36.8
click at [929, 331] on ymaps at bounding box center [784, 351] width 711 height 408
drag
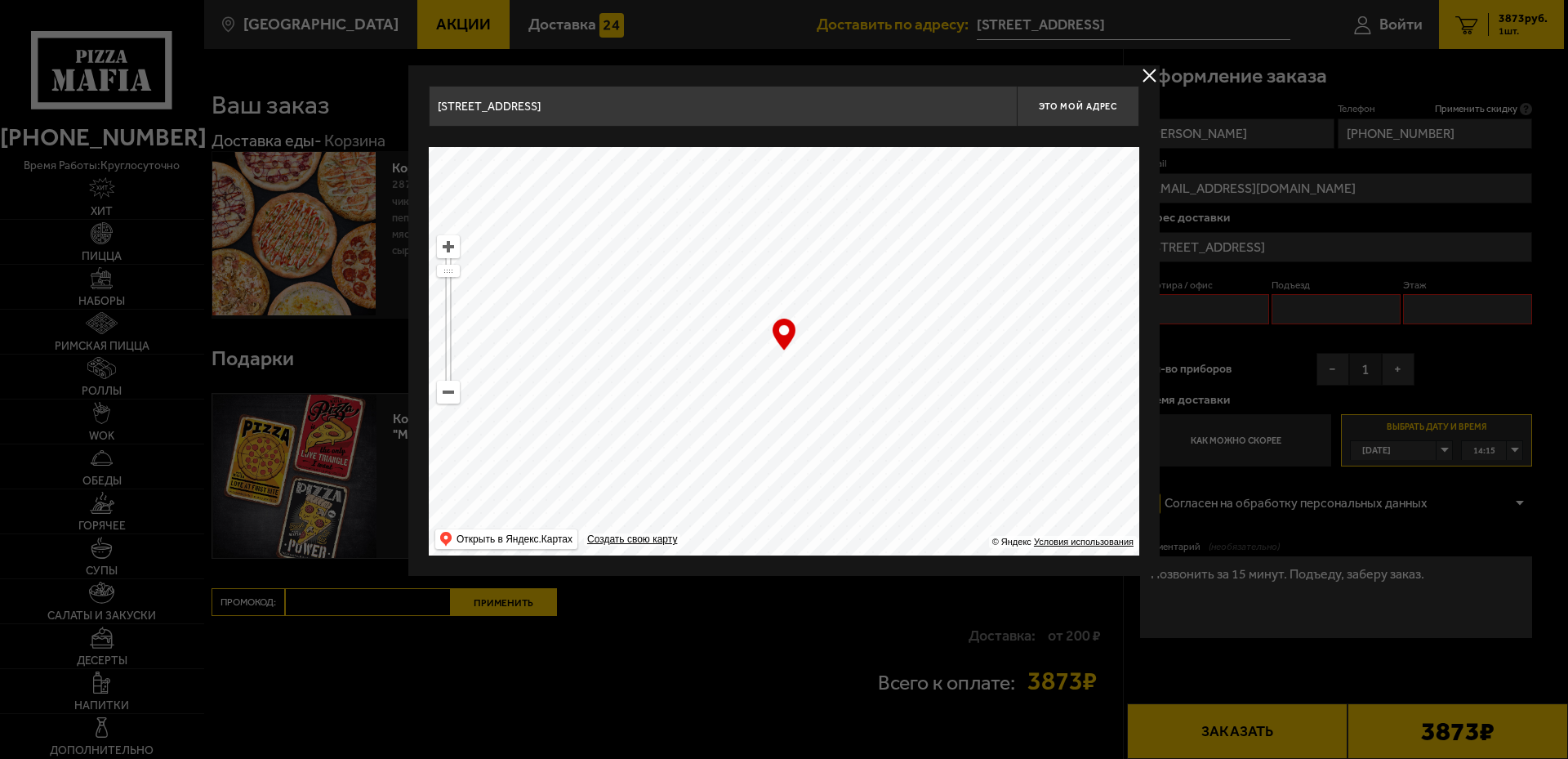
click at [911, 291] on ymaps at bounding box center [784, 351] width 711 height 408
click at [845, 388] on ymaps at bounding box center [784, 351] width 711 height 408
click at [877, 336] on ymaps at bounding box center [784, 351] width 711 height 408
click at [807, 298] on ymaps at bounding box center [784, 351] width 711 height 408
click at [831, 391] on ymaps at bounding box center [784, 351] width 711 height 408
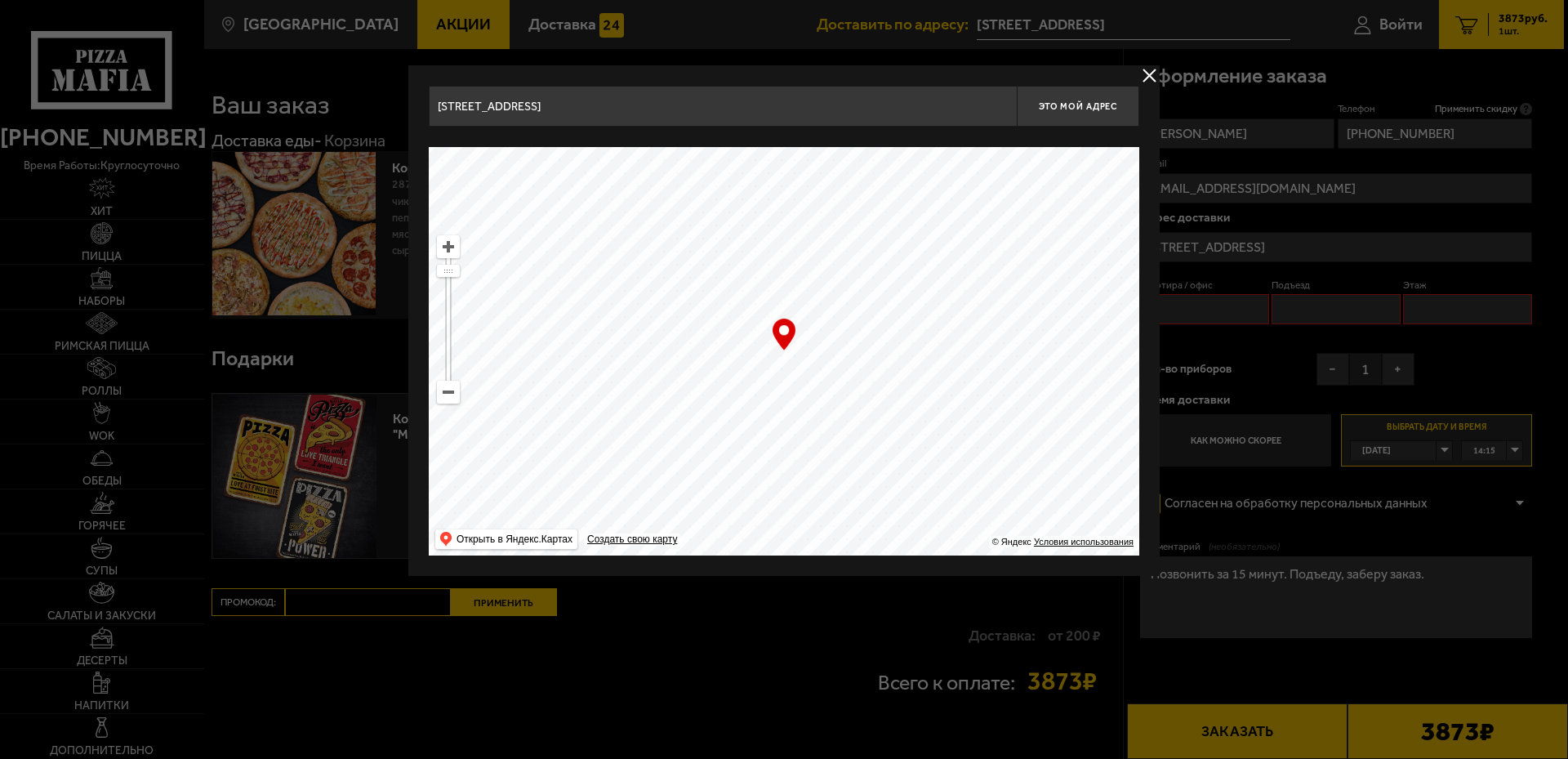
click at [784, 329] on div "… © Яндекс Условия использования Открыть в Яндекс.Картах Создать свою карту" at bounding box center [784, 351] width 711 height 408
click at [812, 386] on ymaps at bounding box center [784, 351] width 711 height 408
click at [785, 330] on div "… © Яндекс Условия использования Открыть в Яндекс.Картах Создать свою карту" at bounding box center [784, 351] width 711 height 408
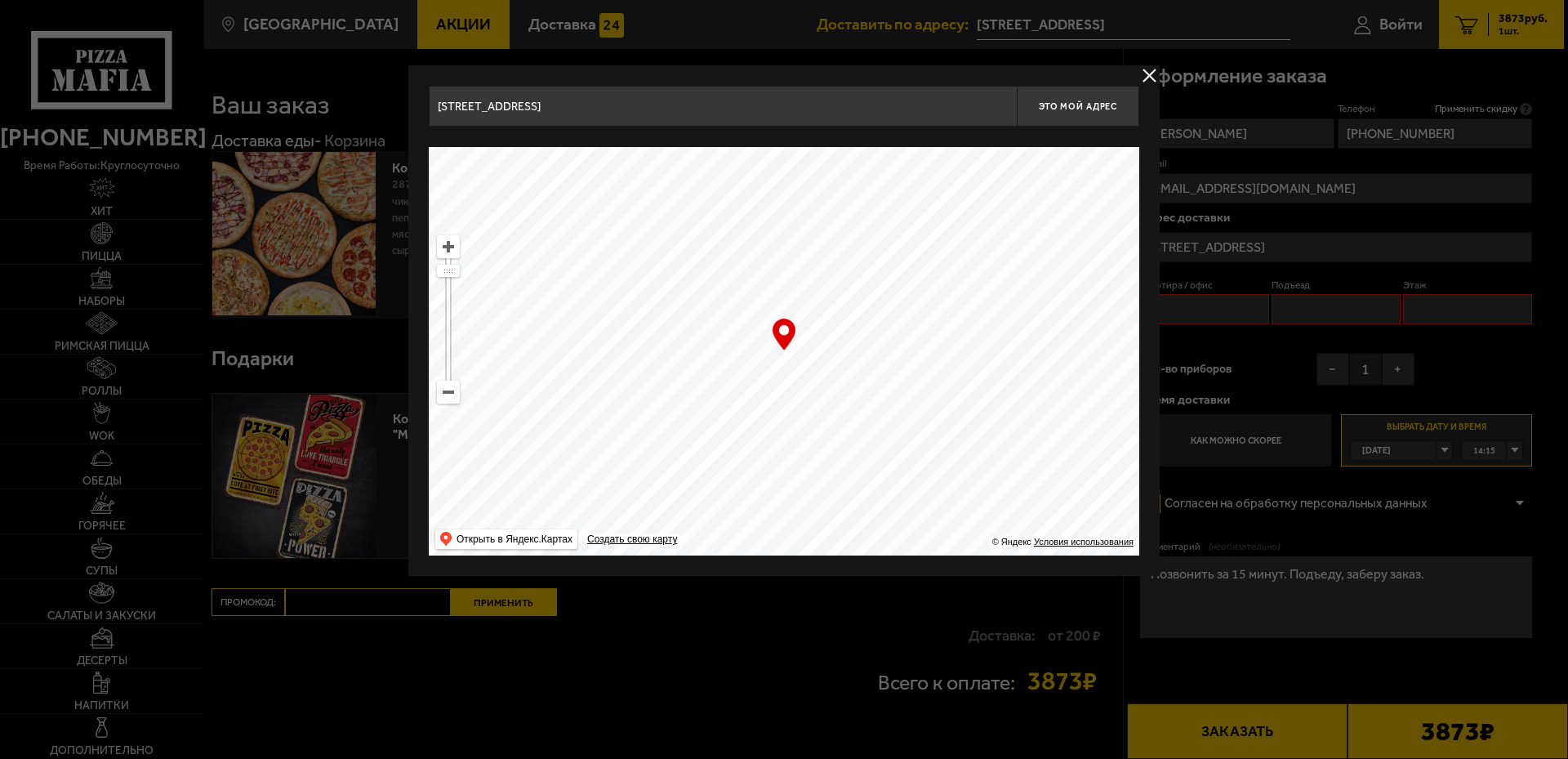
click at [792, 294] on ymaps at bounding box center [784, 351] width 711 height 408
click at [455, 391] on ymaps at bounding box center [448, 392] width 21 height 21
click at [784, 332] on div "… © Яндекс Условия использования Открыть в Яндекс.Картах Создать свою карту" at bounding box center [784, 351] width 711 height 408
click at [774, 348] on div "… © Яндекс Условия использования Открыть в Яндекс.Картах Создать свою карту" at bounding box center [784, 351] width 711 height 408
click at [720, 321] on ymaps at bounding box center [784, 351] width 711 height 408
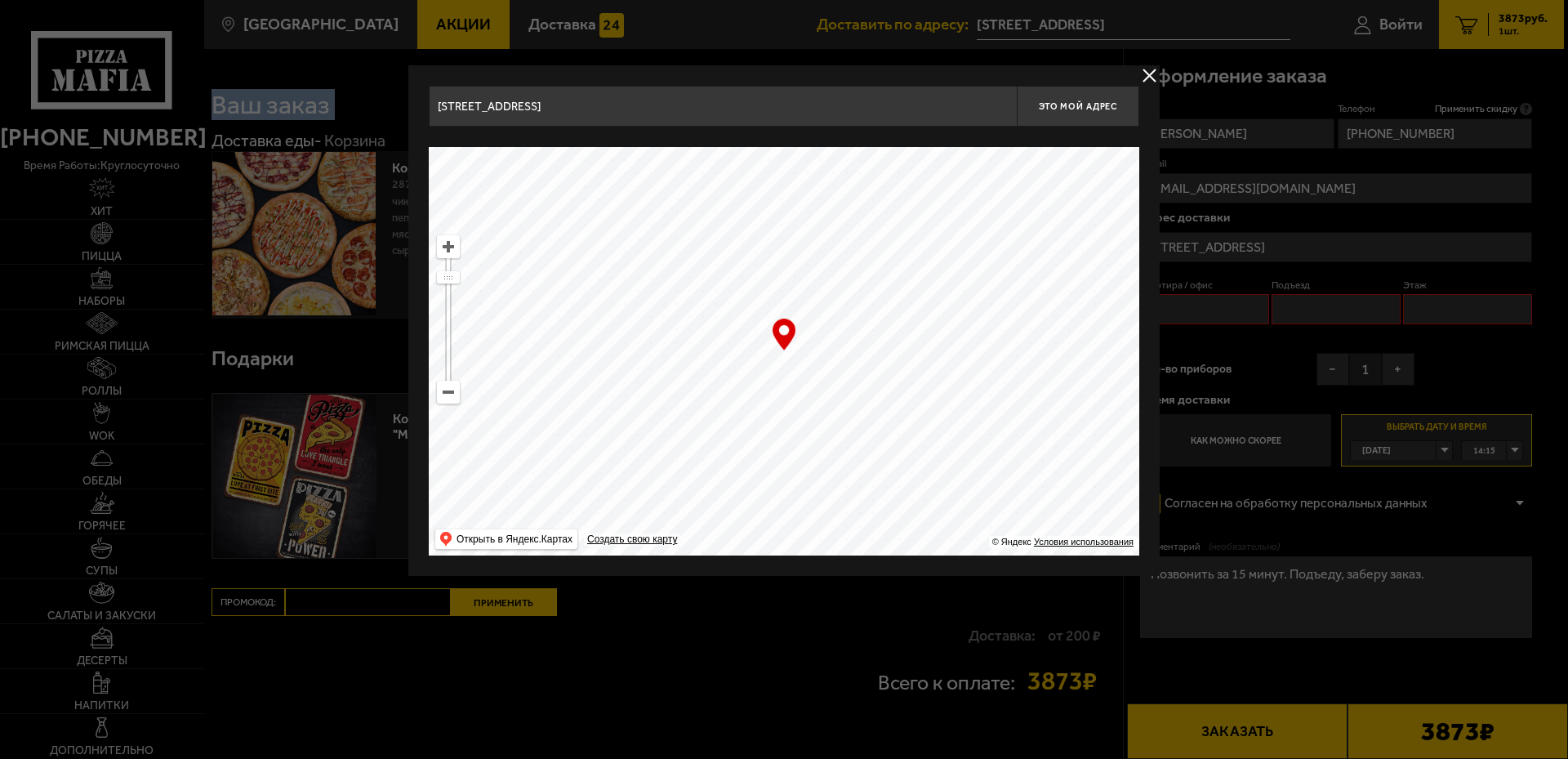
click at [680, 259] on ymaps at bounding box center [784, 351] width 711 height 408
click at [805, 380] on ymaps at bounding box center [784, 351] width 711 height 408
click at [914, 296] on ymaps at bounding box center [784, 351] width 711 height 408
click at [1008, 270] on ymaps at bounding box center [784, 351] width 711 height 408
type input "[STREET_ADDRESS]"
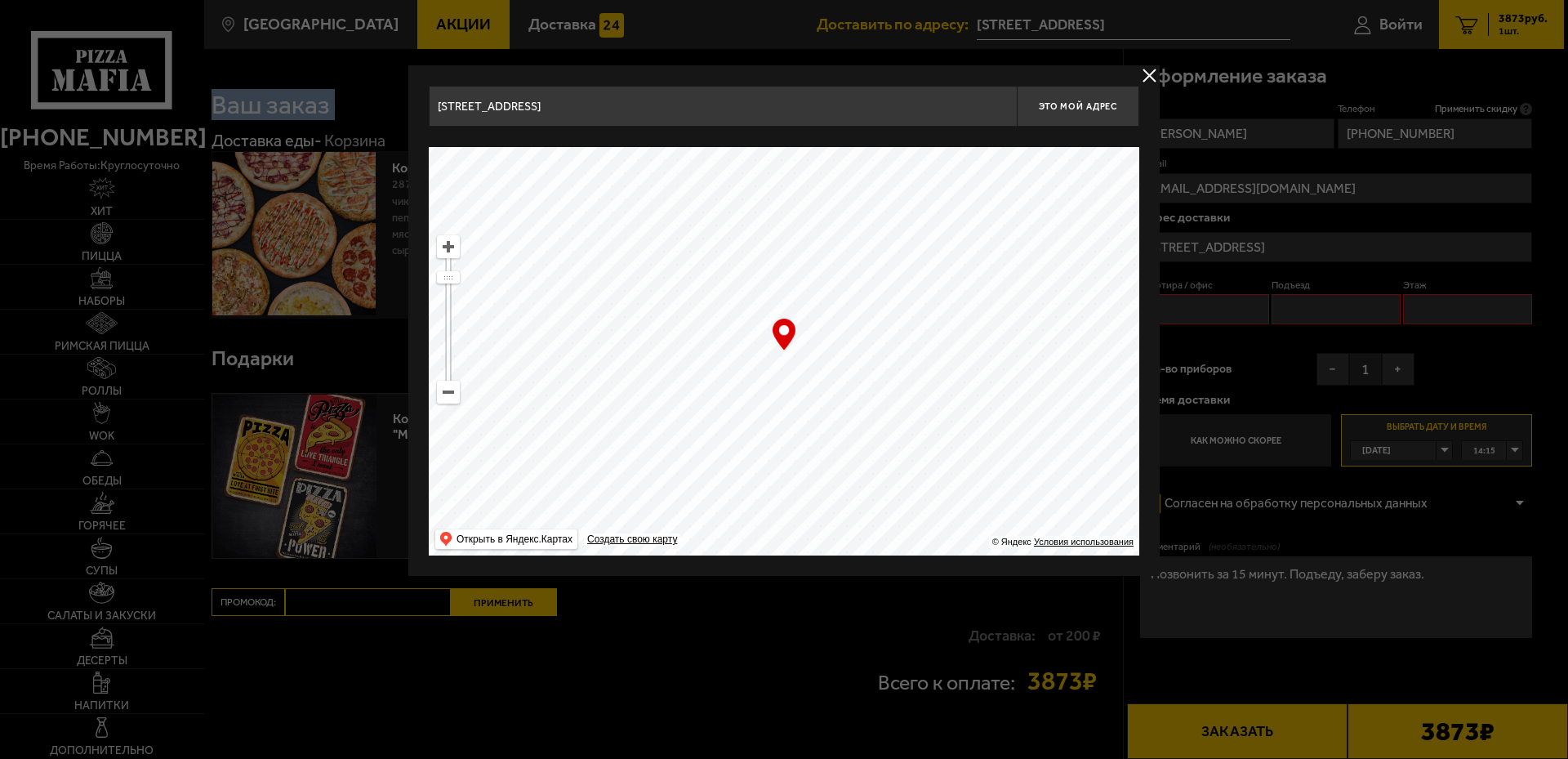
type input "[STREET_ADDRESS]"
click at [972, 288] on ymaps at bounding box center [784, 351] width 711 height 408
click at [955, 359] on ymaps at bounding box center [784, 351] width 711 height 408
click at [872, 384] on ymaps at bounding box center [784, 351] width 711 height 408
click at [816, 369] on ymaps at bounding box center [784, 351] width 711 height 408
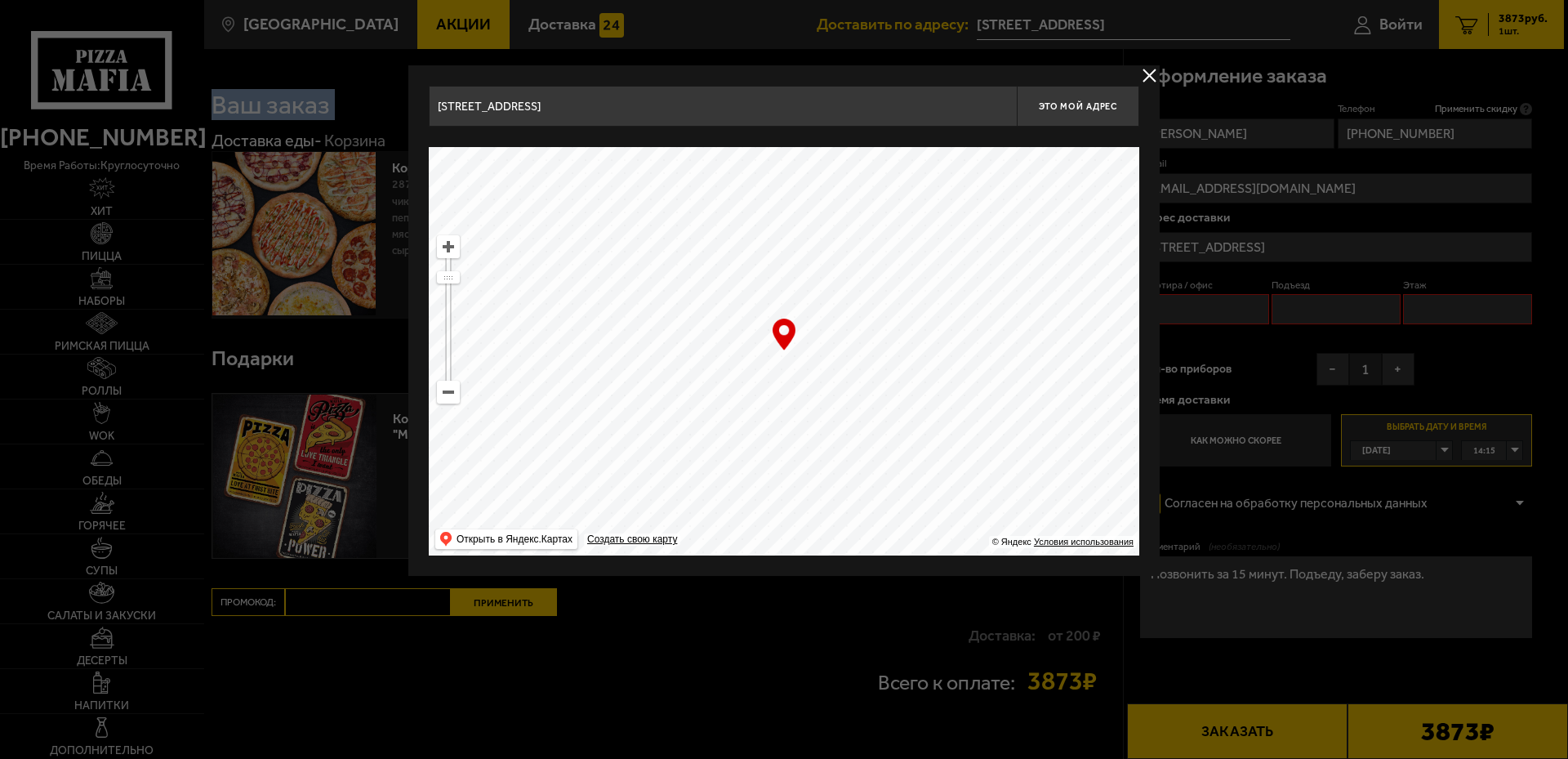
click at [869, 368] on ymaps at bounding box center [784, 351] width 711 height 408
click at [876, 444] on ymaps at bounding box center [784, 351] width 711 height 408
click at [886, 367] on ymaps at bounding box center [784, 351] width 711 height 408
click at [452, 247] on ymaps at bounding box center [448, 247] width 21 height 21
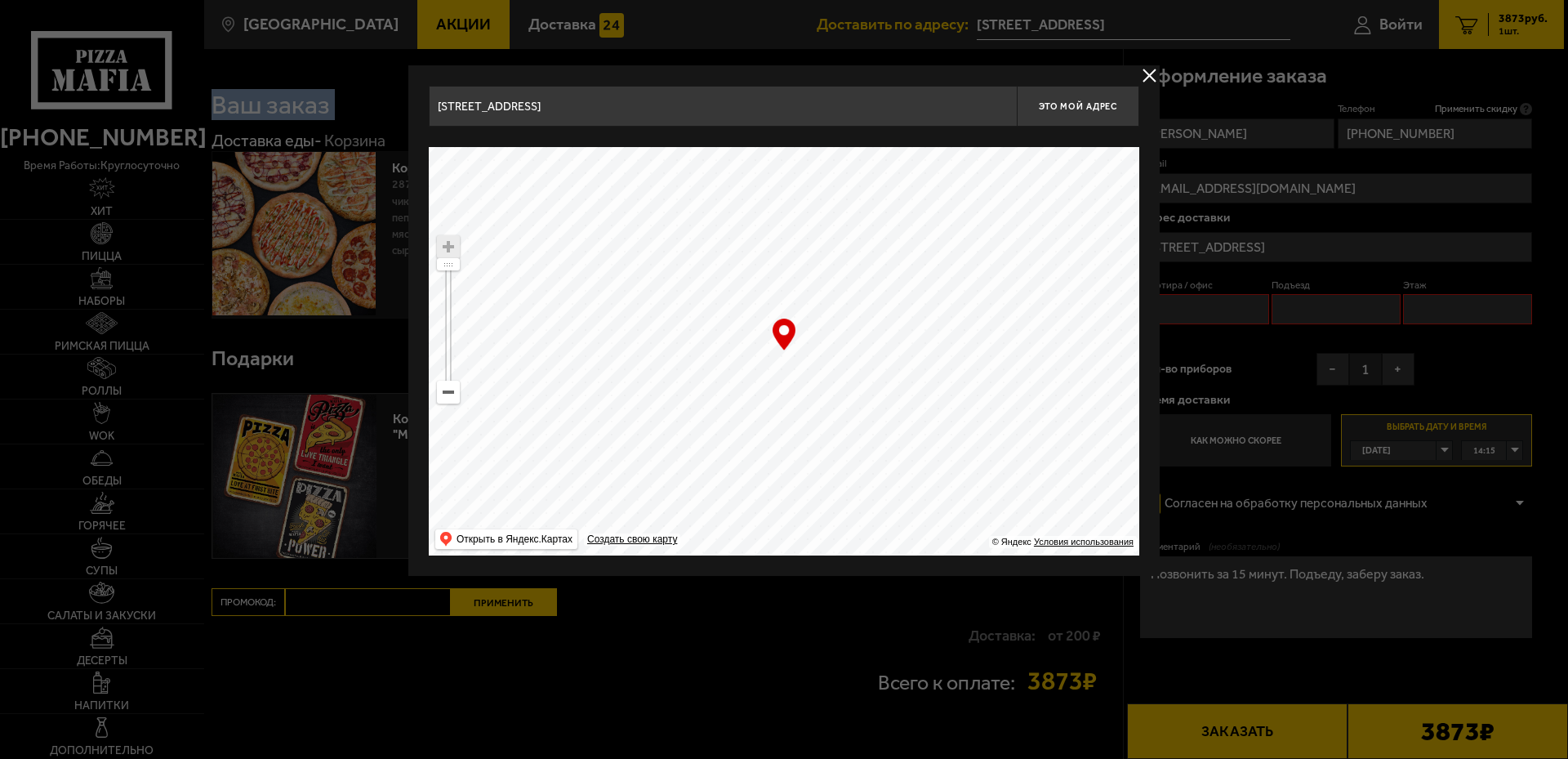
click at [845, 423] on ymaps at bounding box center [784, 351] width 711 height 408
type input "[STREET_ADDRESS]"
click at [856, 332] on ymaps at bounding box center [784, 351] width 711 height 408
click at [955, 331] on ymaps at bounding box center [784, 351] width 711 height 408
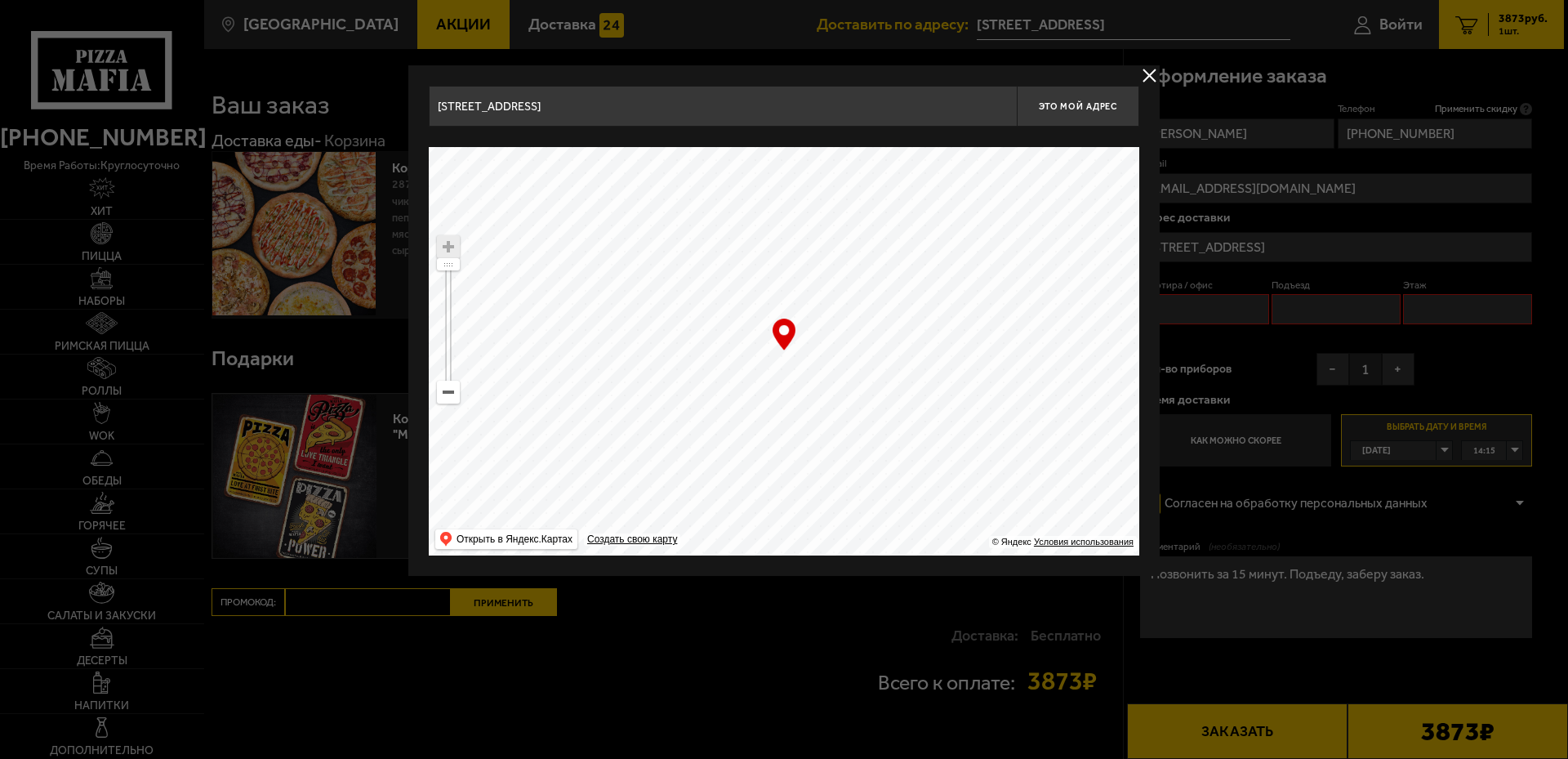
click at [782, 333] on div "… © Яндекс Условия использования Открыть в Яндекс.Картах Создать свою карту" at bounding box center [784, 351] width 711 height 408
type input "[STREET_ADDRESS]"
click at [901, 286] on ymaps at bounding box center [784, 351] width 711 height 408
type input "[STREET_ADDRESS]"
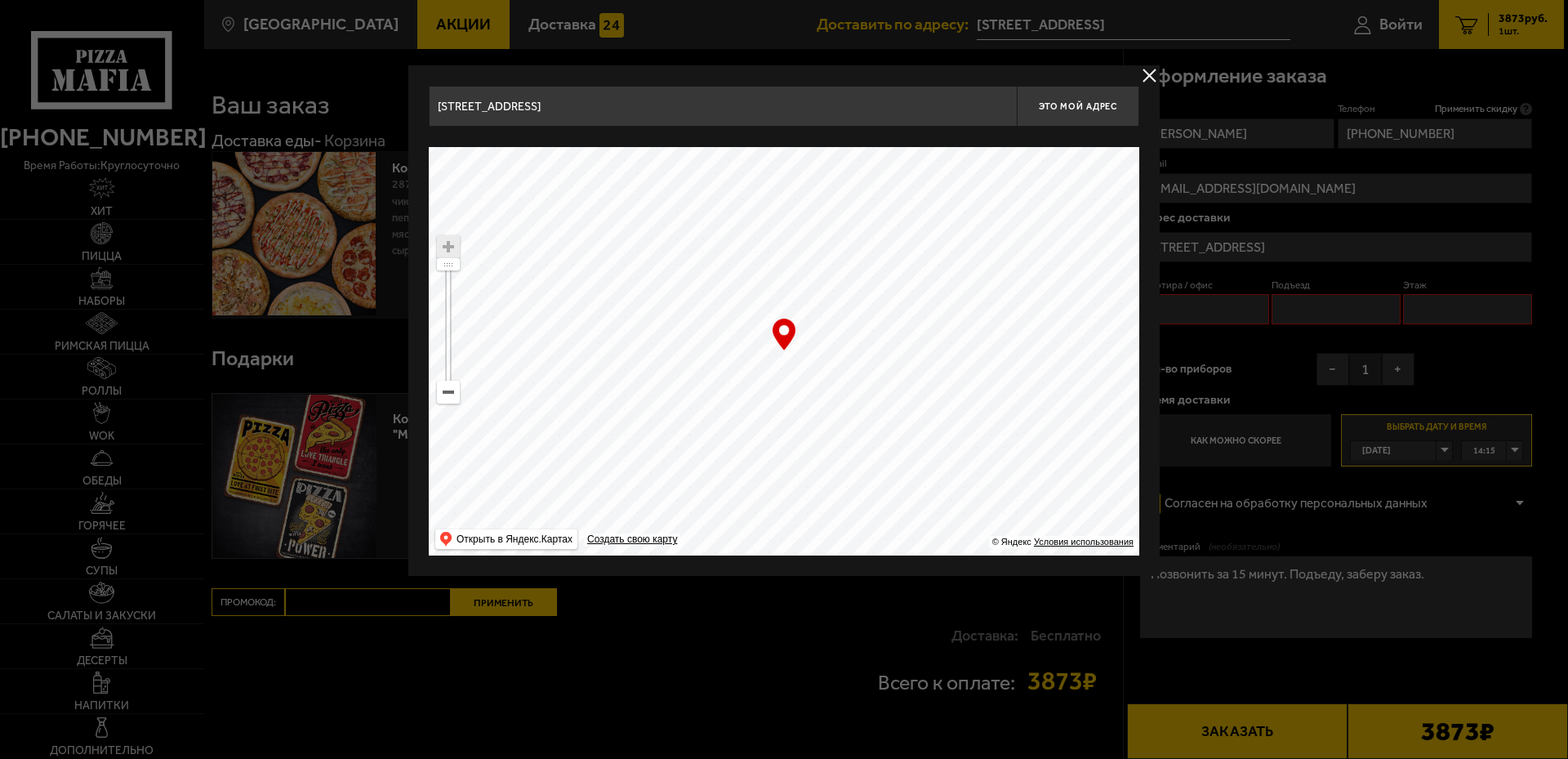
type input "[STREET_ADDRESS]"
click at [767, 368] on ymaps at bounding box center [784, 351] width 711 height 408
click at [793, 332] on div "… © Яндекс Условия использования Открыть в Яндекс.Картах Создать свою карту" at bounding box center [784, 351] width 711 height 408
click at [1094, 101] on span "Это мой адрес" at bounding box center [1078, 106] width 79 height 11
type input "[STREET_ADDRESS]"
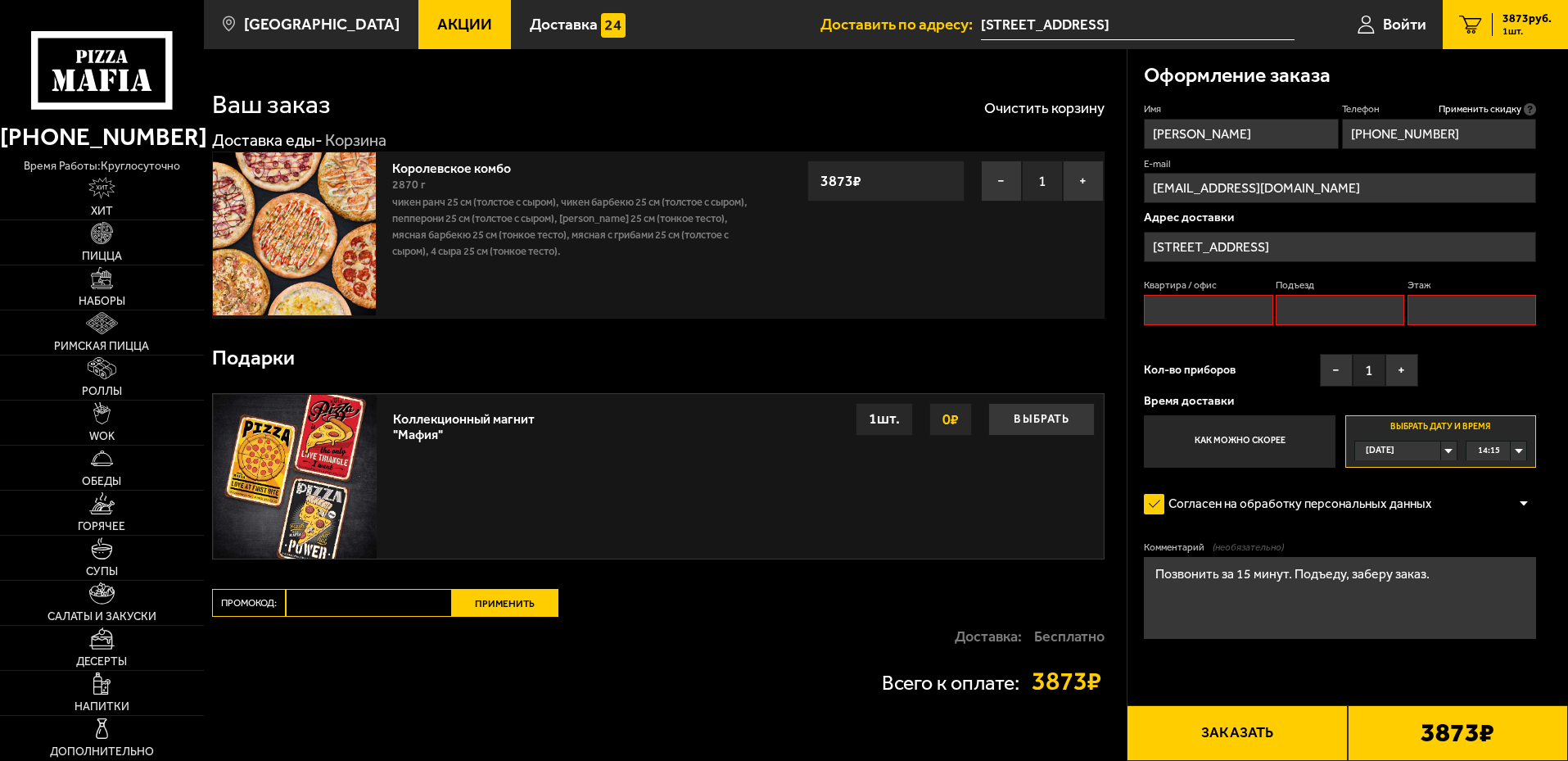
click at [1219, 307] on input "Квартира / офис" at bounding box center [1208, 310] width 129 height 30
type input "1"
click at [1310, 315] on input "Подъезд" at bounding box center [1340, 310] width 129 height 30
type input "1"
click at [1445, 312] on input "Этаж" at bounding box center [1472, 310] width 129 height 30
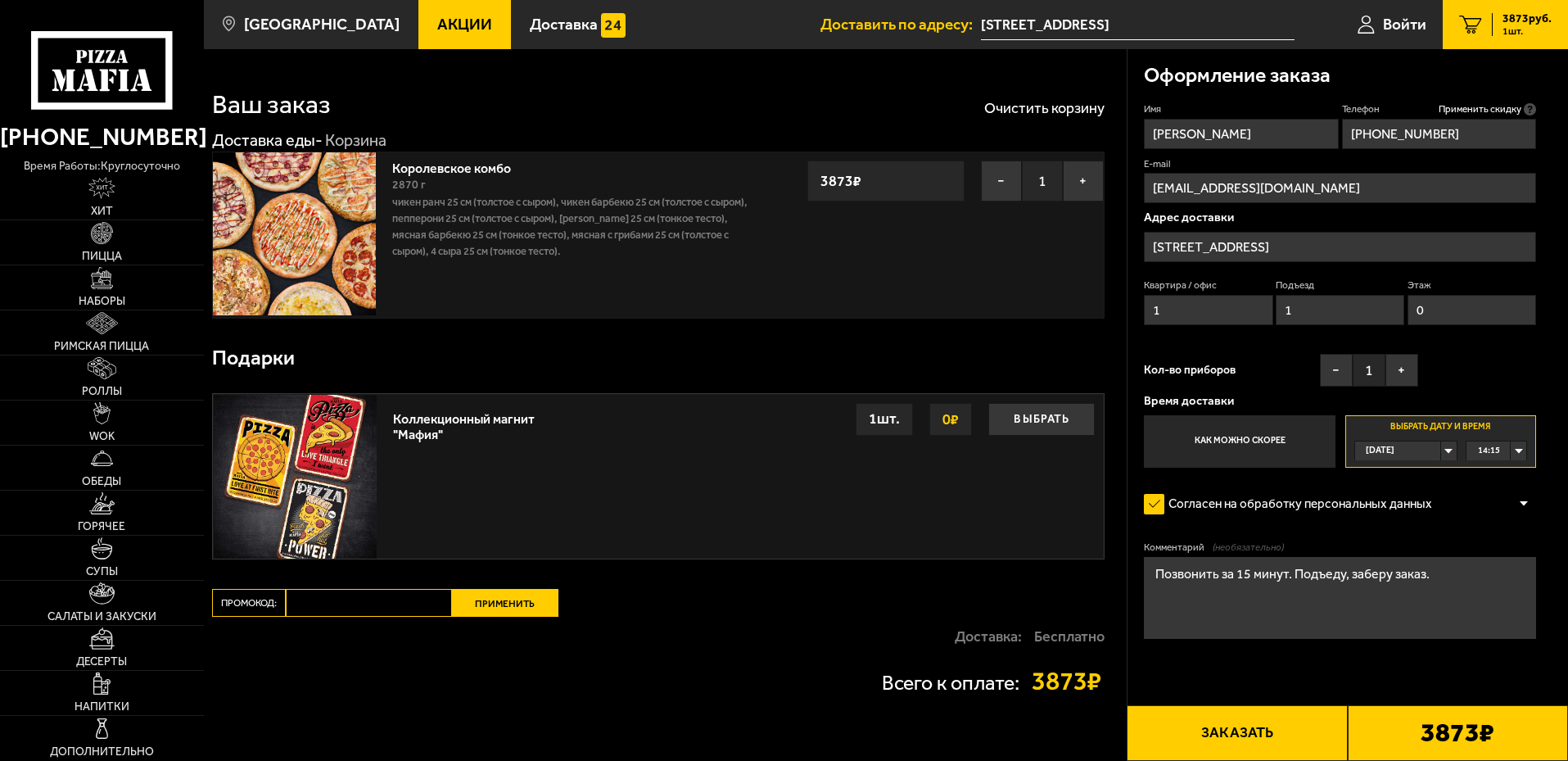
type input "0"
click at [1274, 312] on div "Квартира / офис 1 Подъезд 1 Этаж 0" at bounding box center [1341, 306] width 392 height 55
type input "0"
click at [1121, 305] on section "Ваш заказ Очистить корзину Доставка еды - Корзина Королевское комбо 2870 г Чике…" at bounding box center [886, 406] width 1365 height 715
type input "0"
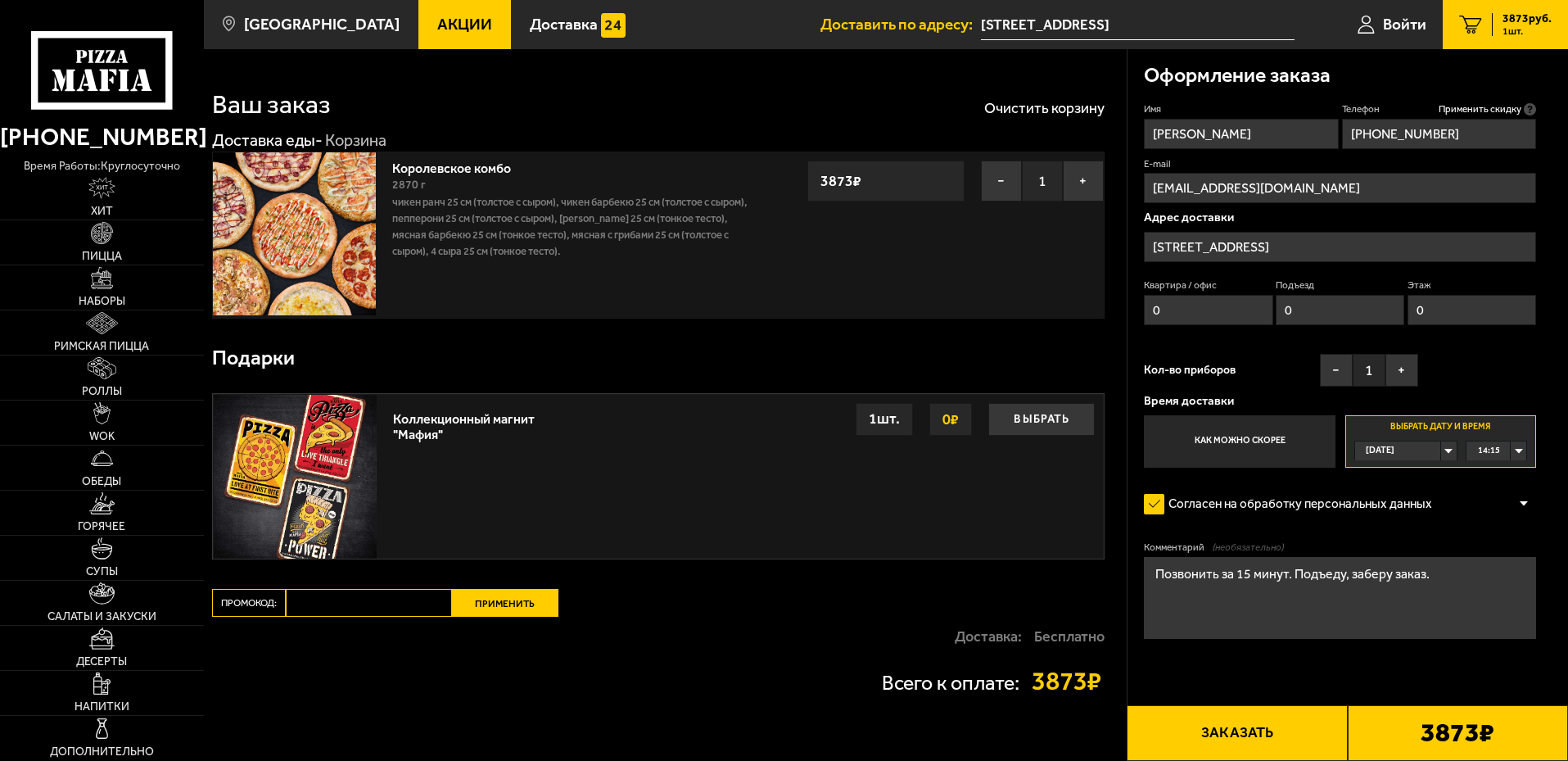
click at [1468, 373] on div "Имя [PERSON_NAME] Телефон Применить скидку Вы будете зарегистрированы автоматич…" at bounding box center [1341, 284] width 392 height 365
click at [1258, 737] on button "Заказать" at bounding box center [1237, 733] width 220 height 56
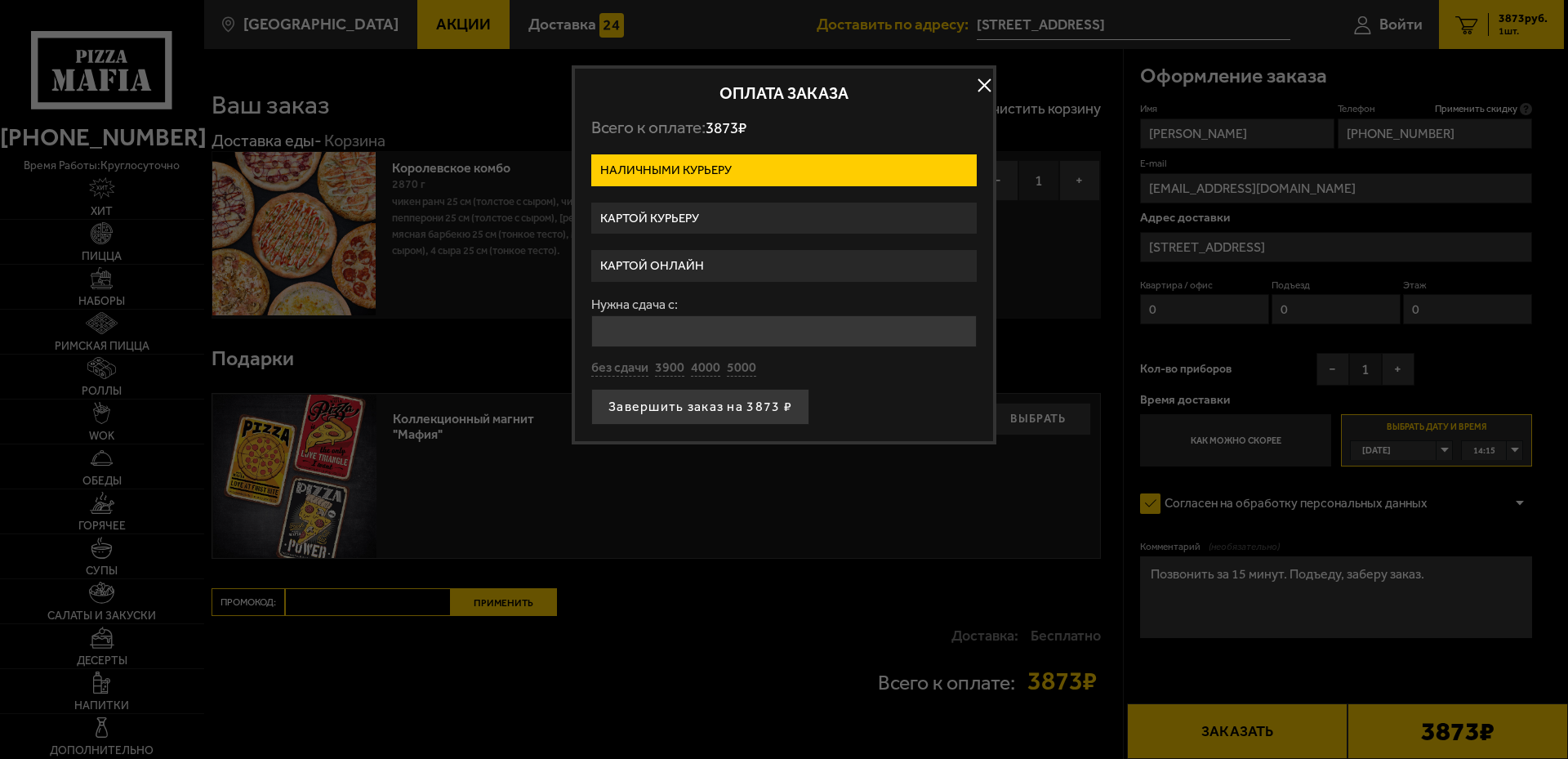
click at [681, 267] on label "Картой онлайн" at bounding box center [784, 266] width 385 height 32
click at [0, 0] on input "Картой онлайн" at bounding box center [0, 0] width 0 height 0
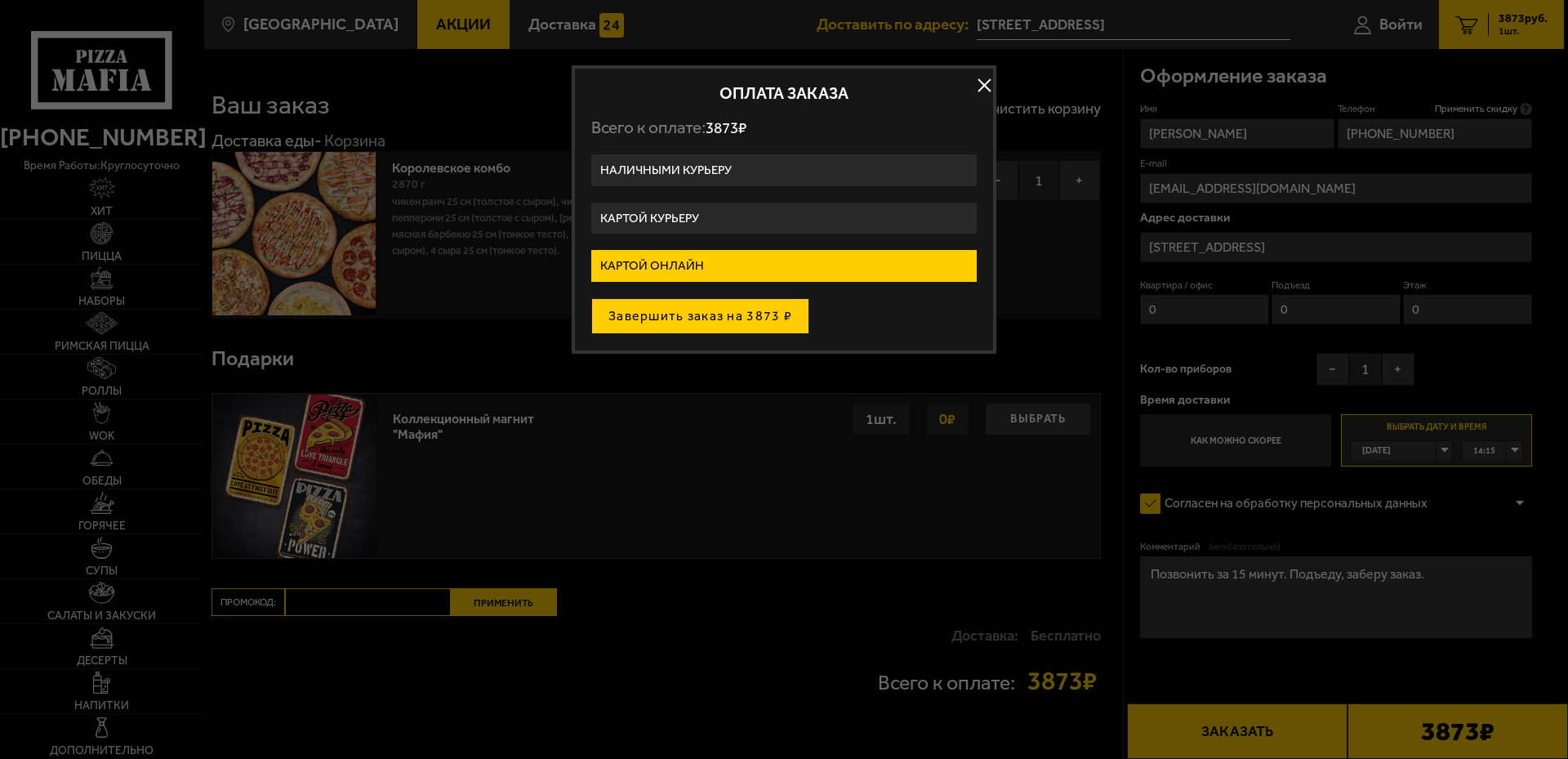
click at [698, 312] on button "Завершить заказ на 3873 ₽" at bounding box center [700, 316] width 218 height 36
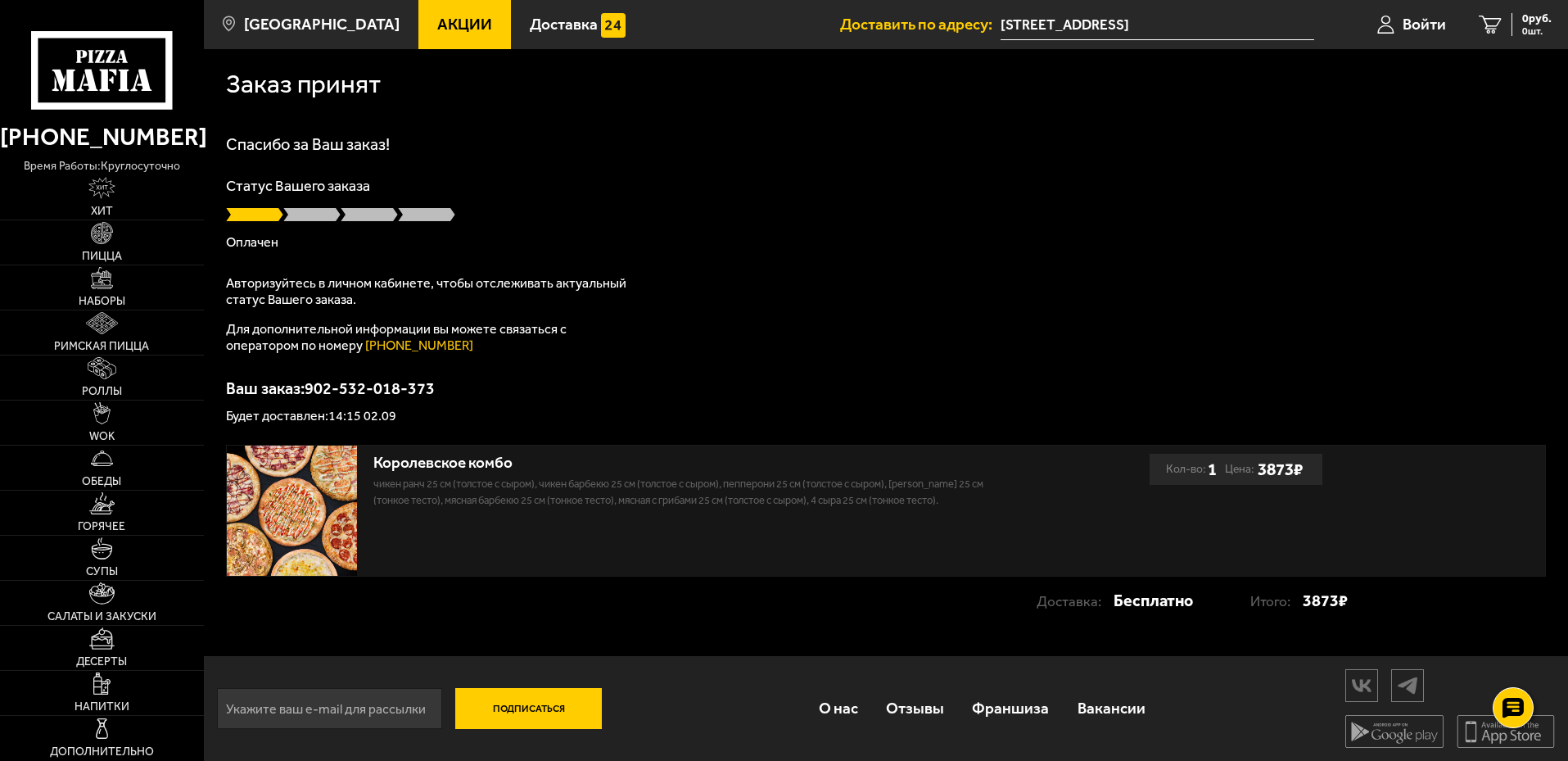
drag, startPoint x: 637, startPoint y: 162, endPoint x: 706, endPoint y: 164, distance: 69.0
click at [706, 164] on div "Спасибо за Ваш заказ! Статус Вашего заказа Оплачен Авторизуйтесь в личном кабин…" at bounding box center [886, 279] width 1320 height 287
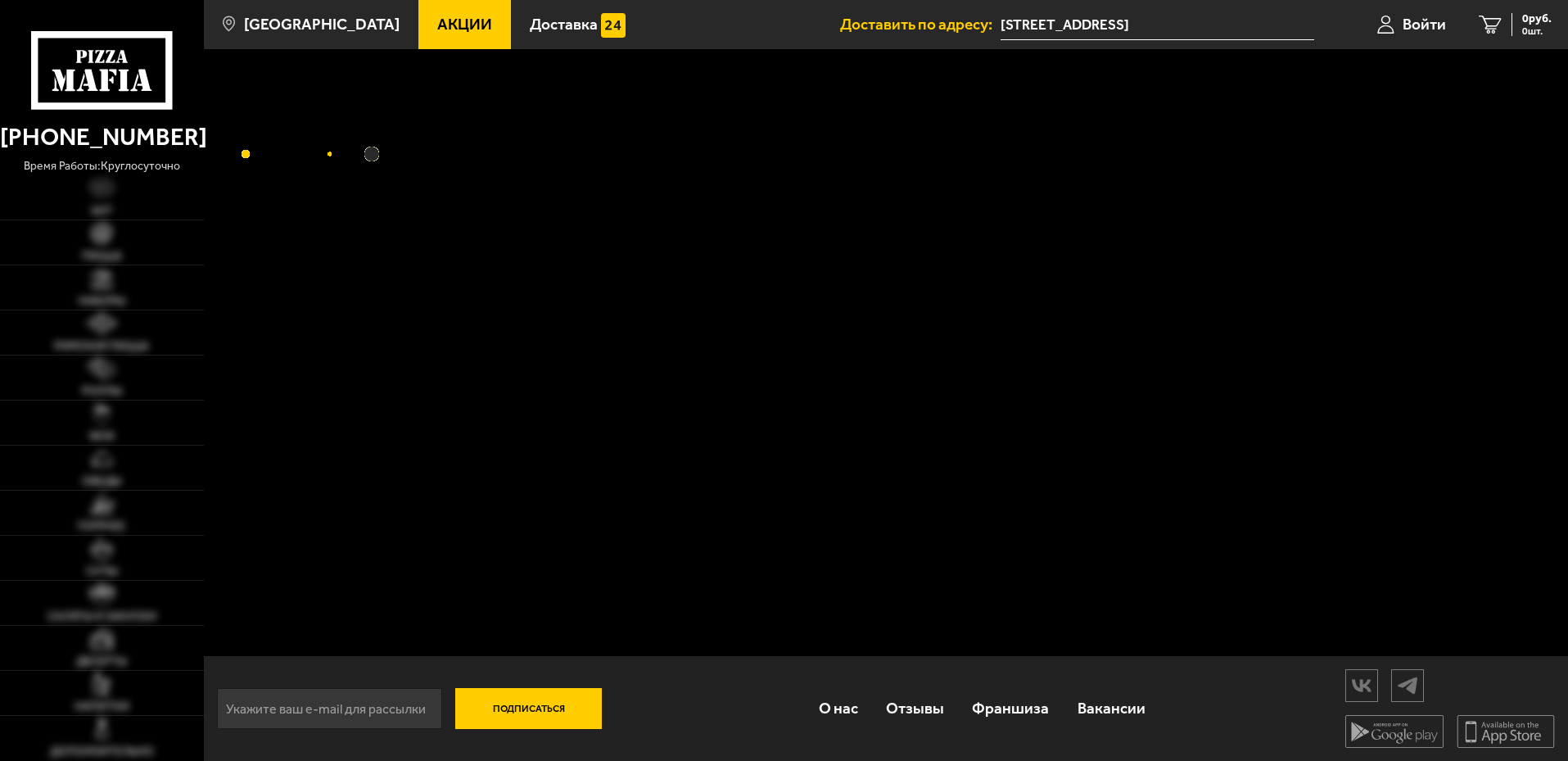
scroll to position [1, 0]
